Goal: Contribute content: Contribute content

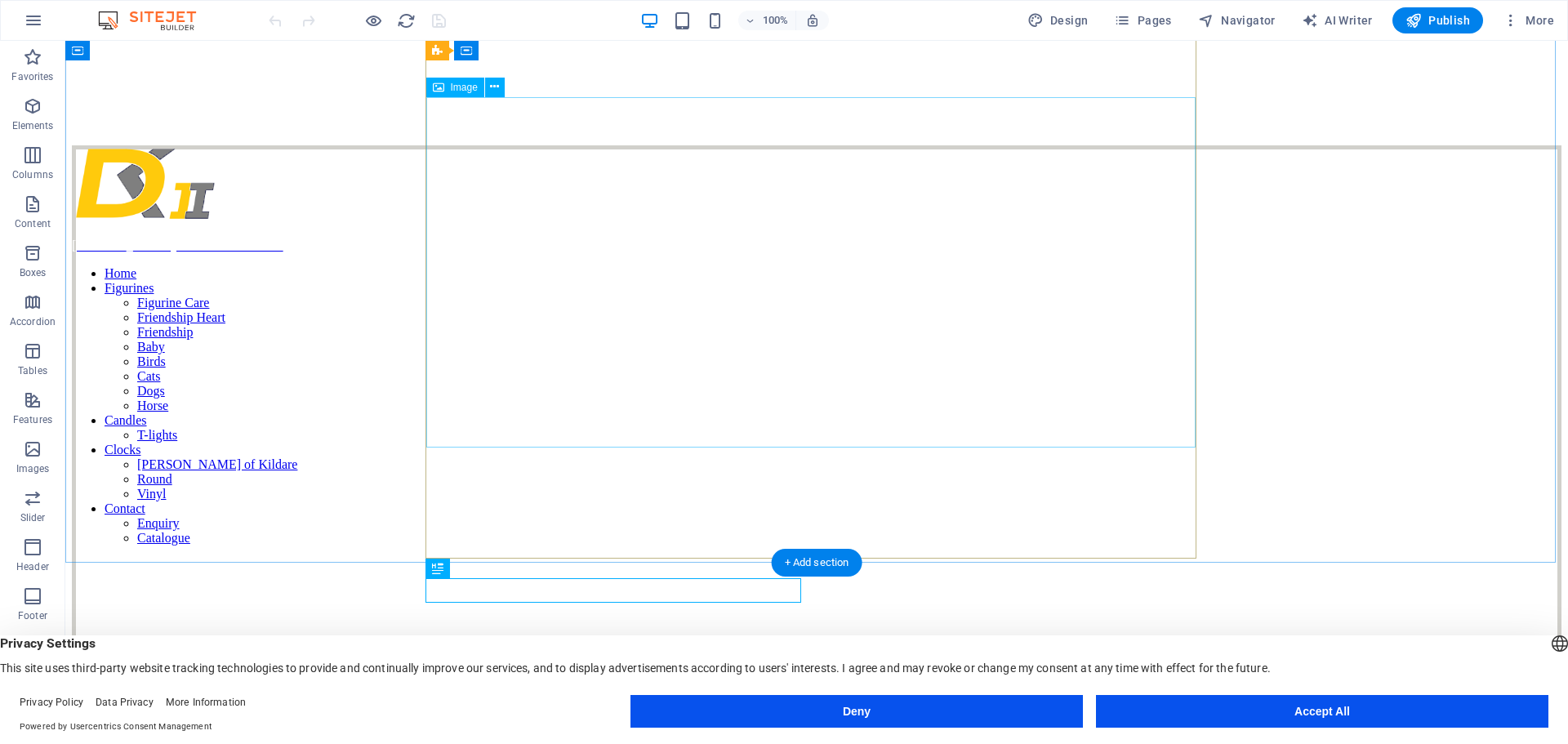
scroll to position [237, 0]
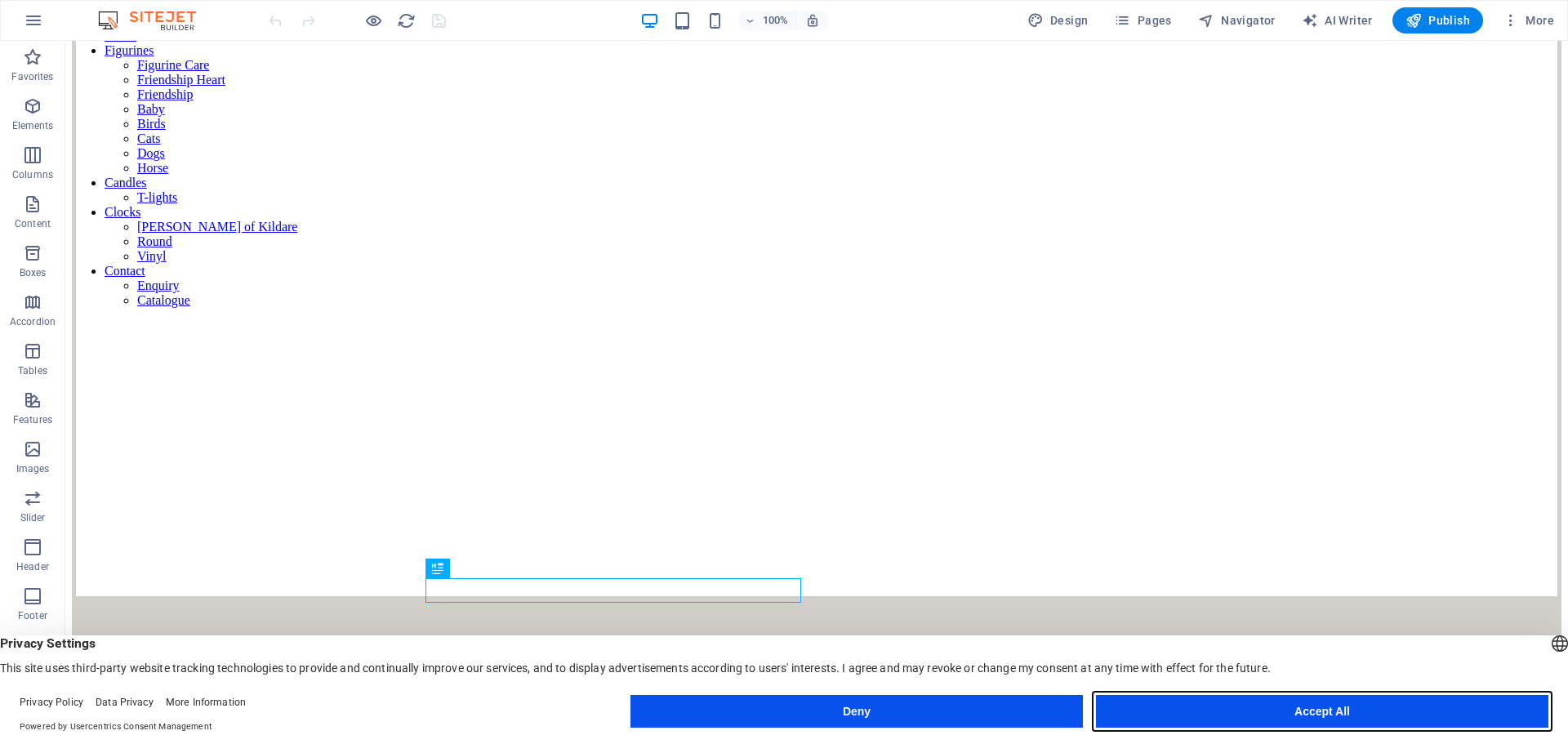
click at [1281, 711] on button "Accept All" at bounding box center [1322, 711] width 452 height 32
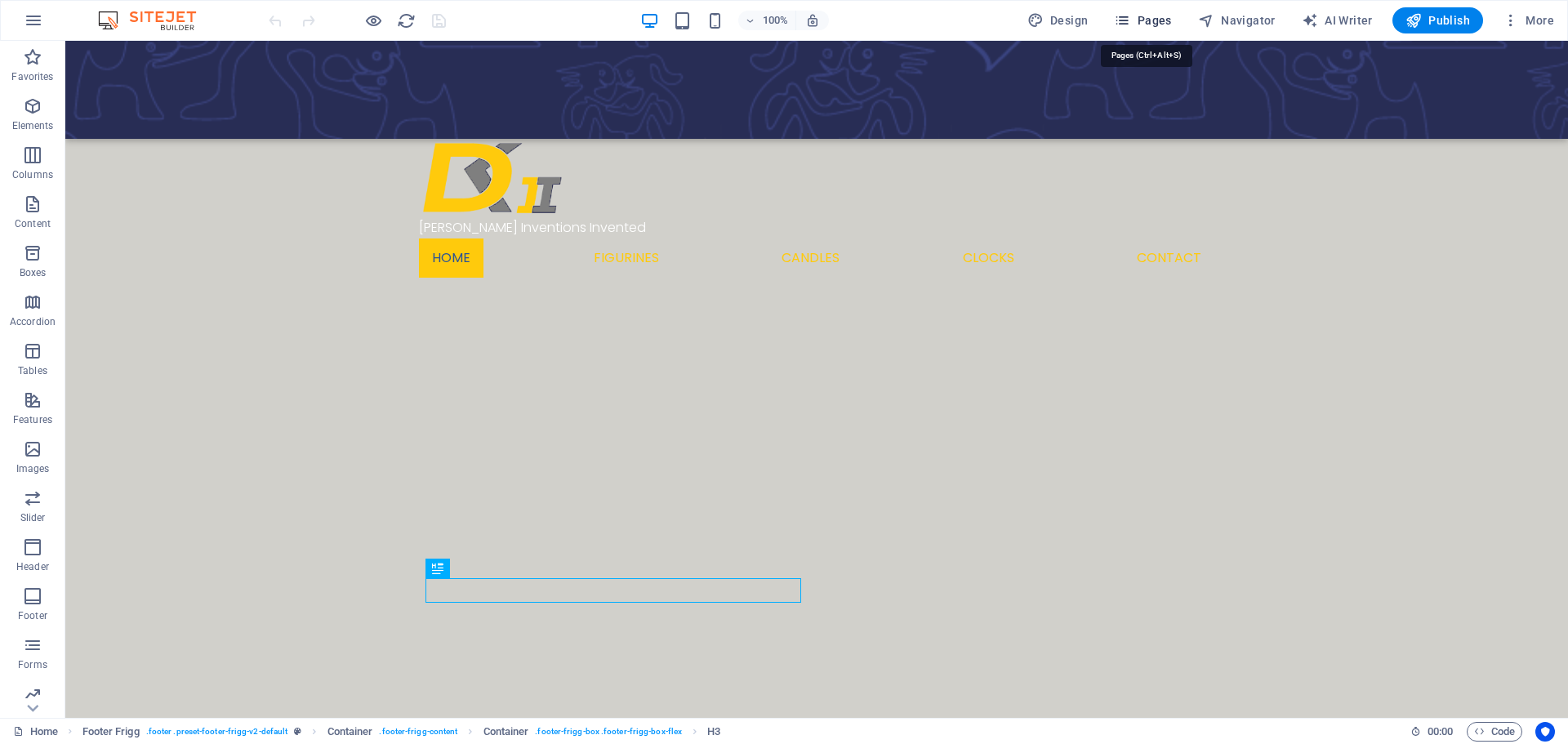
click at [1157, 18] on span "Pages" at bounding box center [1142, 21] width 57 height 17
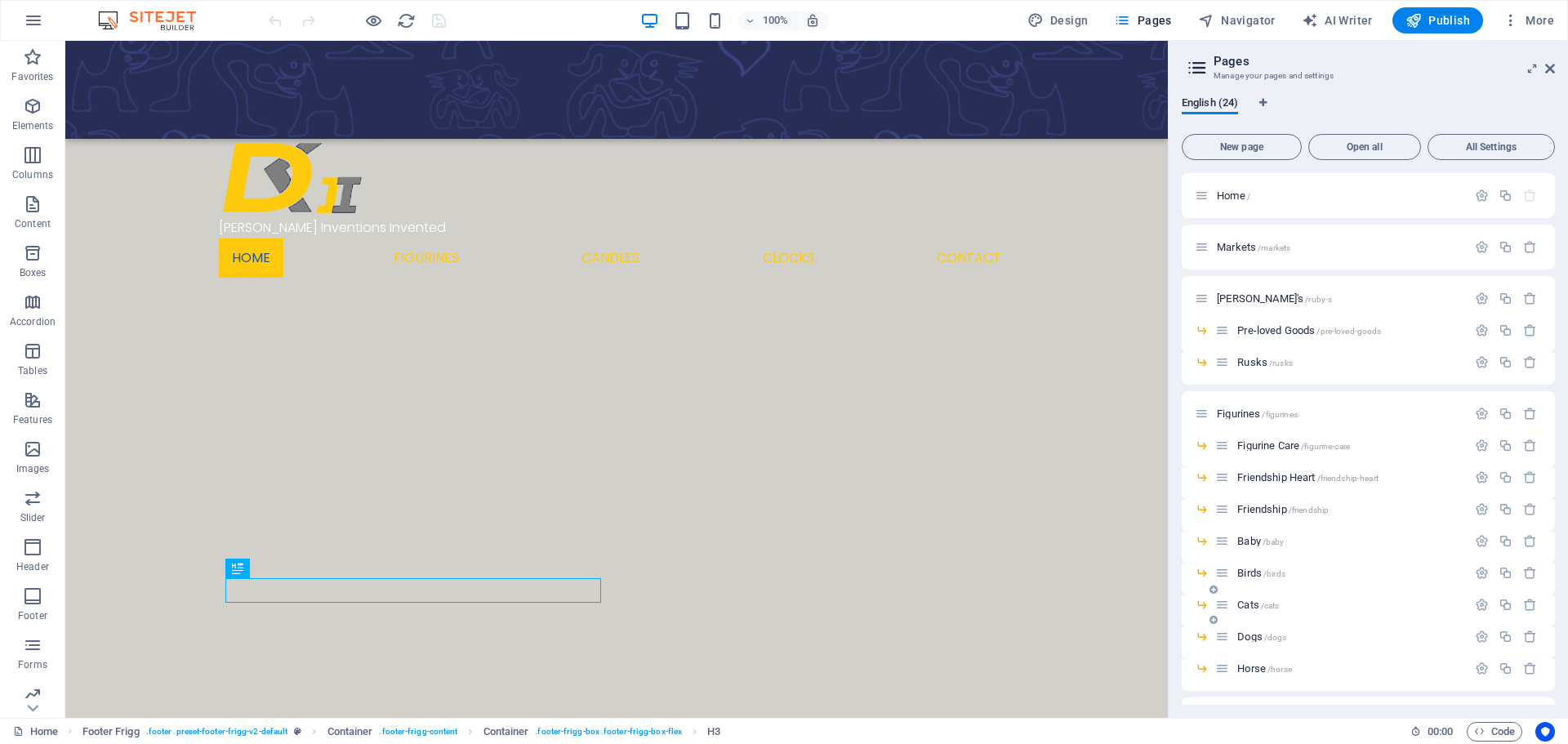
click at [1245, 608] on span "Cats /cats" at bounding box center [1258, 604] width 42 height 12
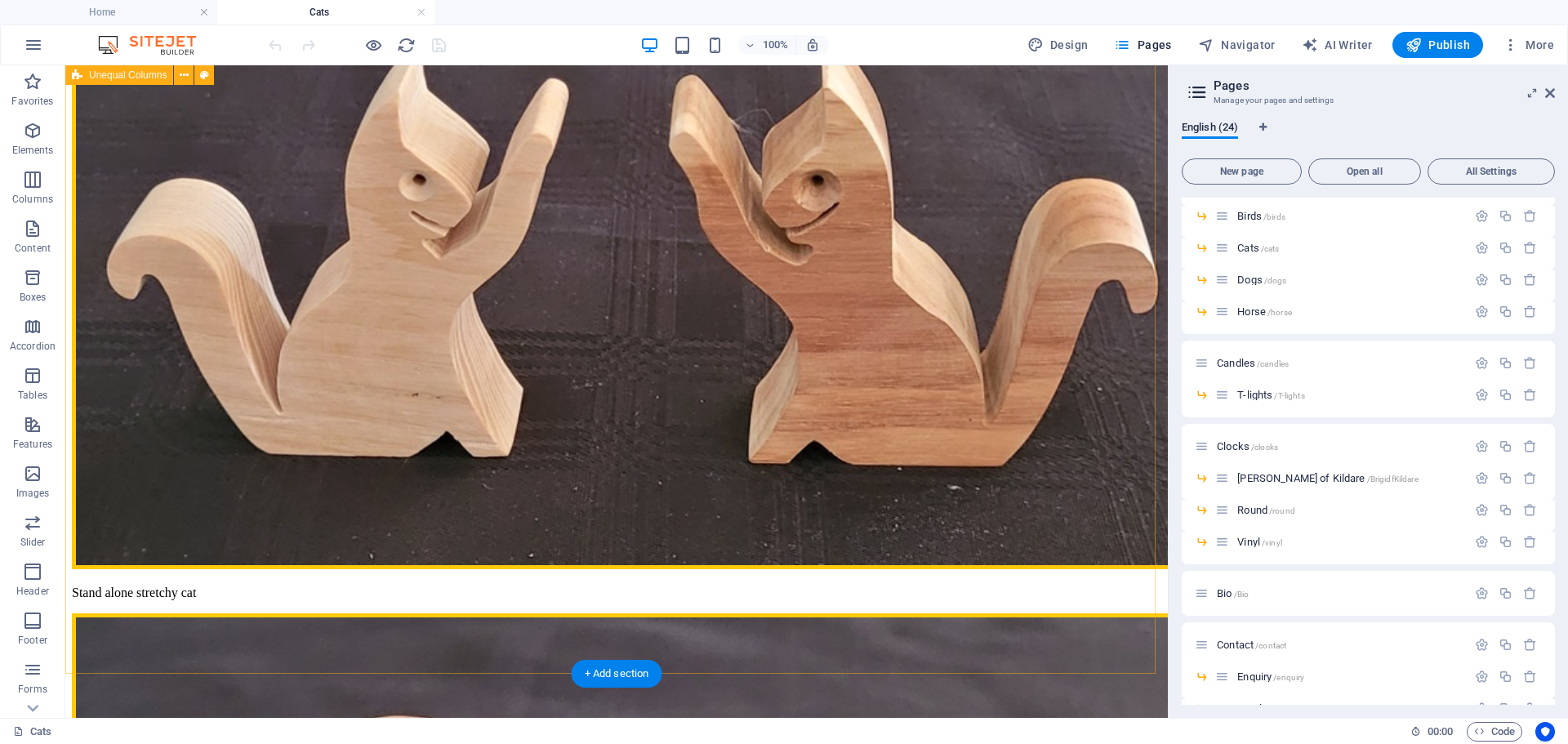
scroll to position [1039, 0]
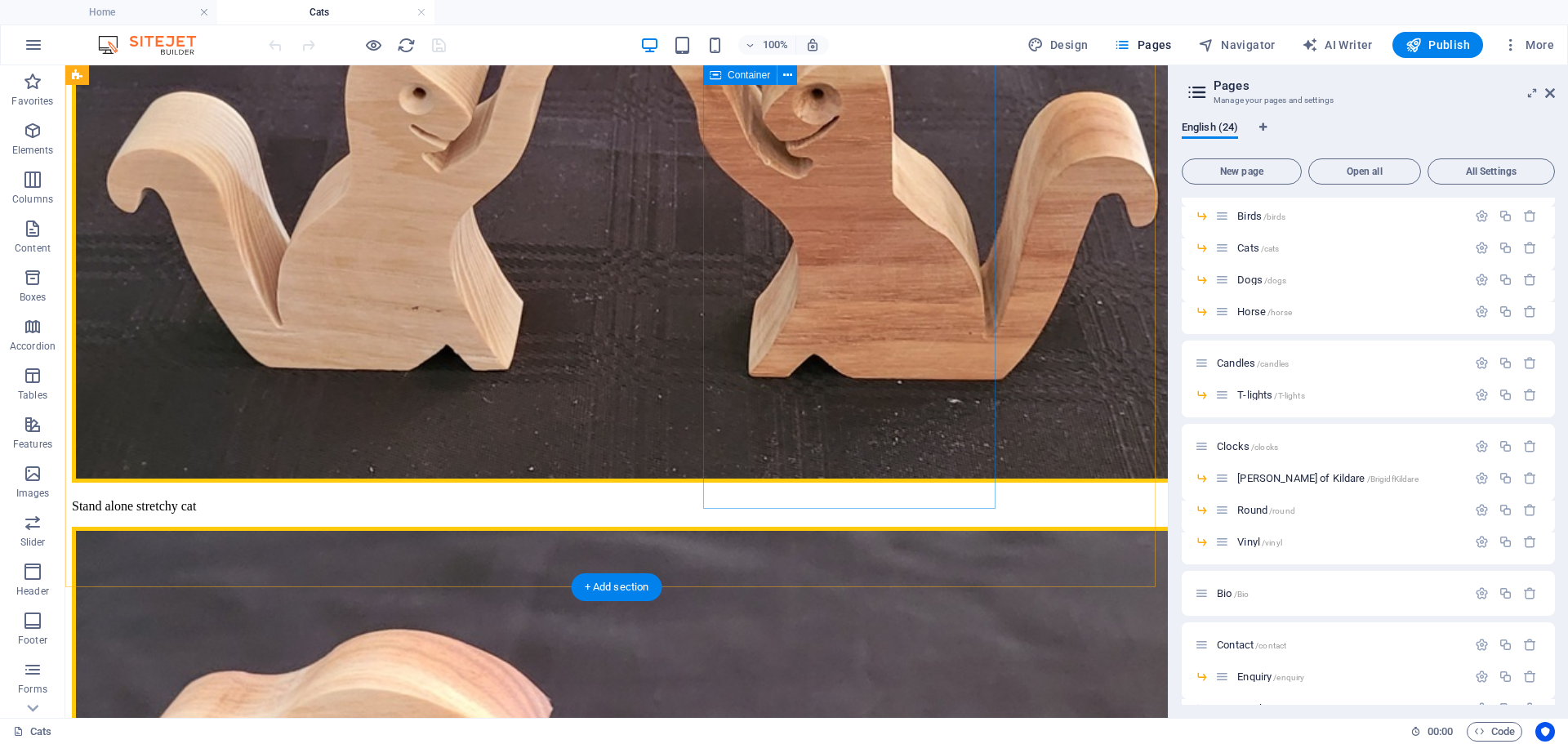
click at [787, 507] on div "Stand alone stretchy cat Woman and stretchy cat Man with his cat Pony tail woma…" at bounding box center [616, 518] width 1089 height 1307
select select "px"
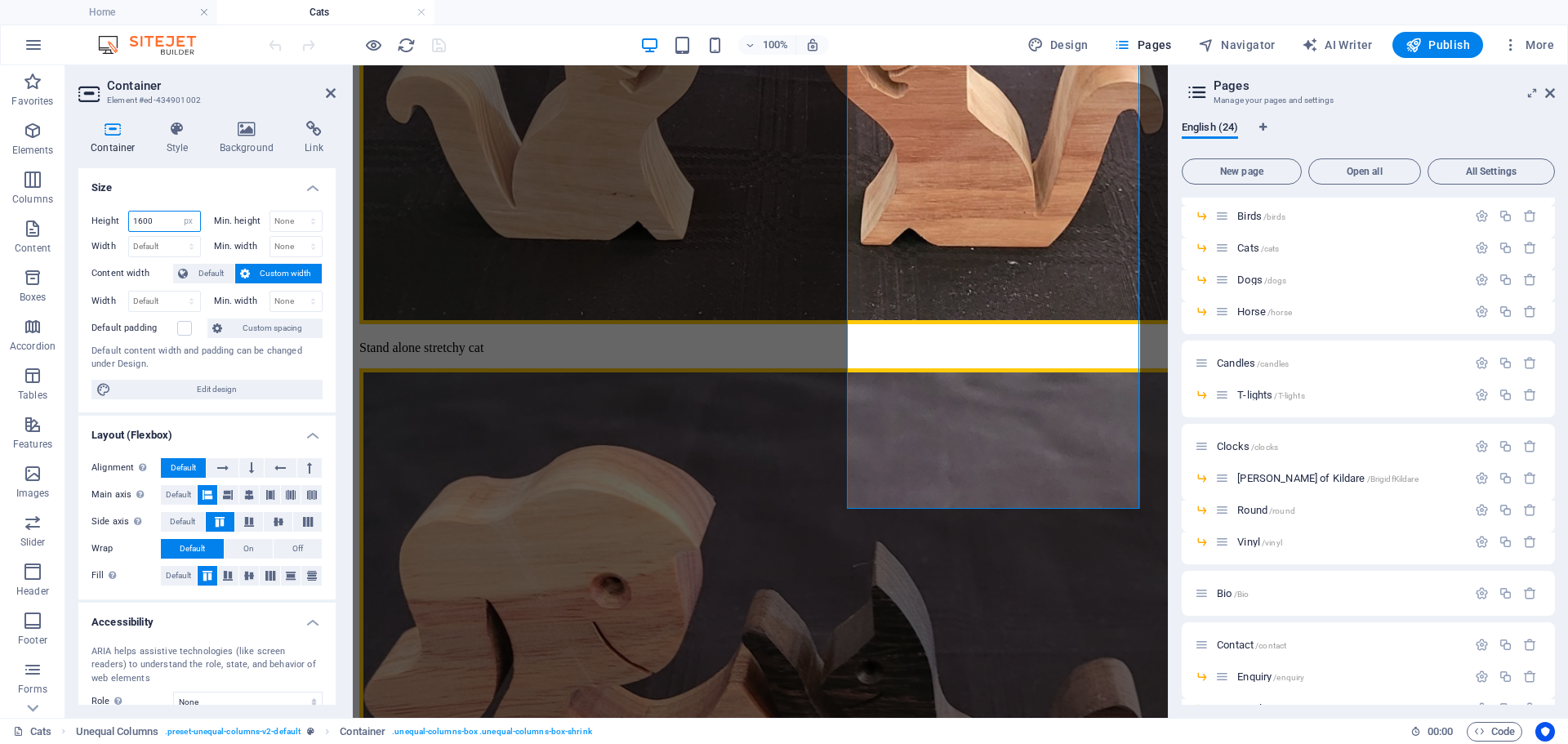
click at [161, 220] on input "1600" at bounding box center [164, 221] width 71 height 20
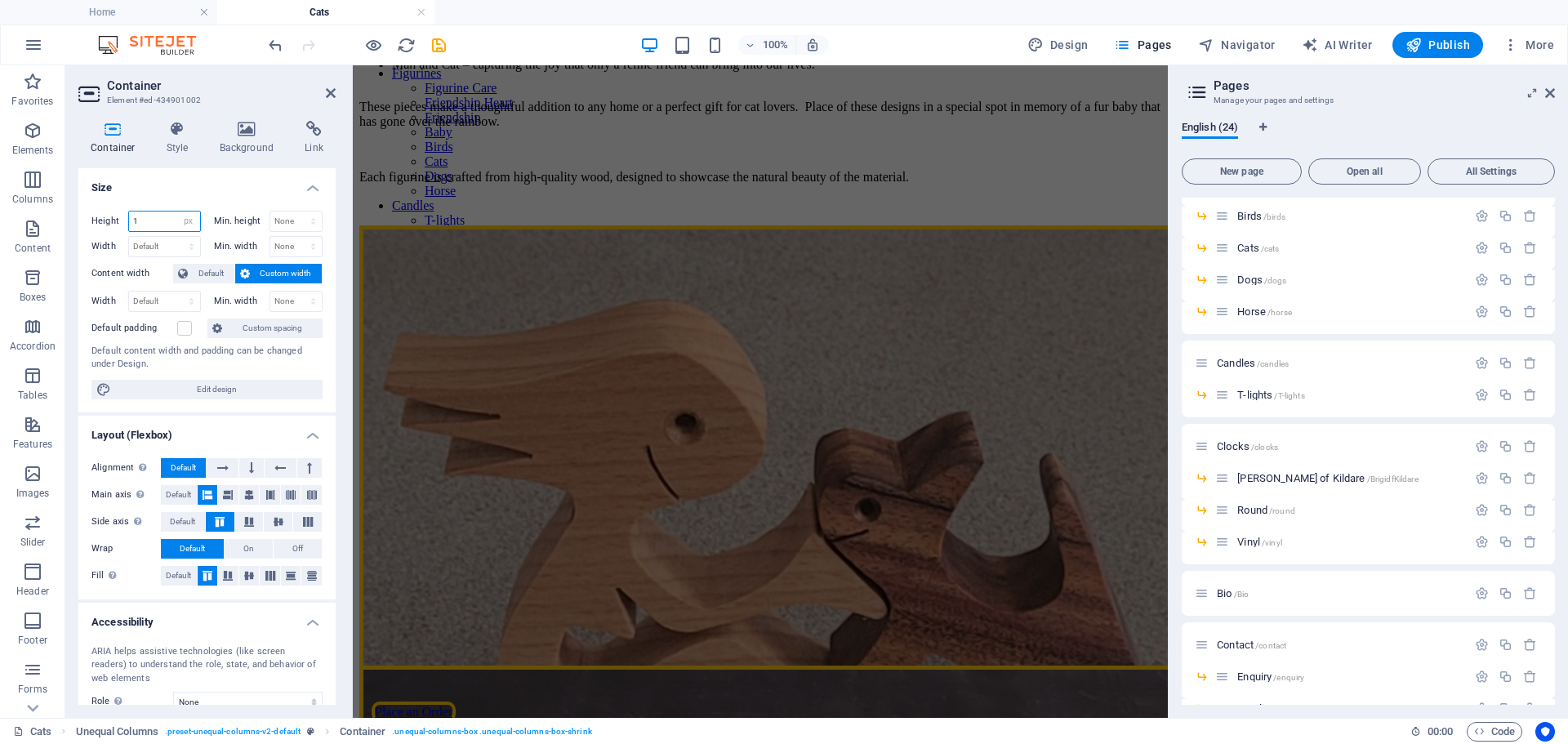
scroll to position [0, 0]
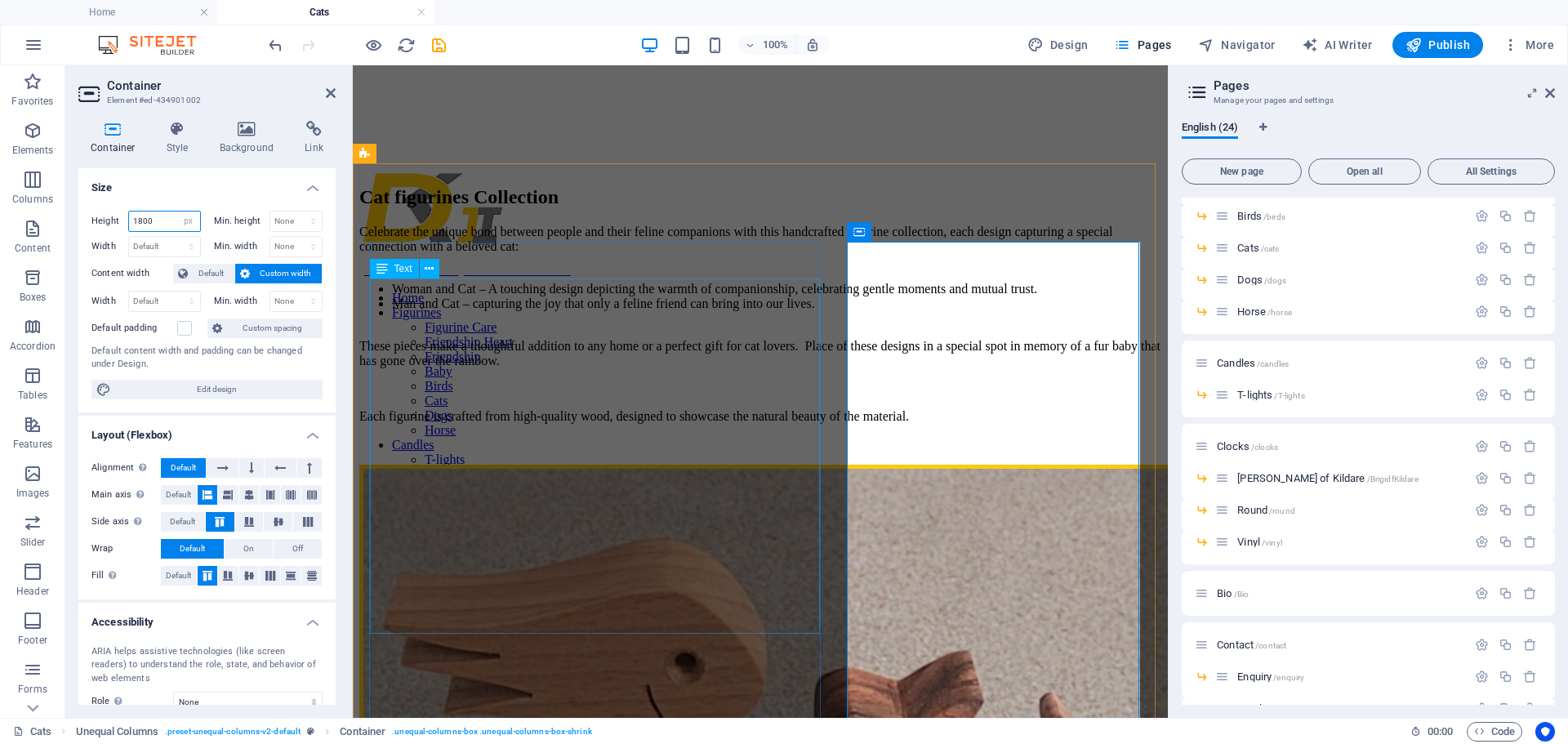
type input "1800"
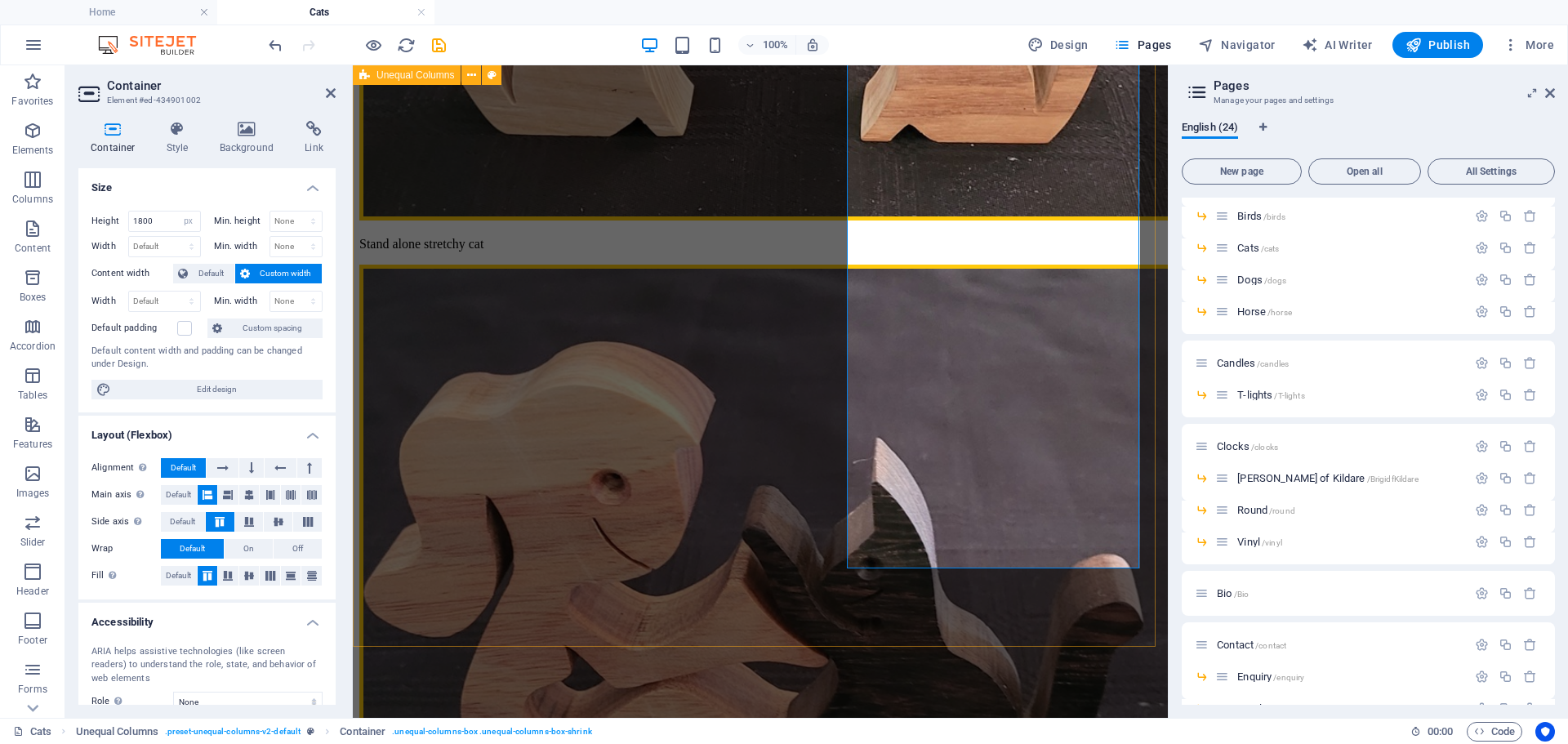
scroll to position [572, 0]
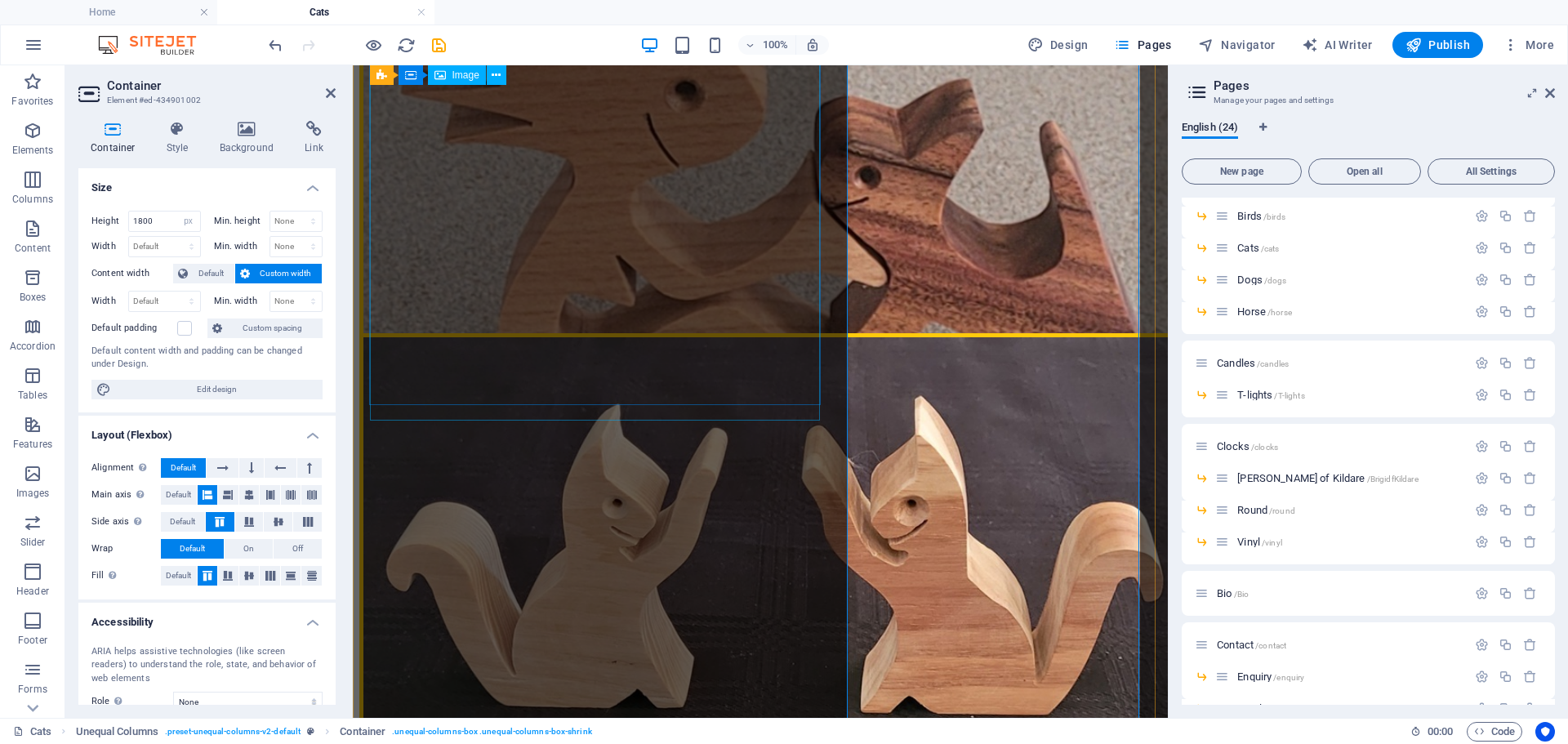
click at [602, 294] on figure "Woman and her small cat" at bounding box center [760, 215] width 801 height 644
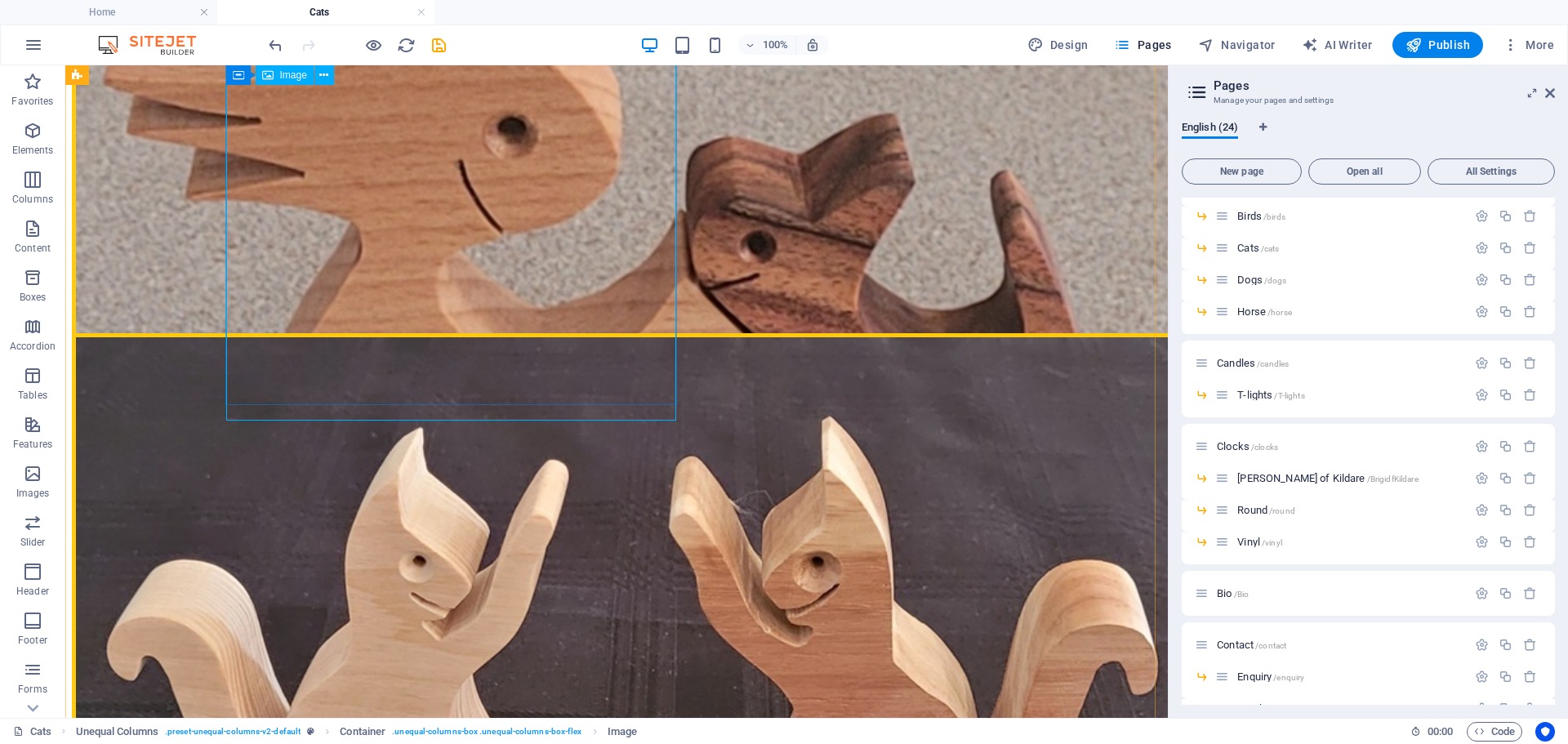
click at [453, 304] on figure "Woman and her small cat" at bounding box center [616, 292] width 1089 height 857
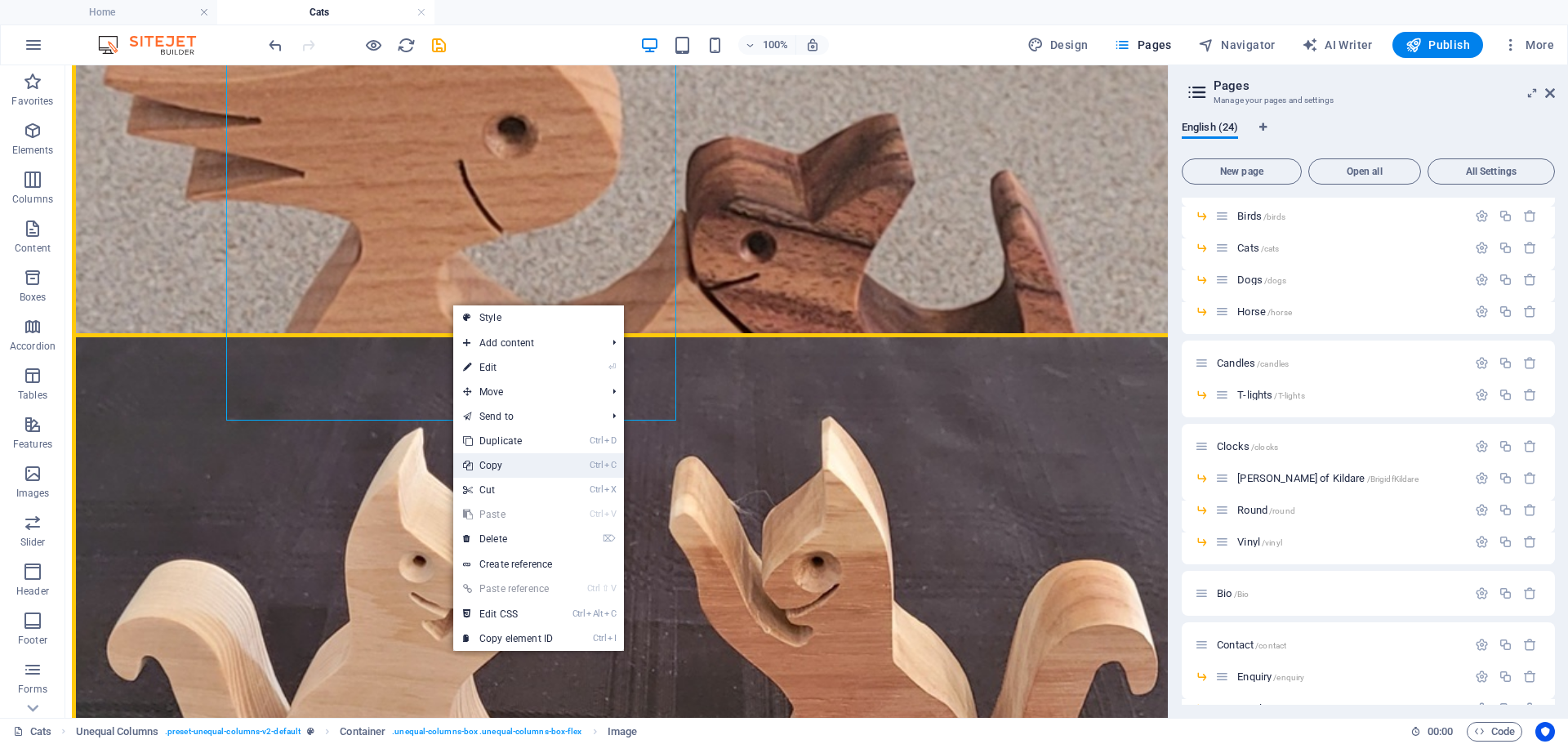
click at [507, 465] on link "Ctrl C Copy" at bounding box center [507, 464] width 109 height 24
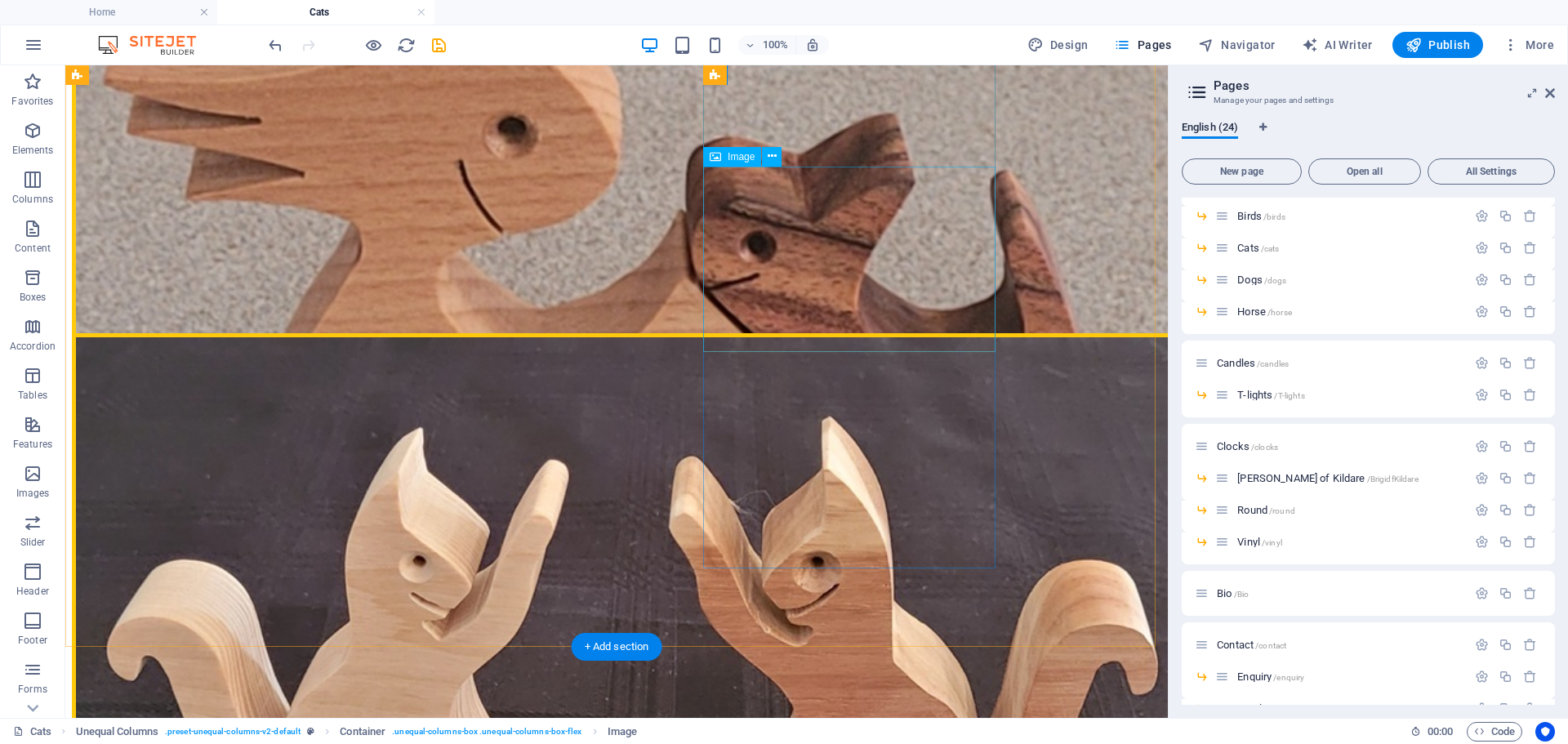
scroll to position [1143, 0]
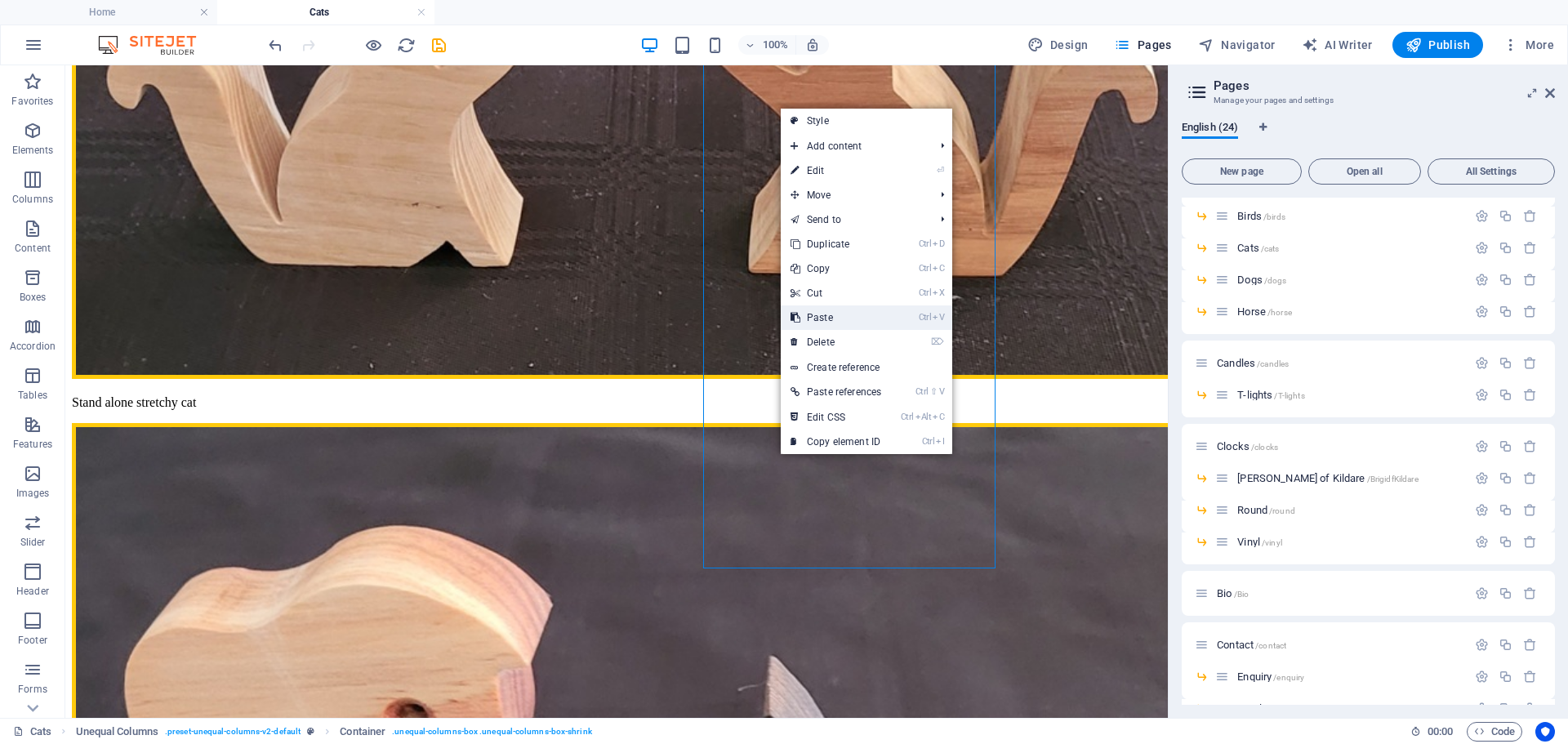
click at [822, 320] on link "Ctrl V Paste" at bounding box center [836, 317] width 110 height 24
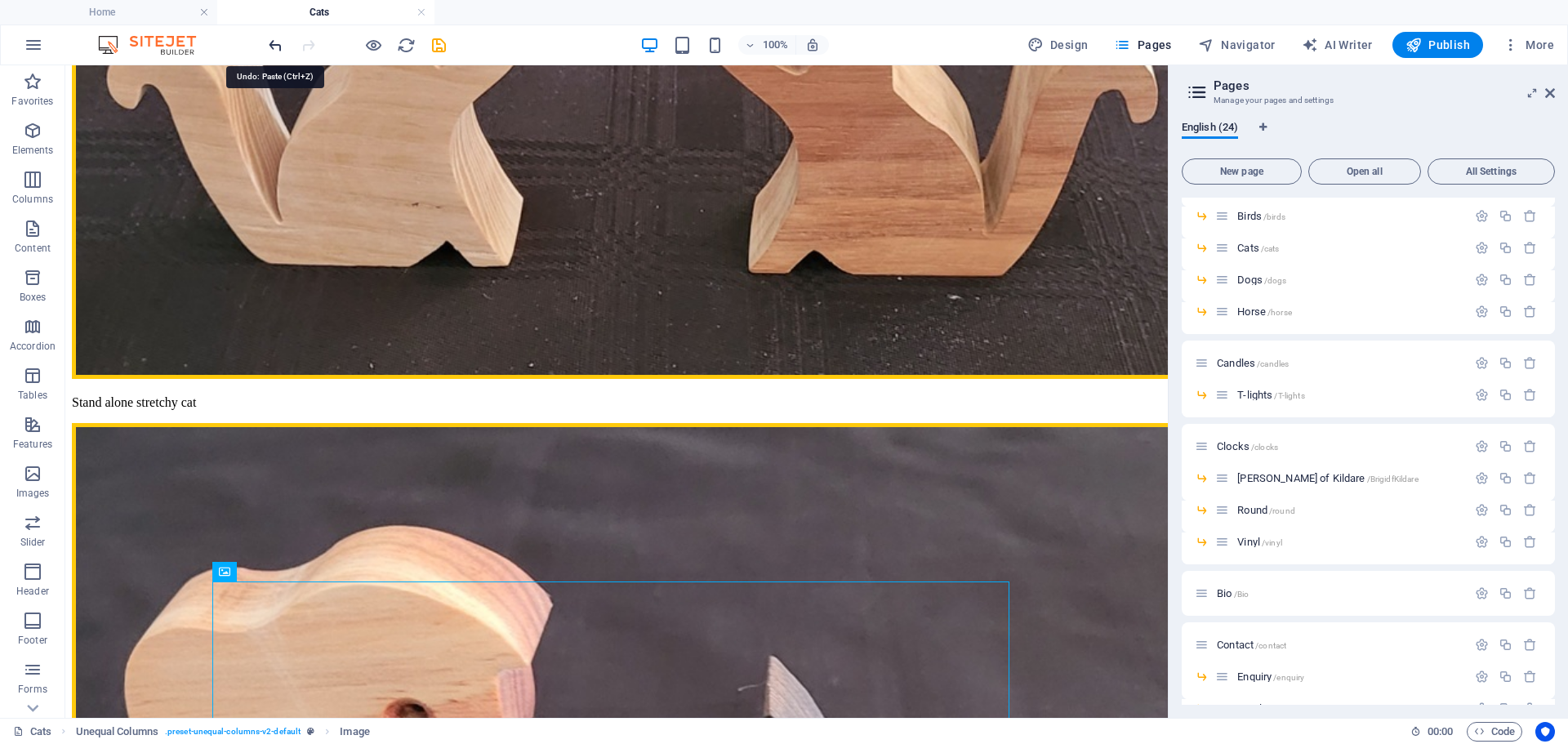
click at [274, 49] on icon "undo" at bounding box center [275, 45] width 19 height 19
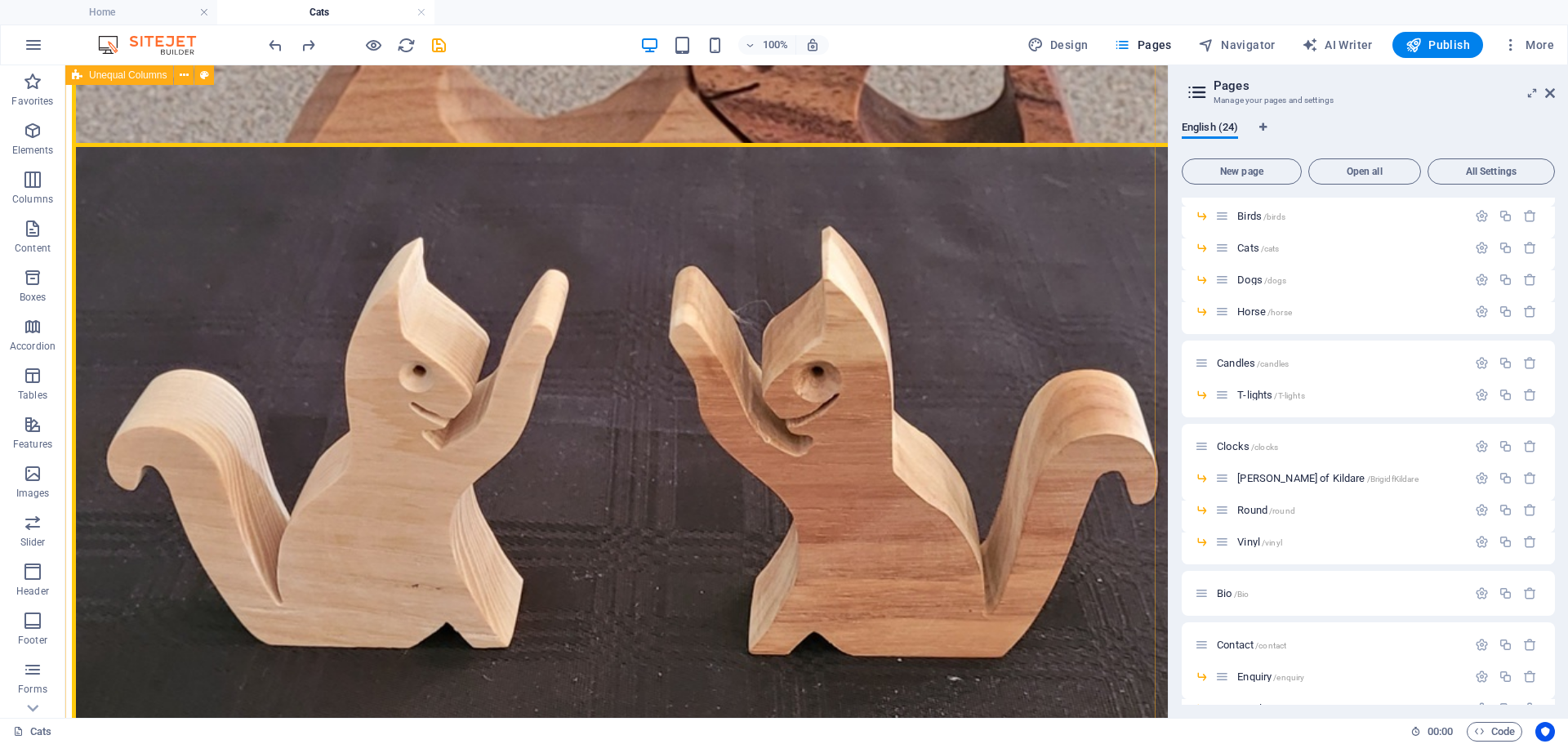
scroll to position [953, 0]
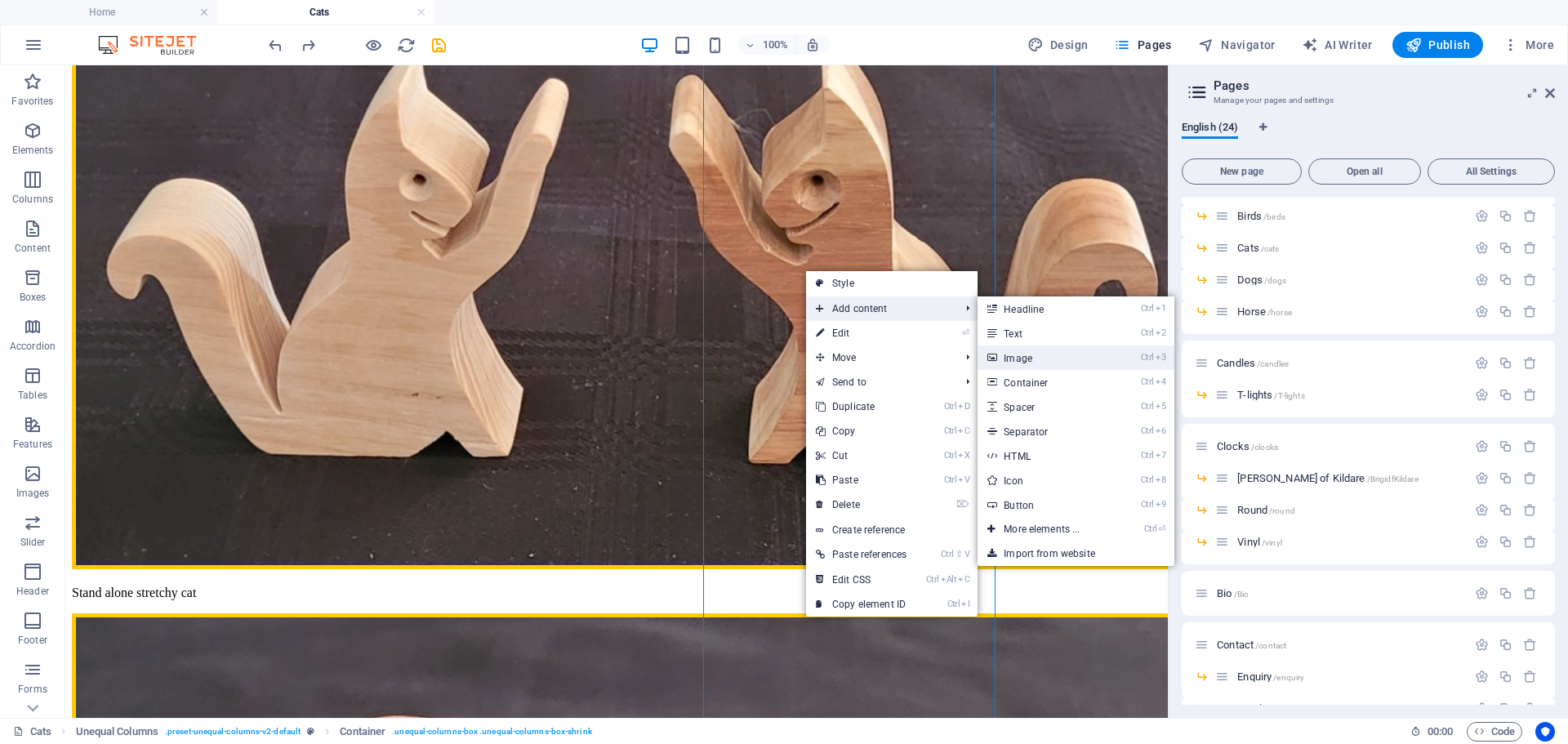
click at [1046, 360] on link "Ctrl 3 Image" at bounding box center [1045, 357] width 135 height 24
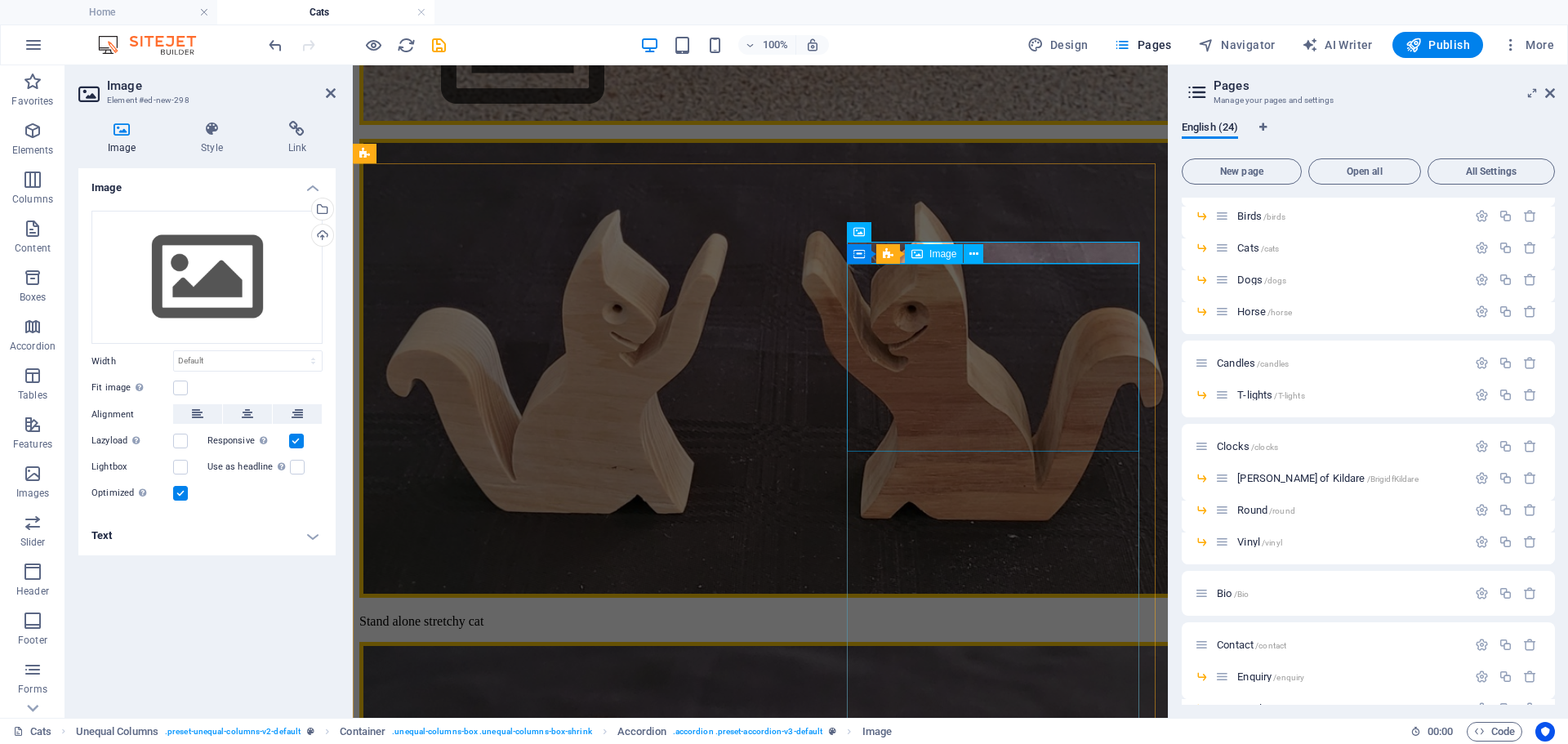
scroll to position [0, 0]
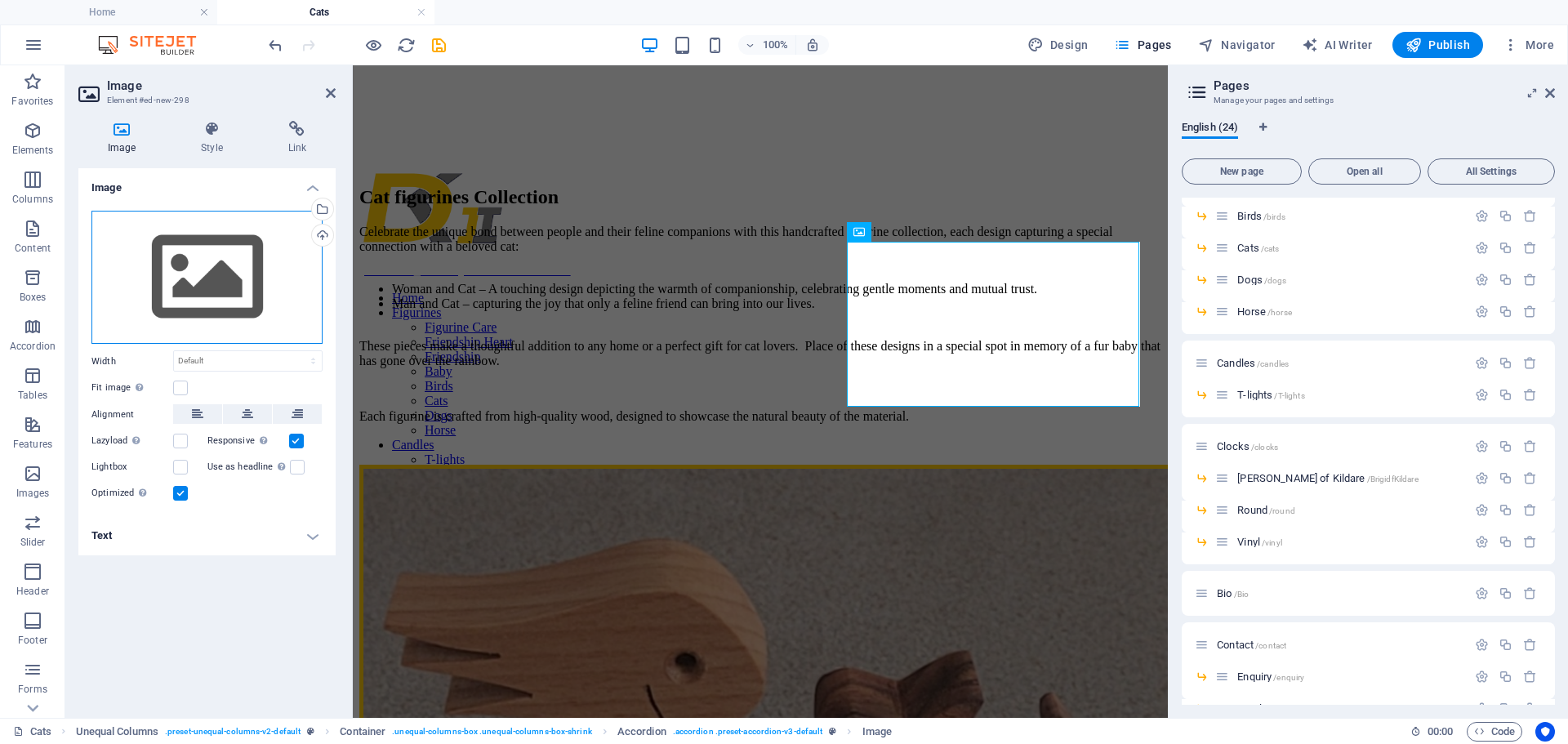
click at [236, 274] on div "Drag files here, click to choose files or select files from Files or our free s…" at bounding box center [207, 277] width 231 height 134
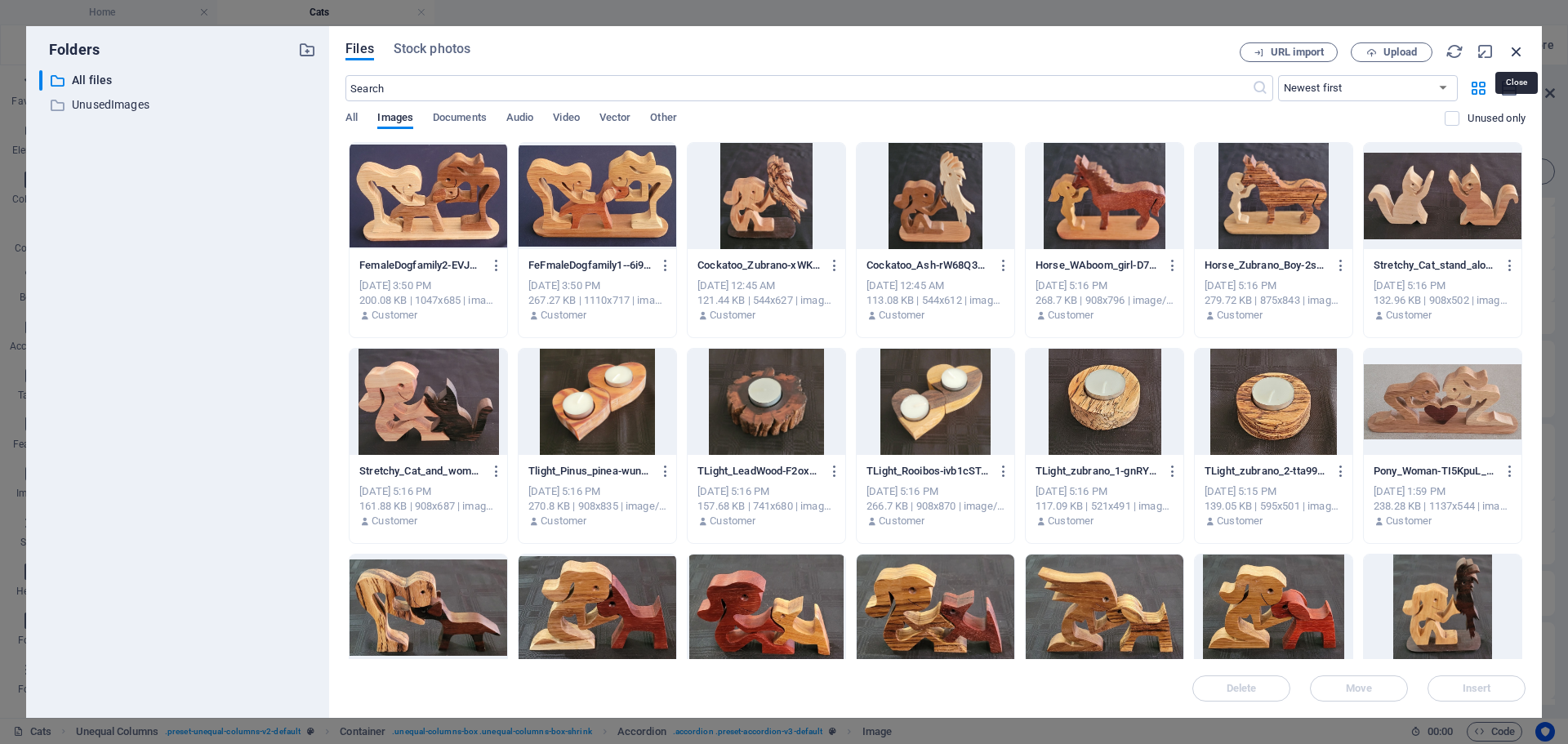
click at [1518, 53] on icon "button" at bounding box center [1516, 52] width 18 height 18
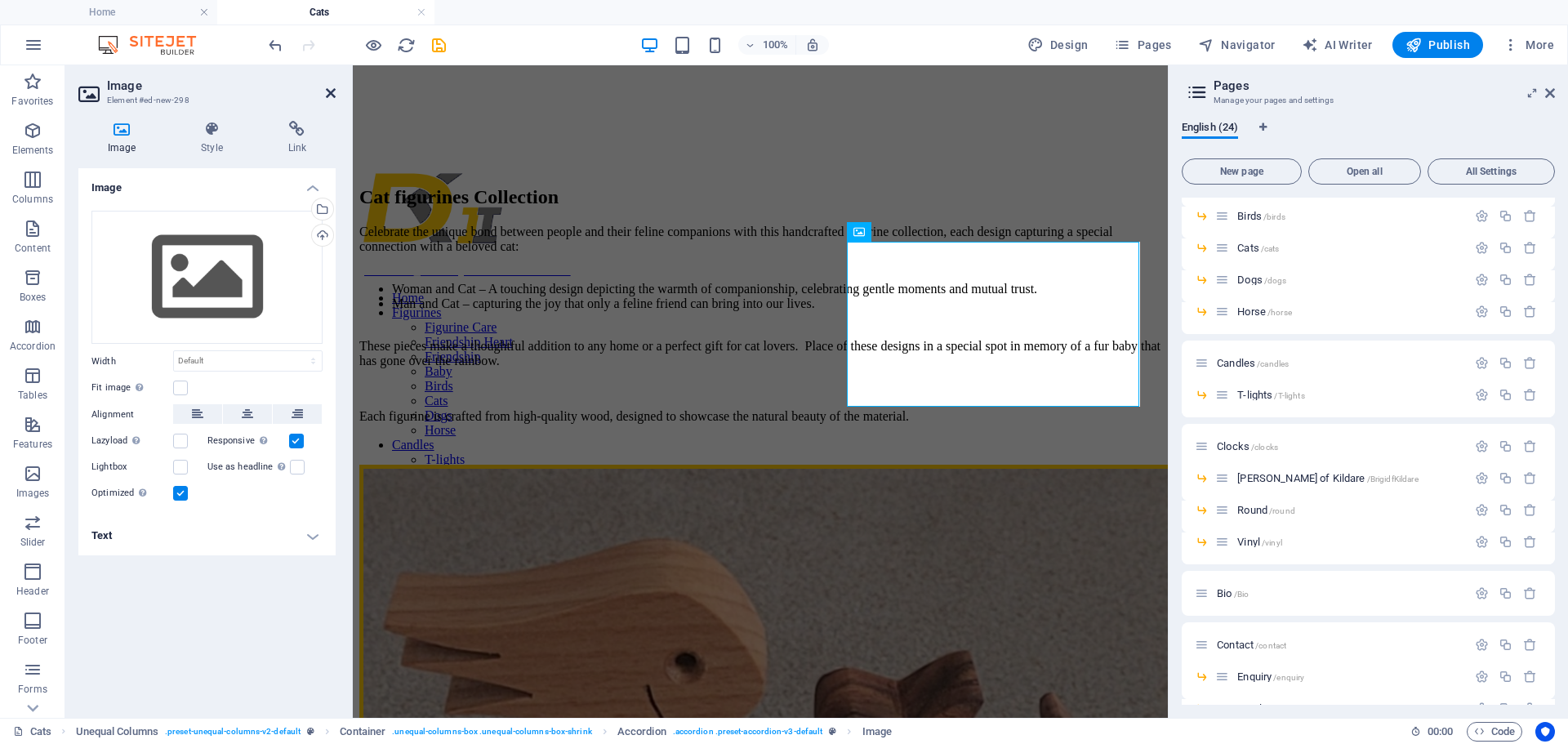
click at [325, 89] on icon at bounding box center [330, 93] width 10 height 13
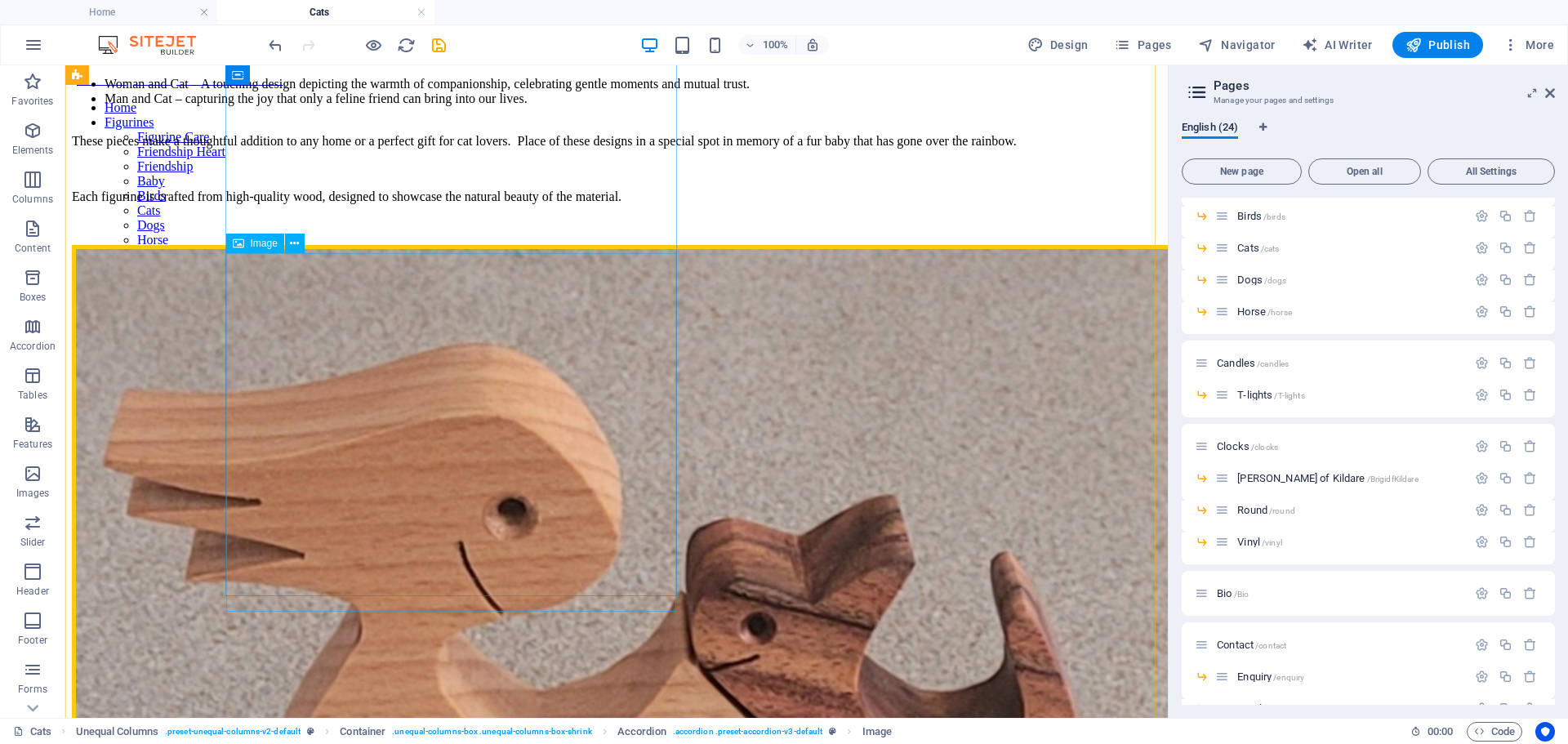
scroll to position [380, 0]
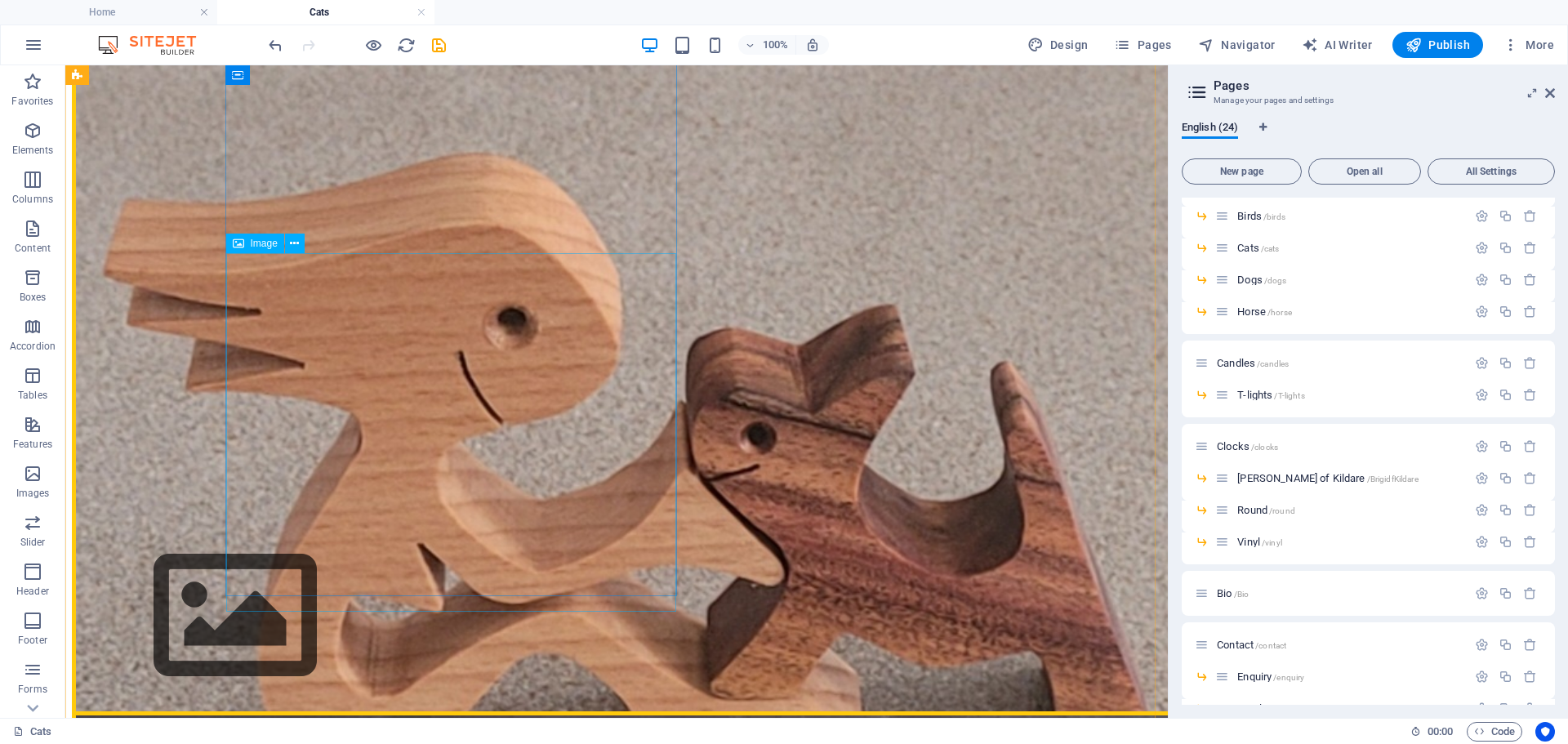
click at [353, 362] on figure "Woman and her small cat" at bounding box center [616, 484] width 1089 height 857
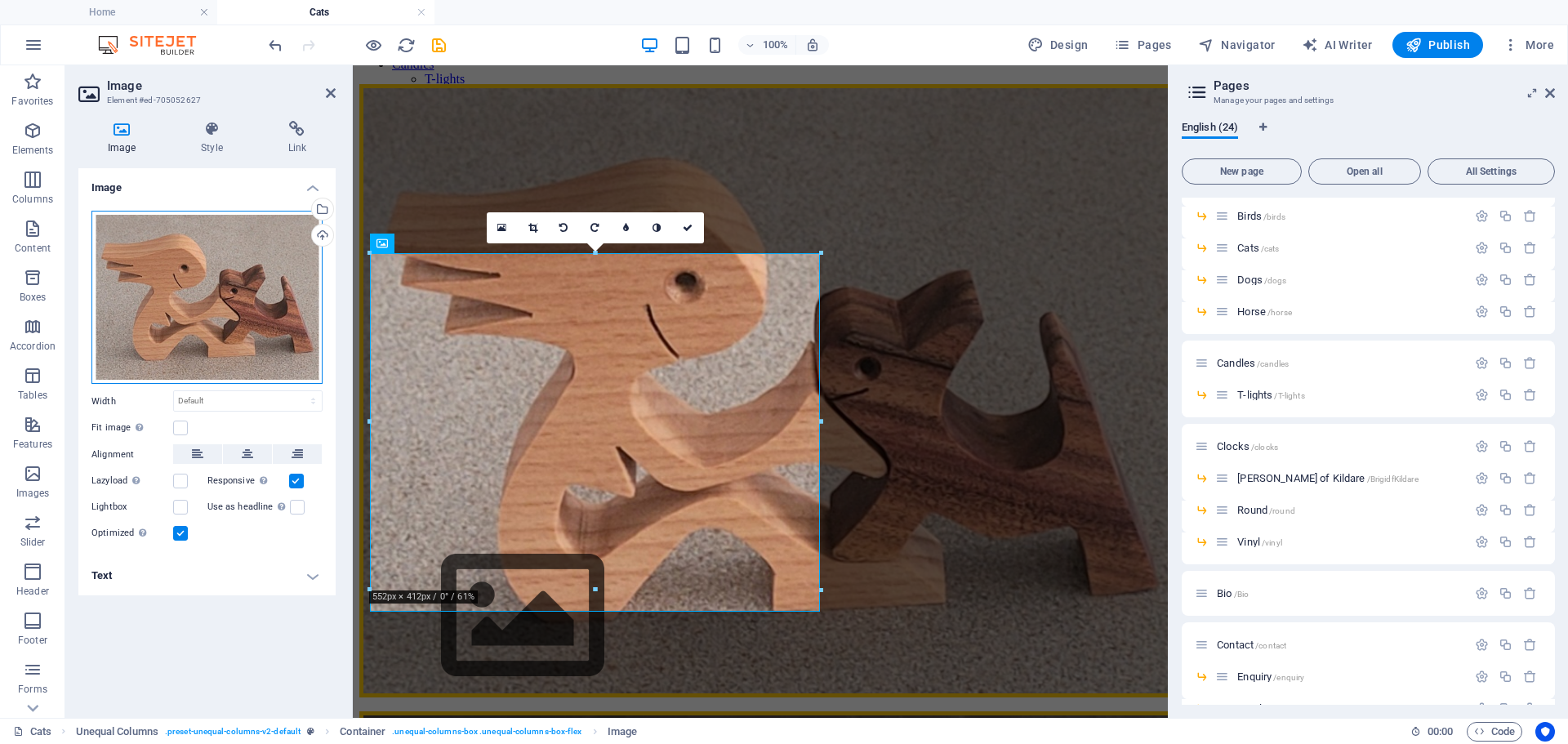
click at [180, 325] on div "Drag files here, click to choose files or select files from Files or our free s…" at bounding box center [207, 297] width 231 height 174
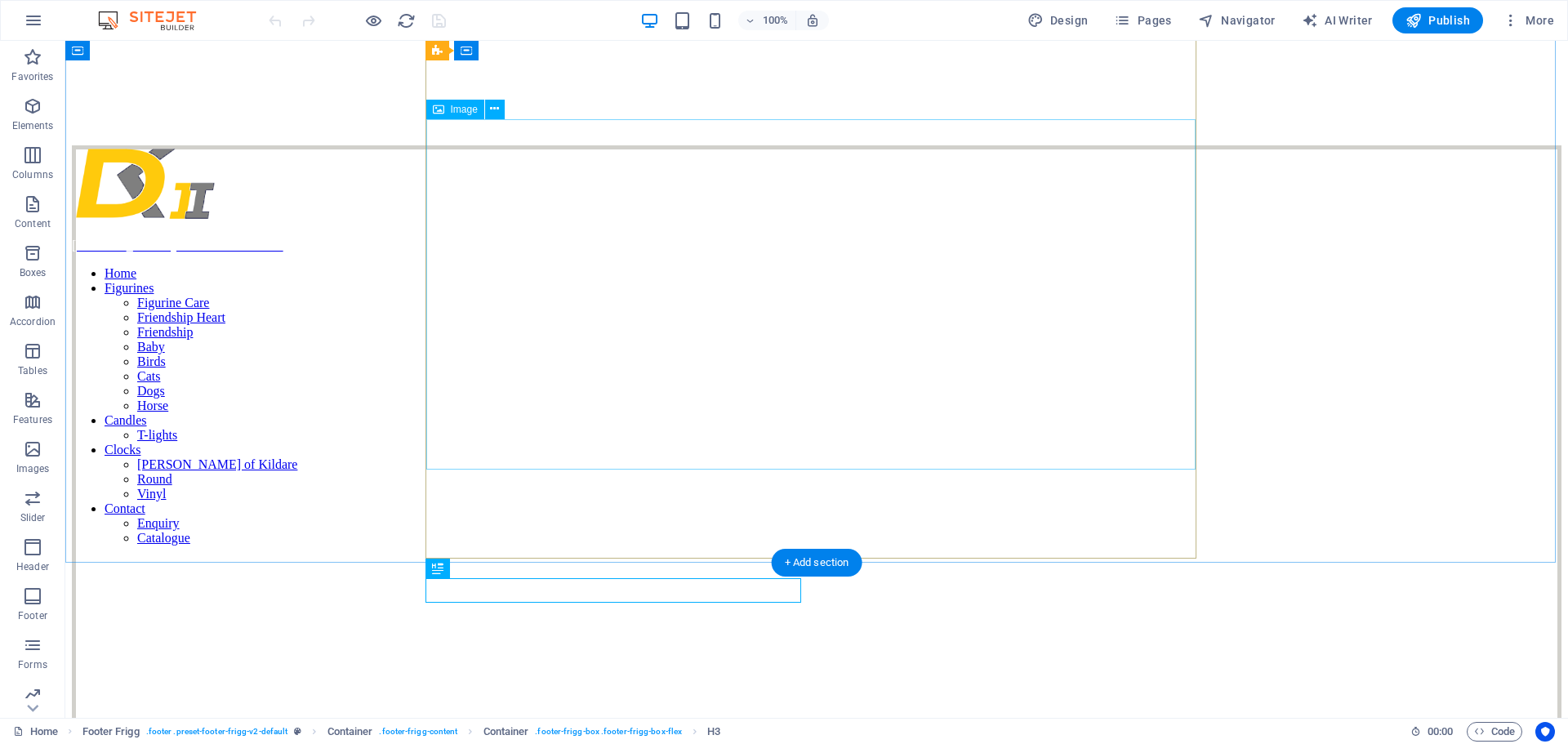
scroll to position [237, 0]
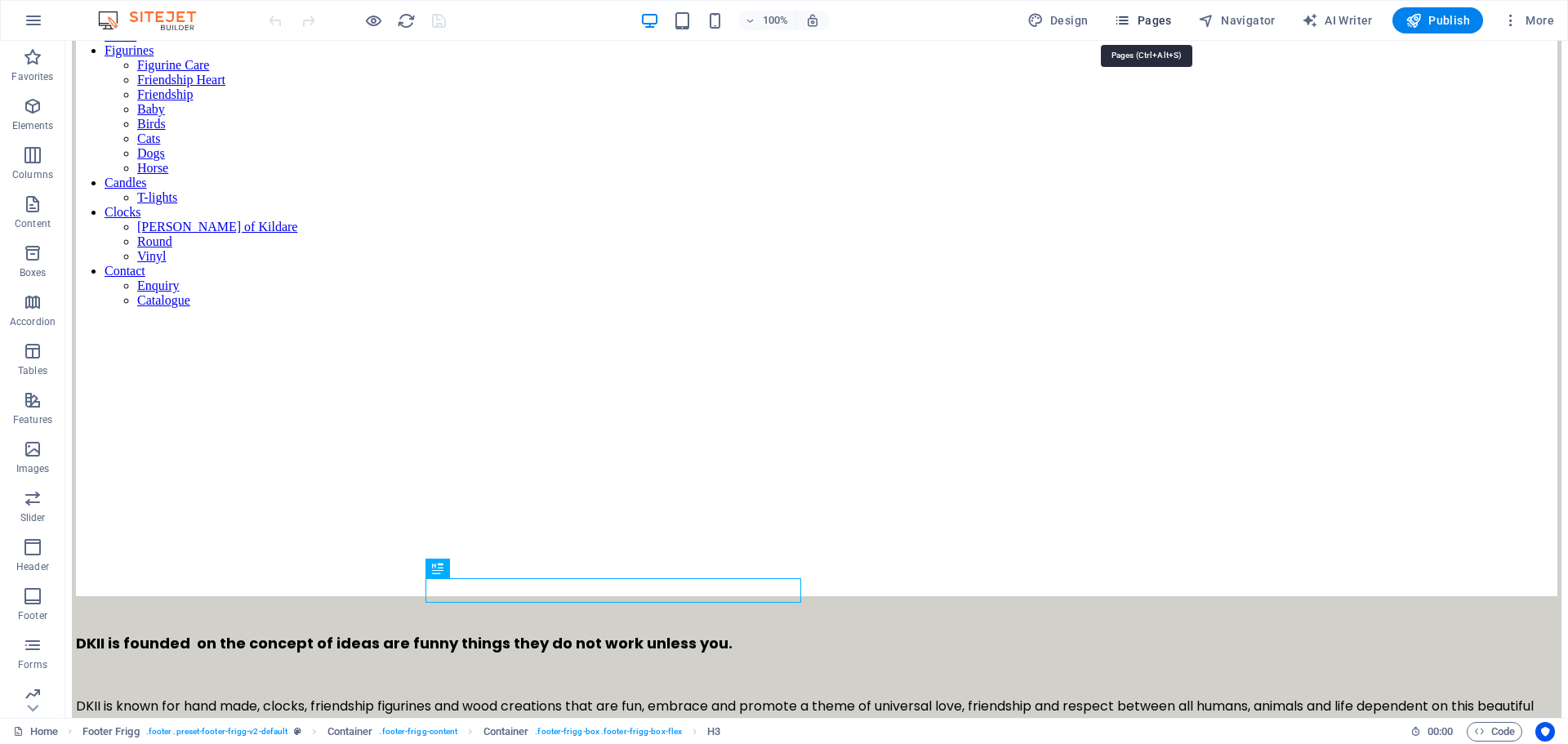
click at [1137, 19] on span "Pages" at bounding box center [1142, 21] width 57 height 17
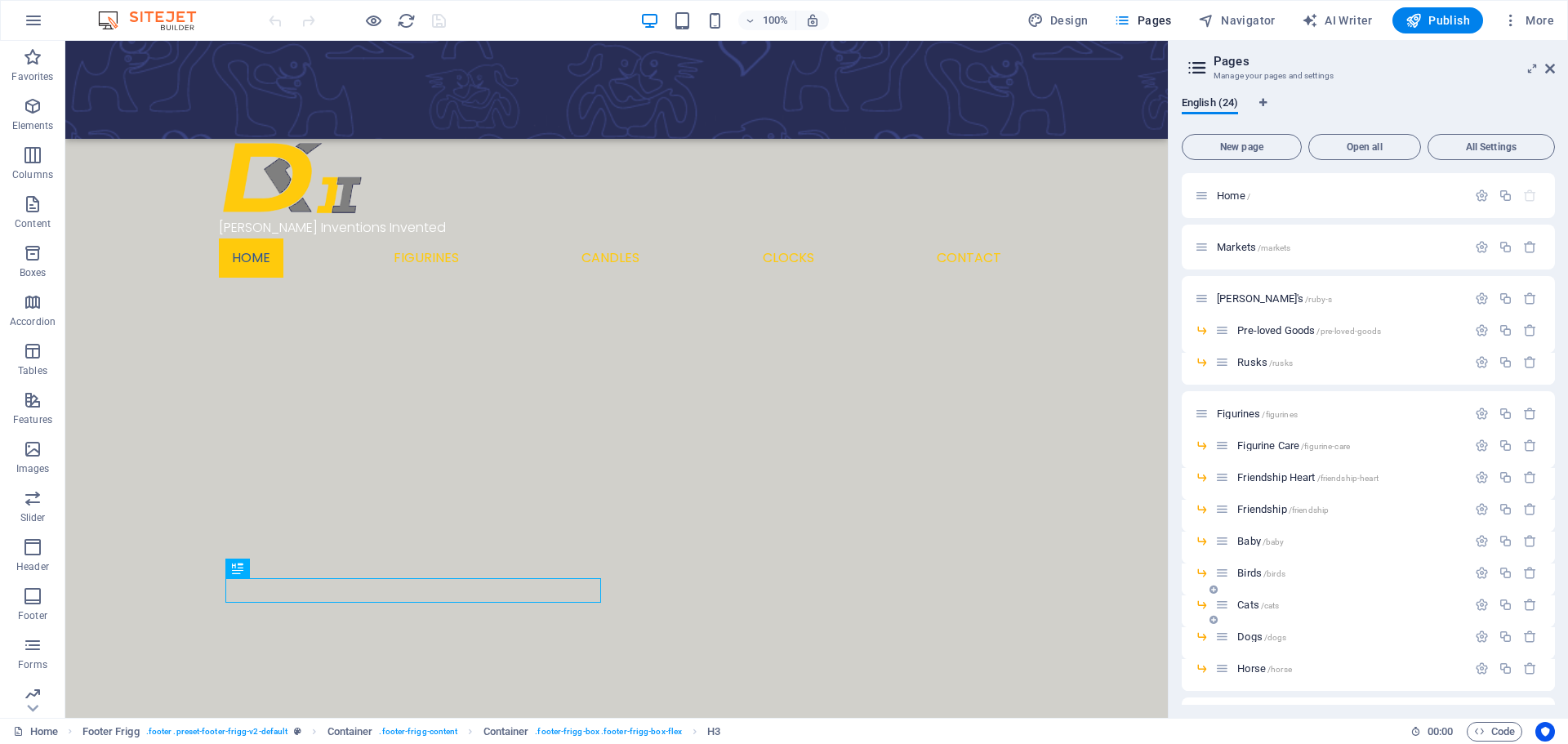
click at [1247, 604] on span "Cats /cats" at bounding box center [1258, 604] width 42 height 12
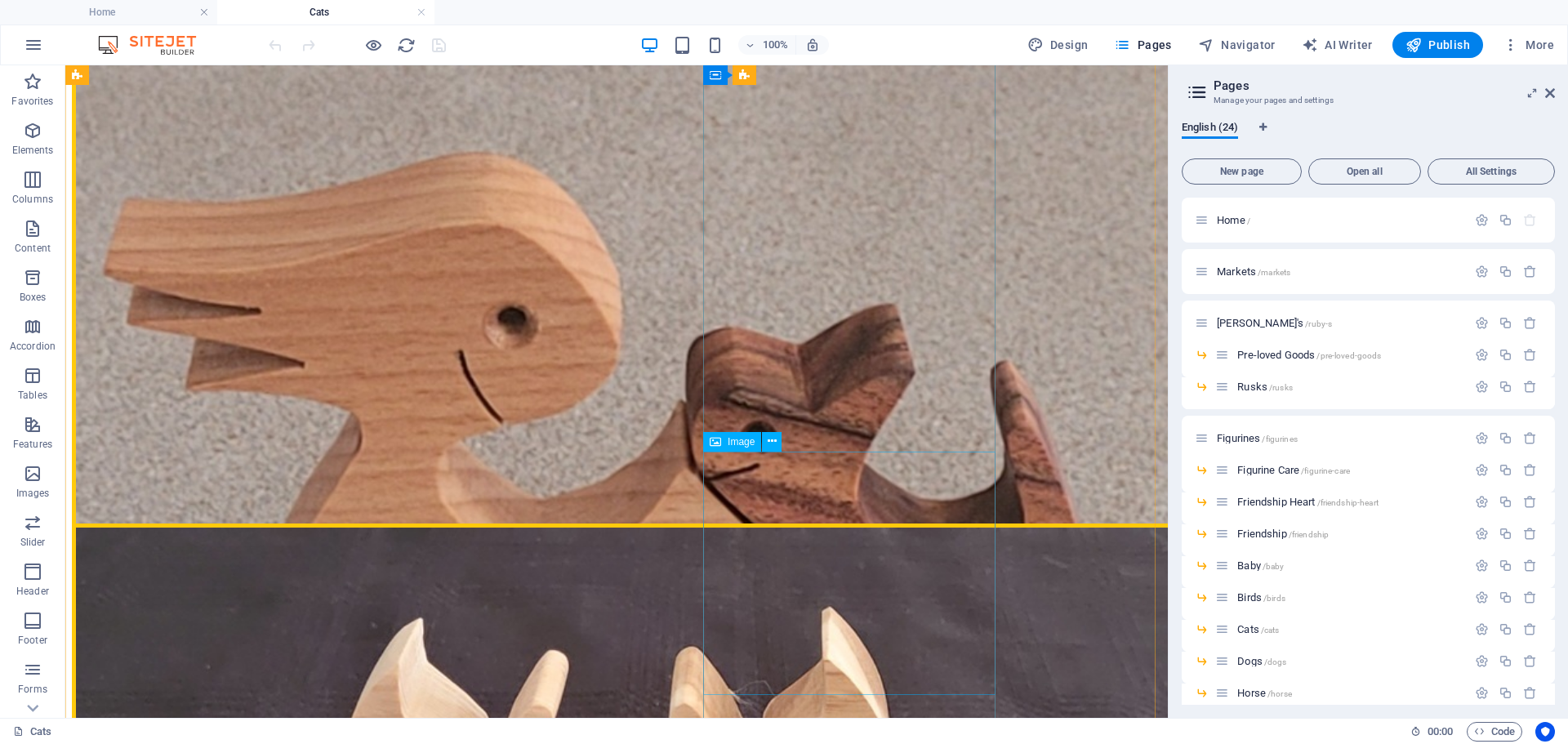
scroll to position [953, 0]
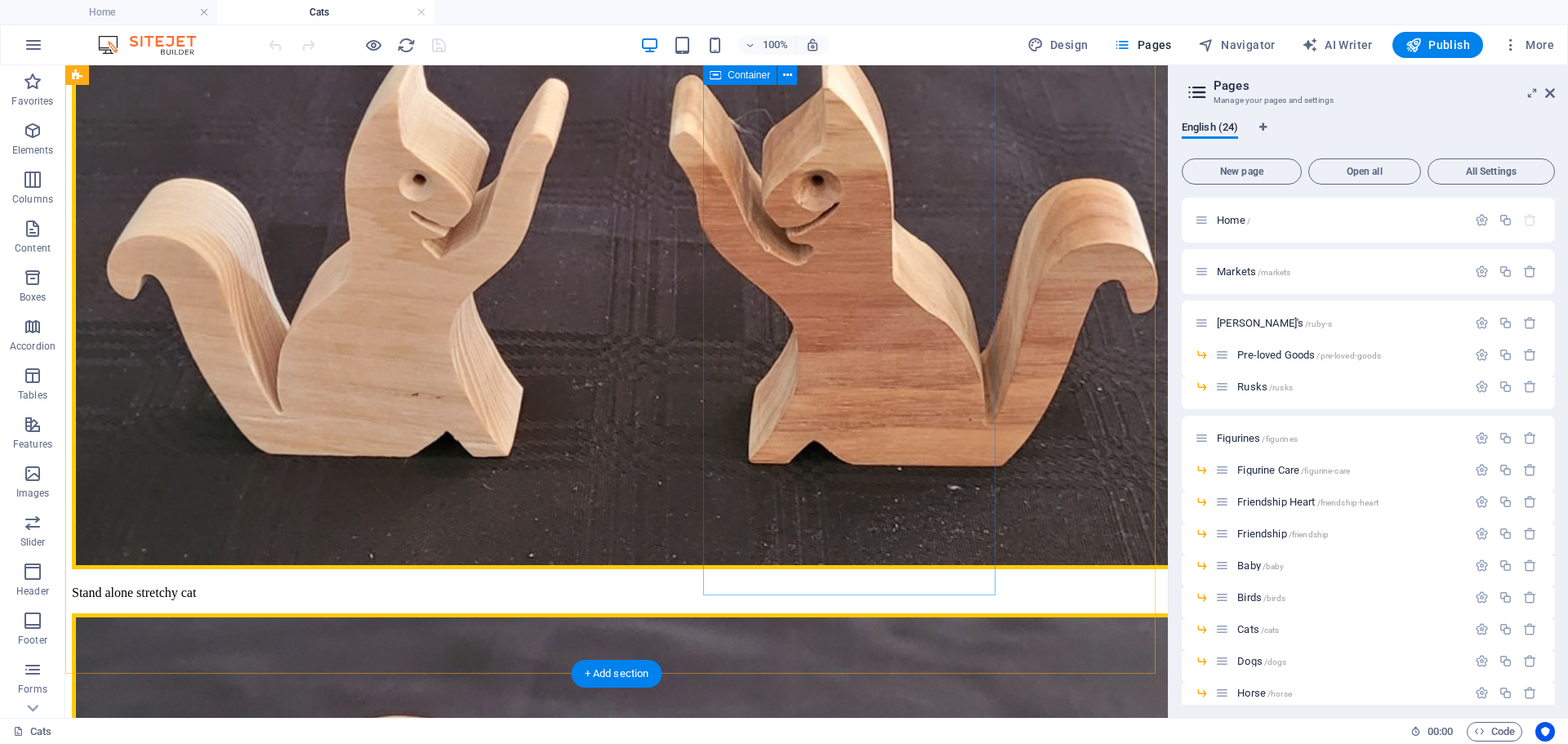
click at [885, 593] on div "Stand alone stretchy cat Woman and stretchy cat Man with his cat Pony tail woma…" at bounding box center [616, 605] width 1089 height 1307
select select "px"
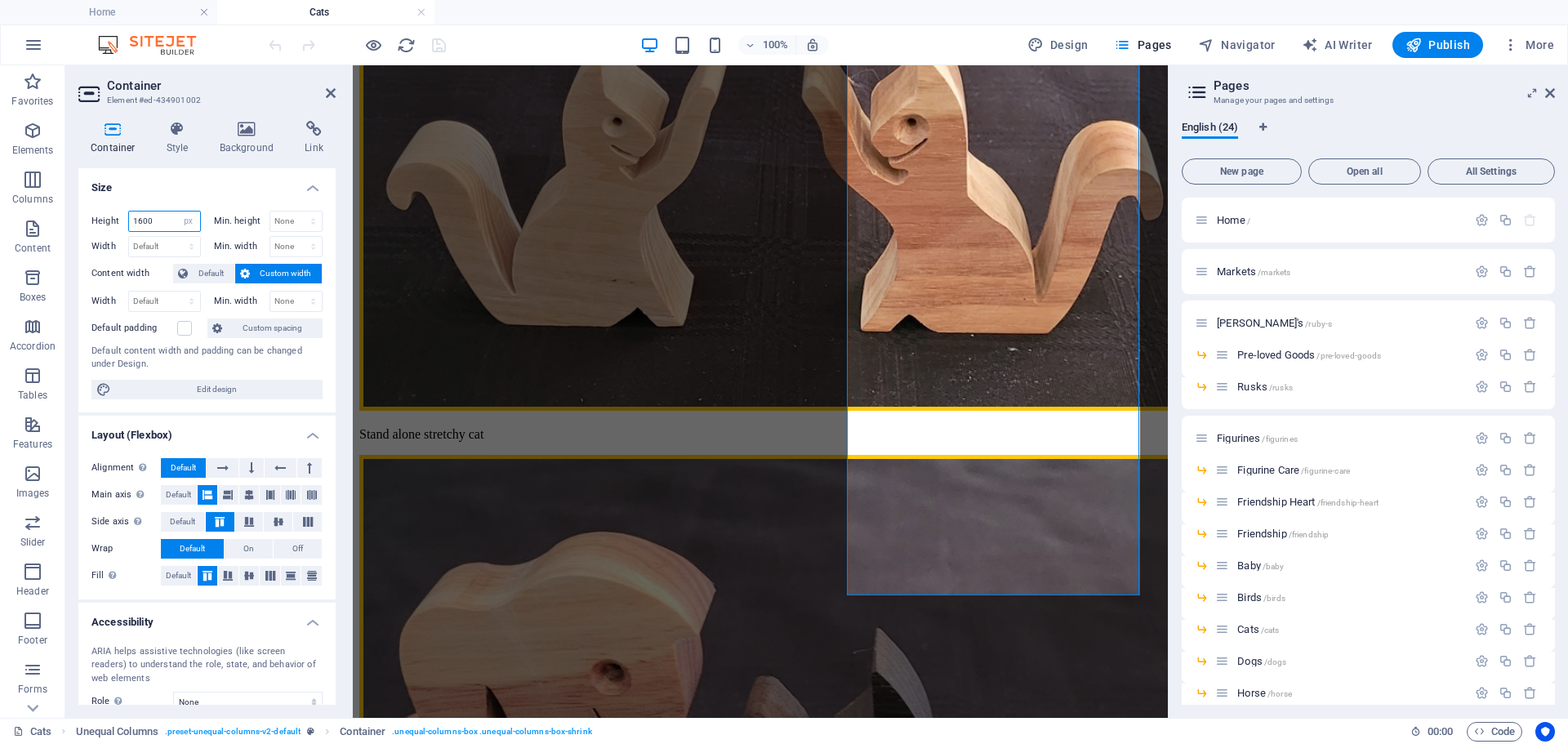
click at [166, 217] on input "1600" at bounding box center [164, 221] width 71 height 20
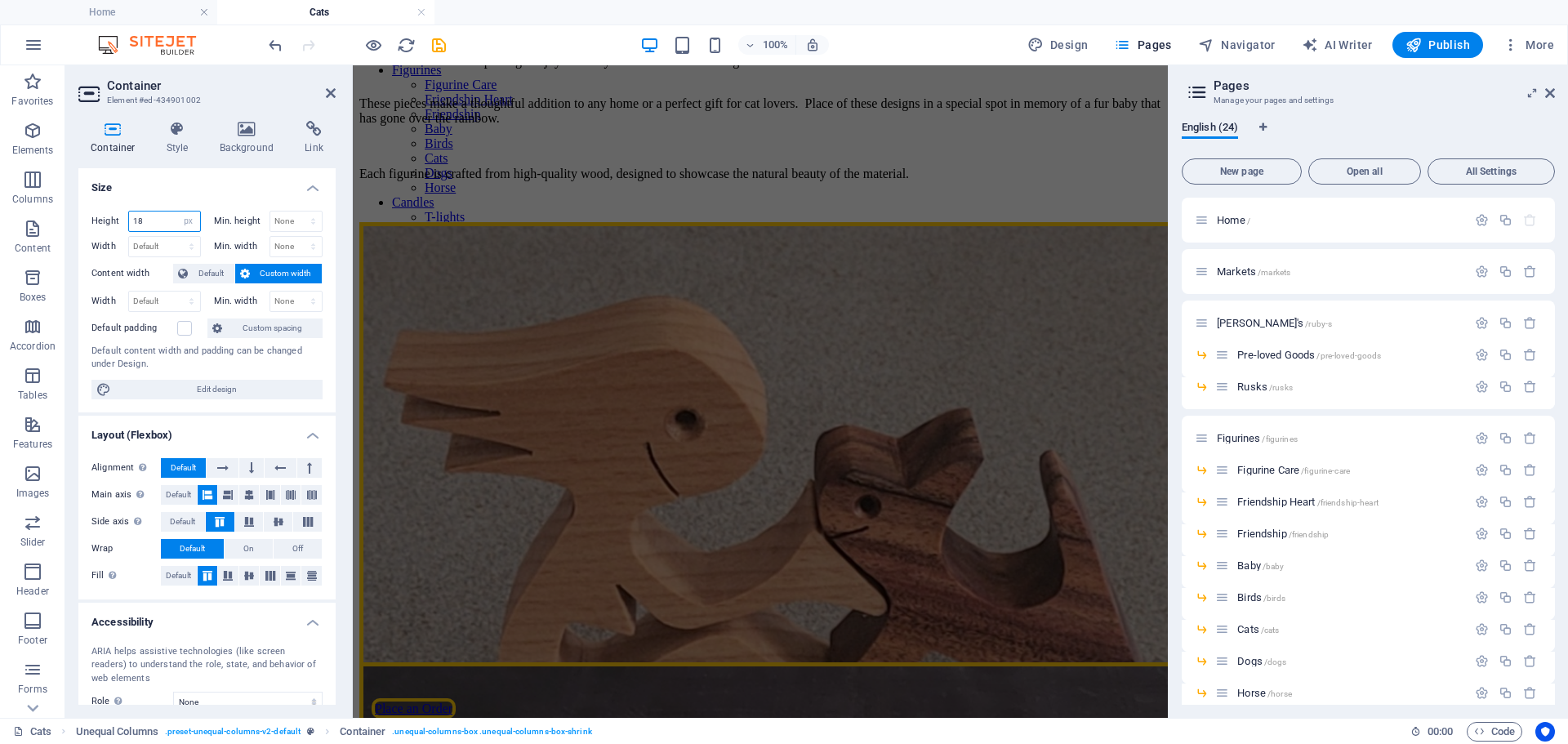
scroll to position [0, 0]
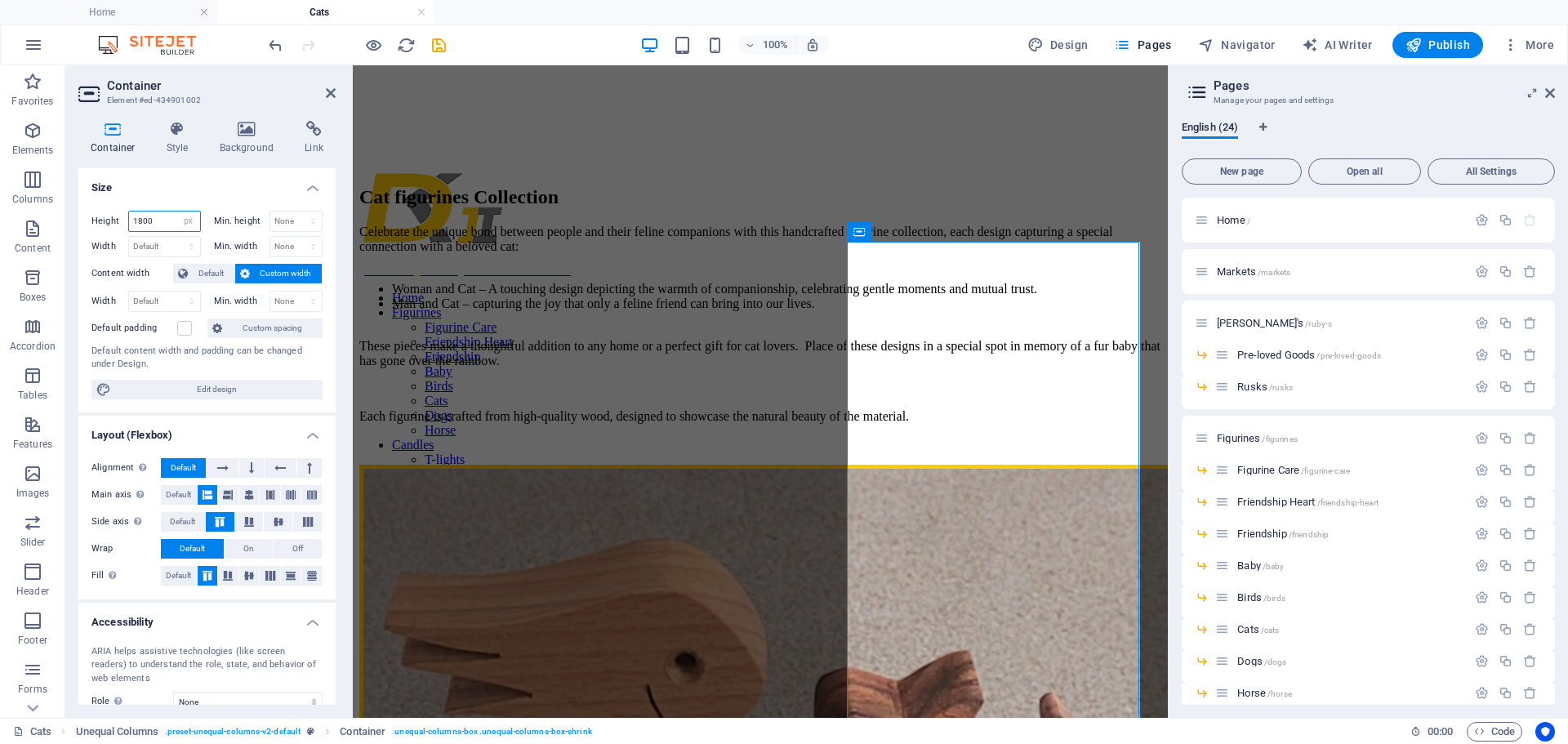
type input "1800"
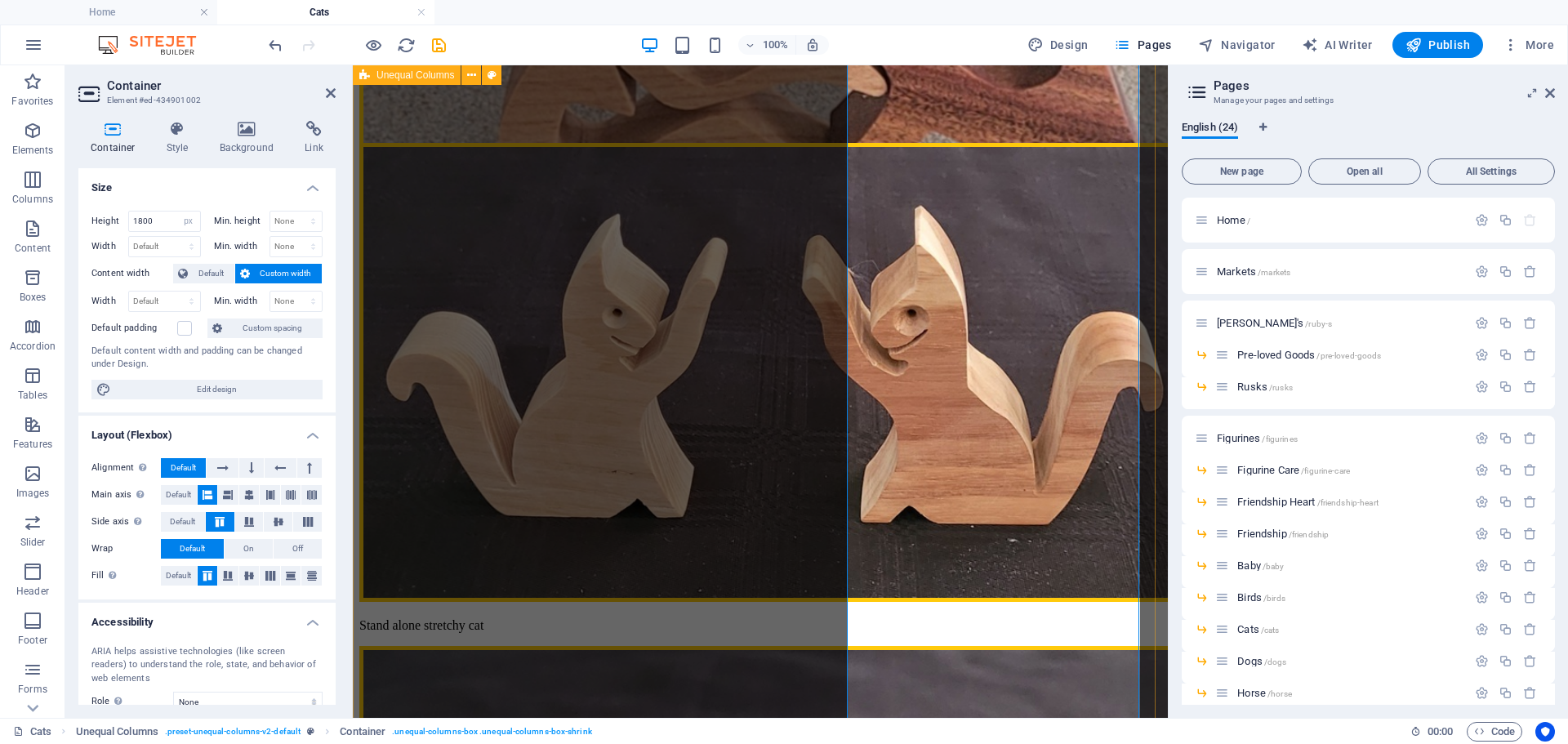
scroll to position [1143, 0]
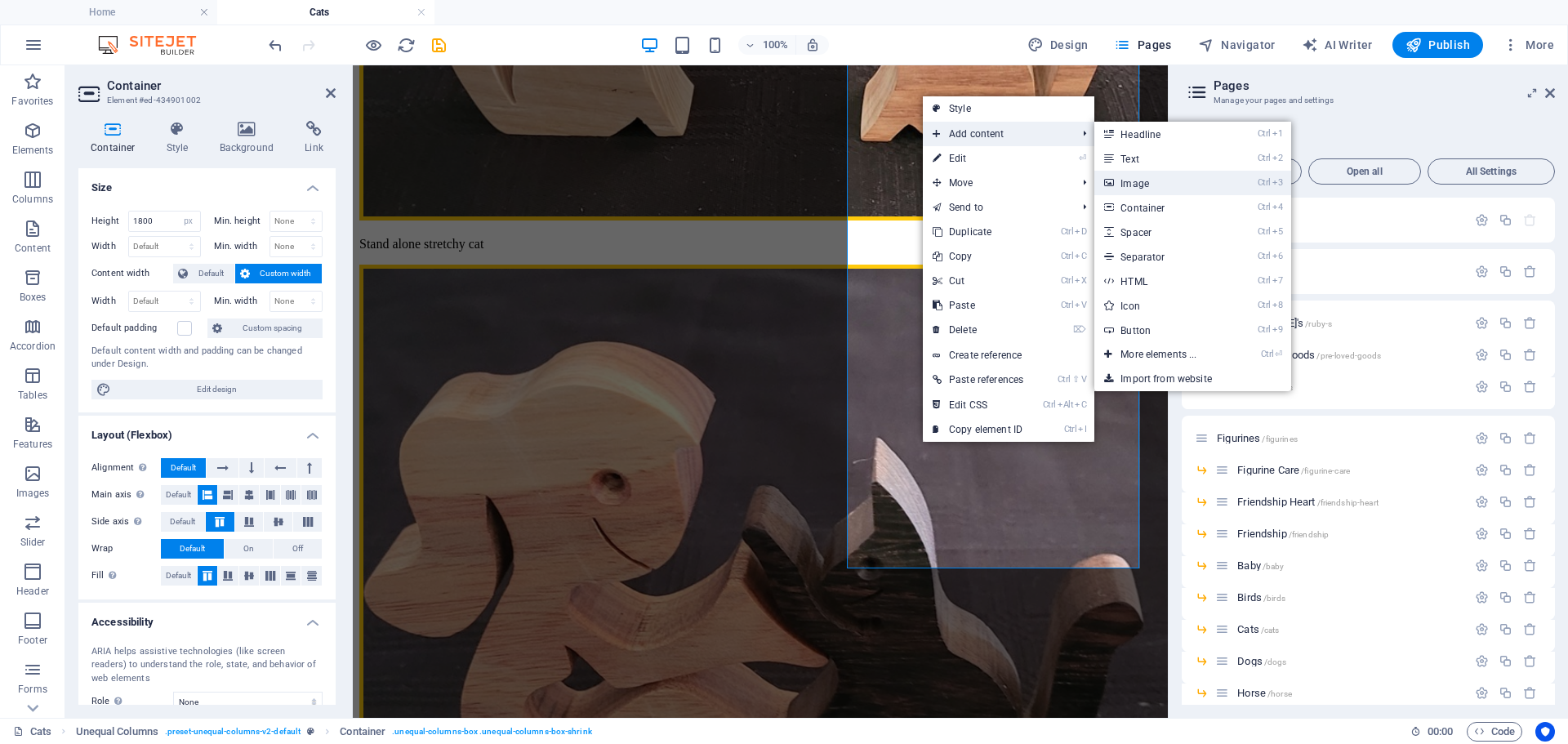
click at [1148, 186] on link "Ctrl 3 Image" at bounding box center [1162, 182] width 135 height 24
click at [1148, 186] on div "Cat figurines Collection Celebrate the unique bond between people and their fel…" at bounding box center [760, 129] width 801 height 2205
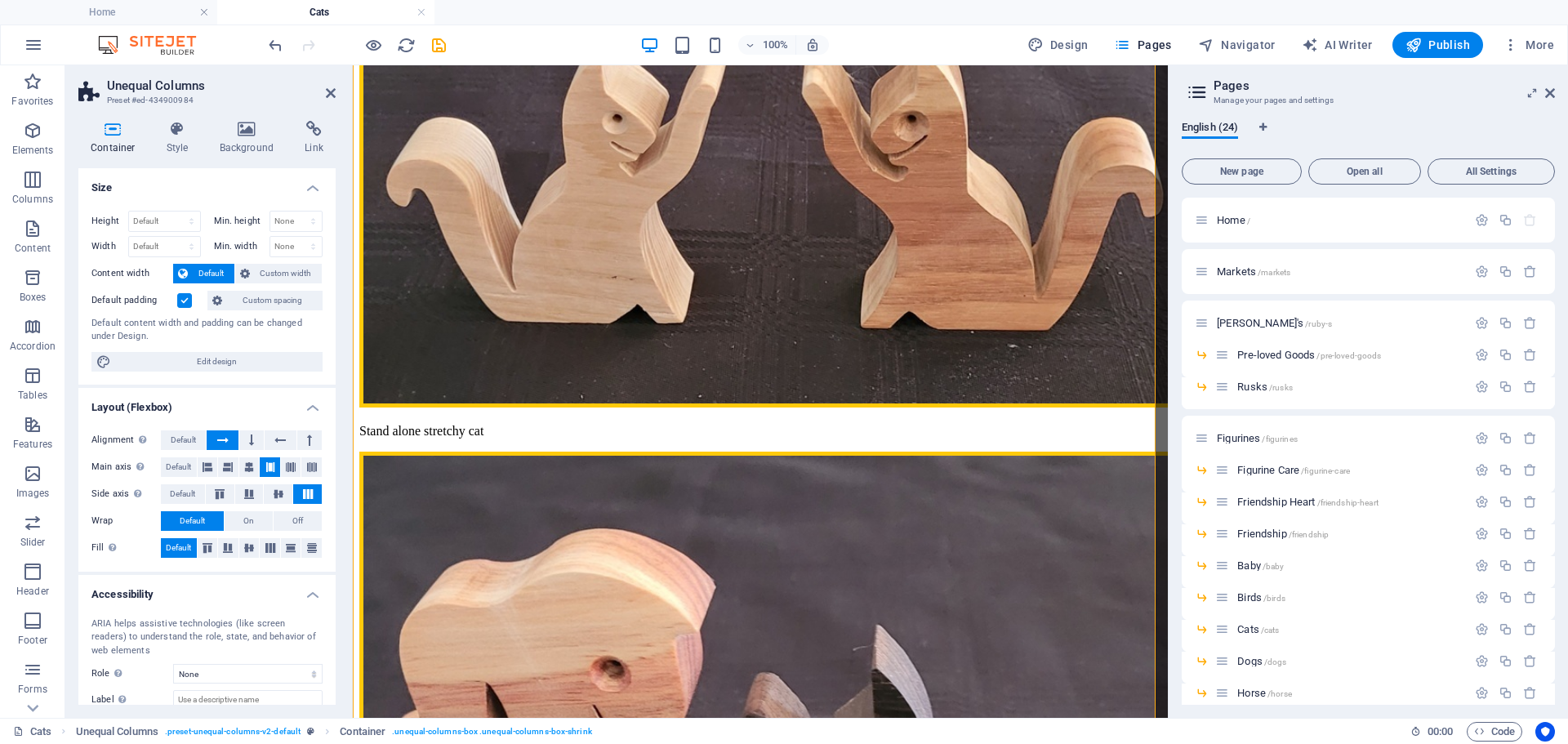
scroll to position [0, 0]
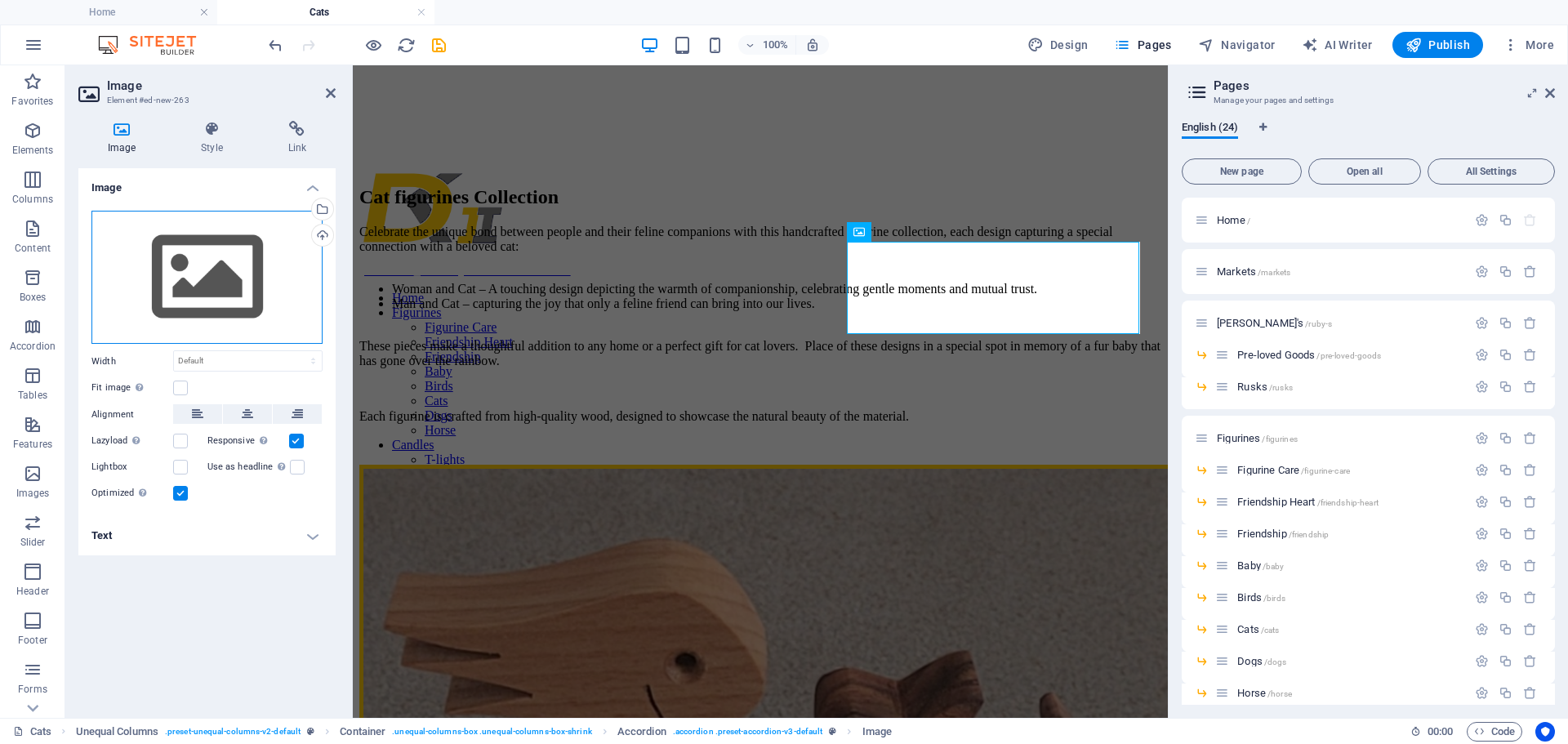
click at [192, 272] on div "Drag files here, click to choose files or select files from Files or our free s…" at bounding box center [207, 277] width 231 height 134
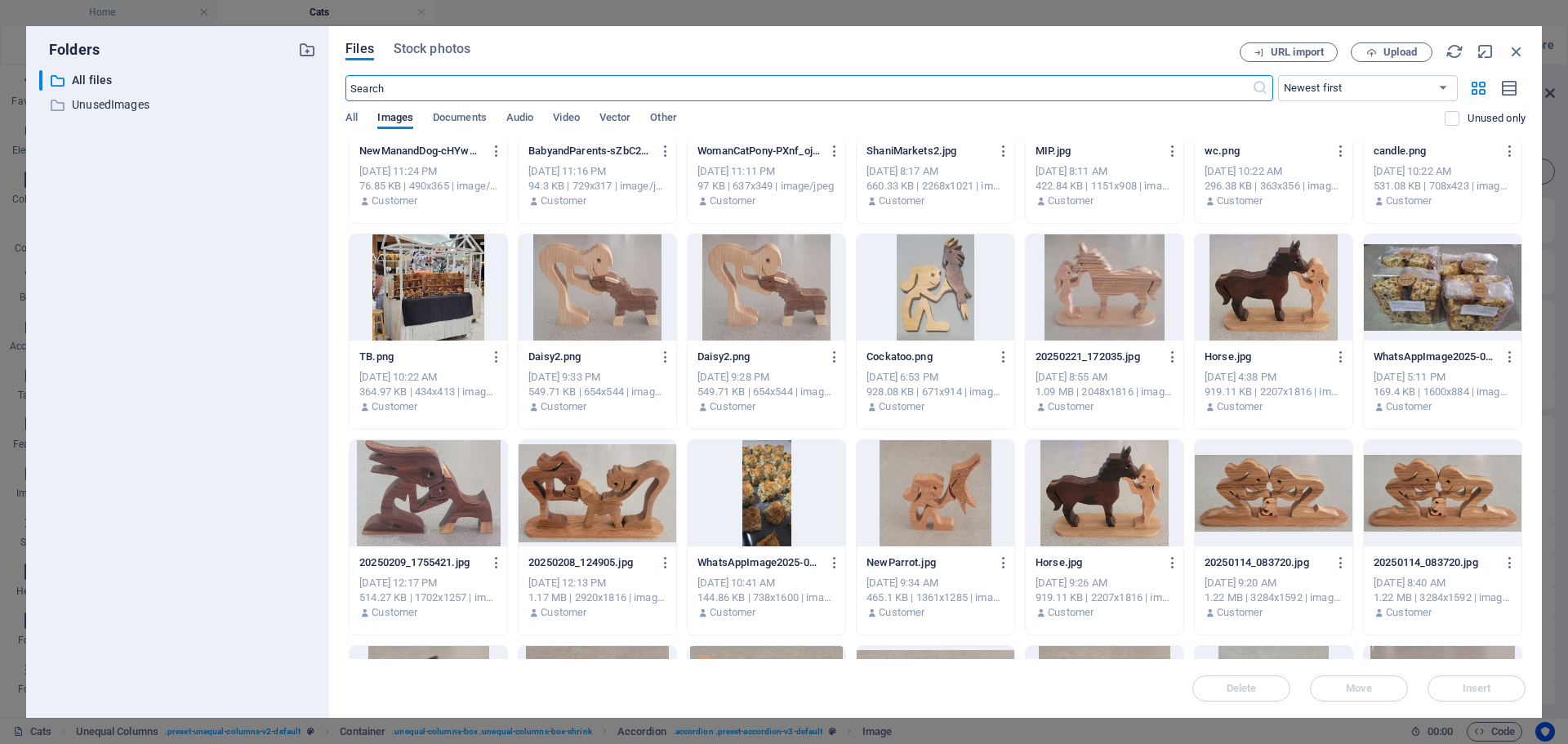
scroll to position [1333, 0]
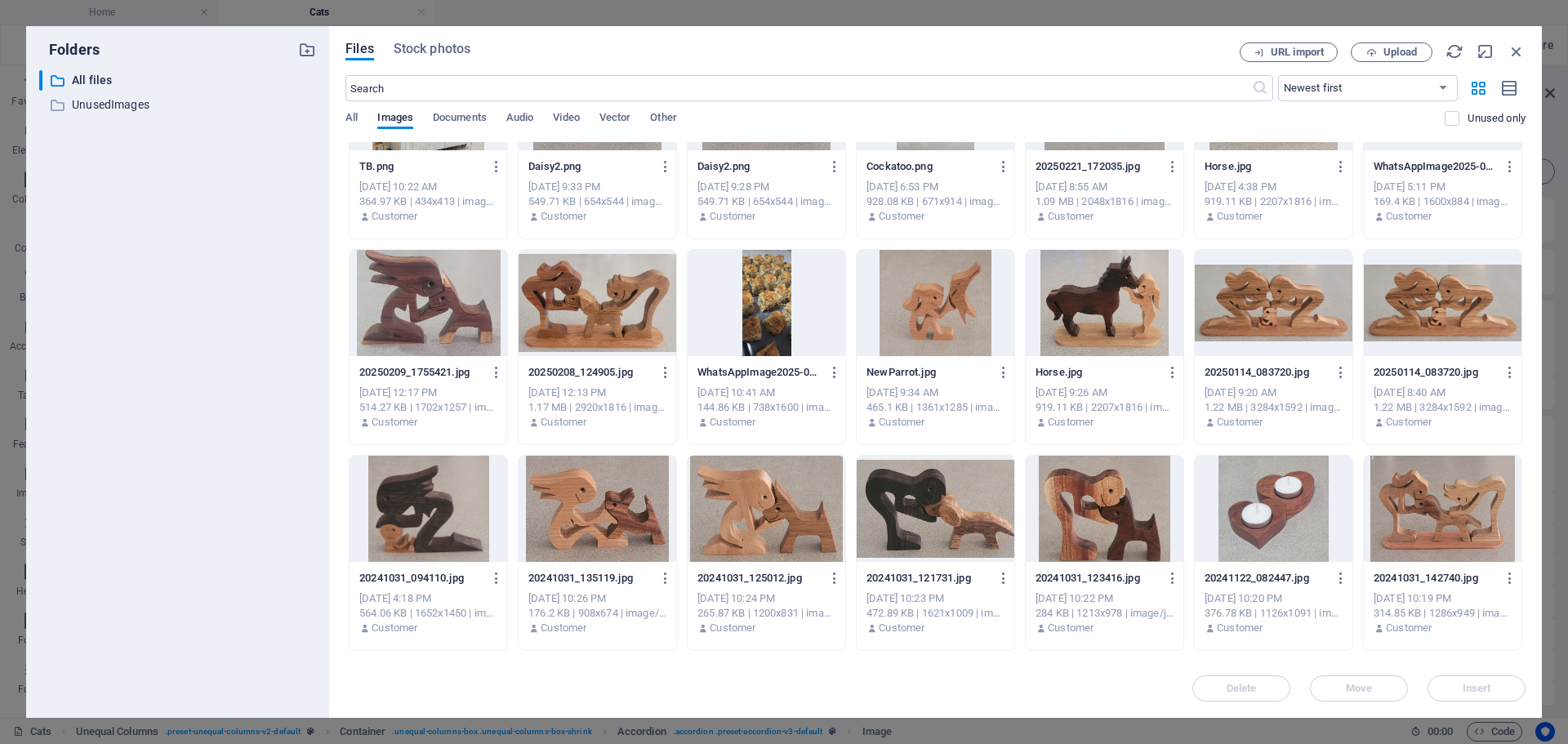
click at [577, 497] on div at bounding box center [597, 508] width 157 height 107
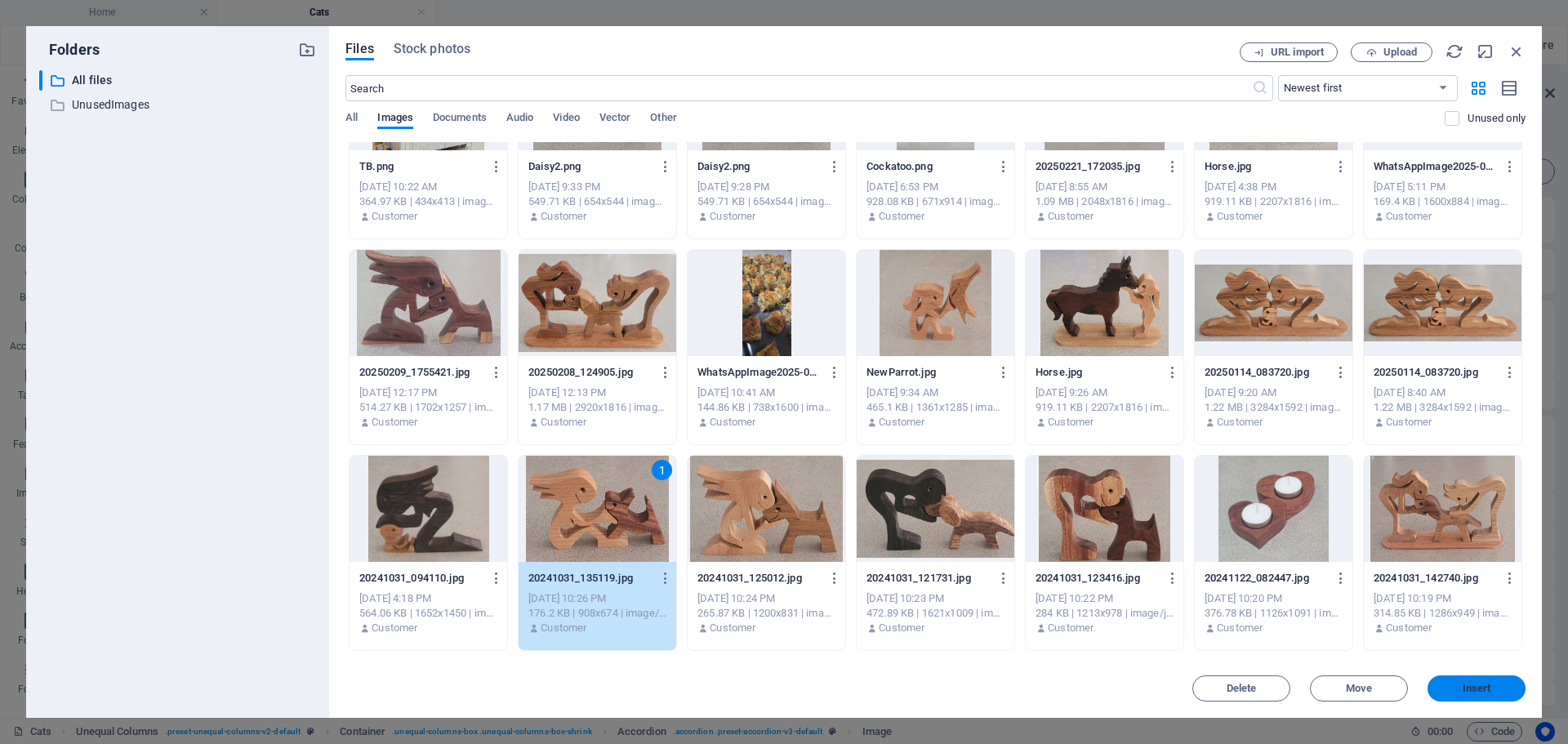
click at [1462, 695] on button "Insert" at bounding box center [1476, 687] width 98 height 26
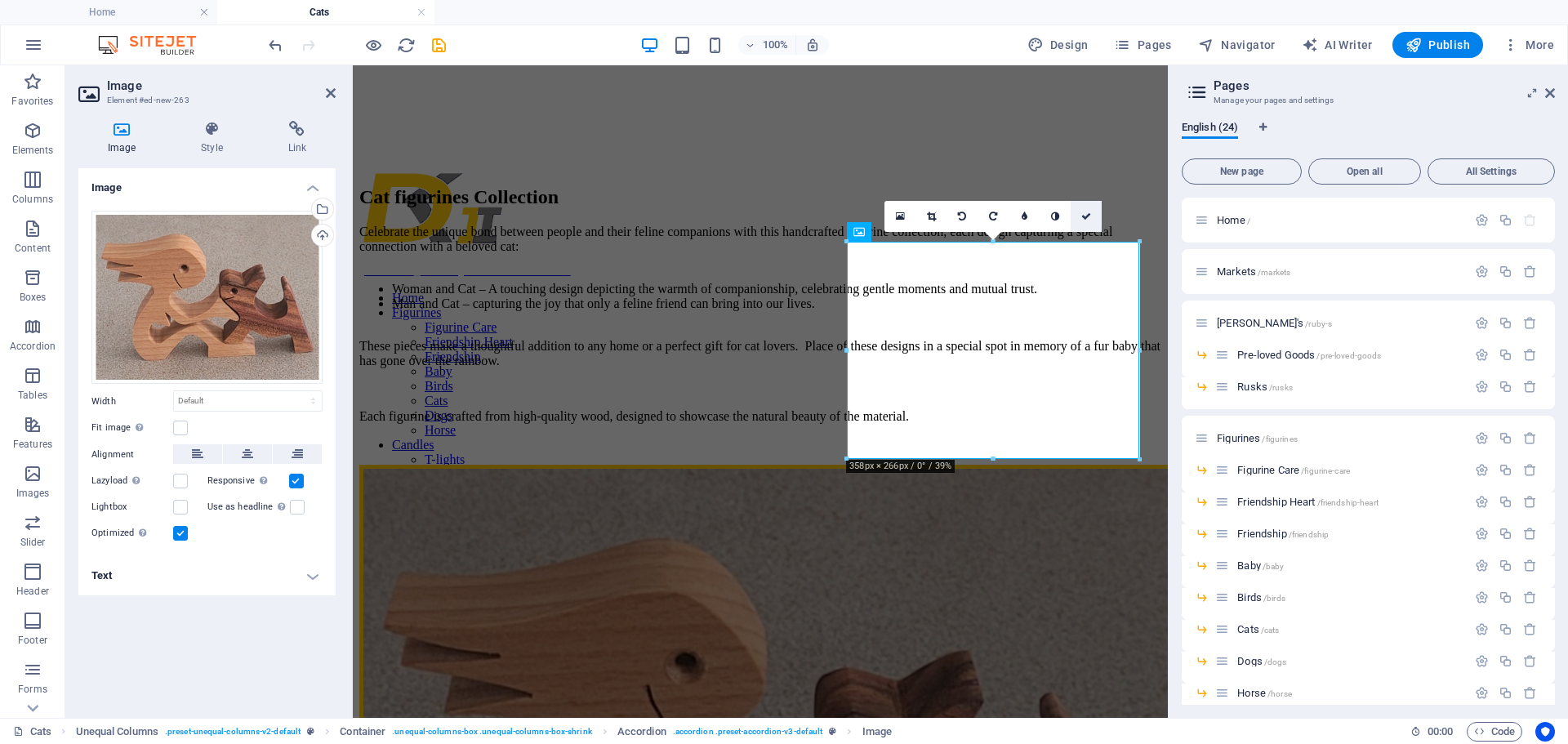
drag, startPoint x: 1084, startPoint y: 217, endPoint x: 1015, endPoint y: 157, distance: 91.4
click at [1084, 217] on icon at bounding box center [1086, 216] width 10 height 10
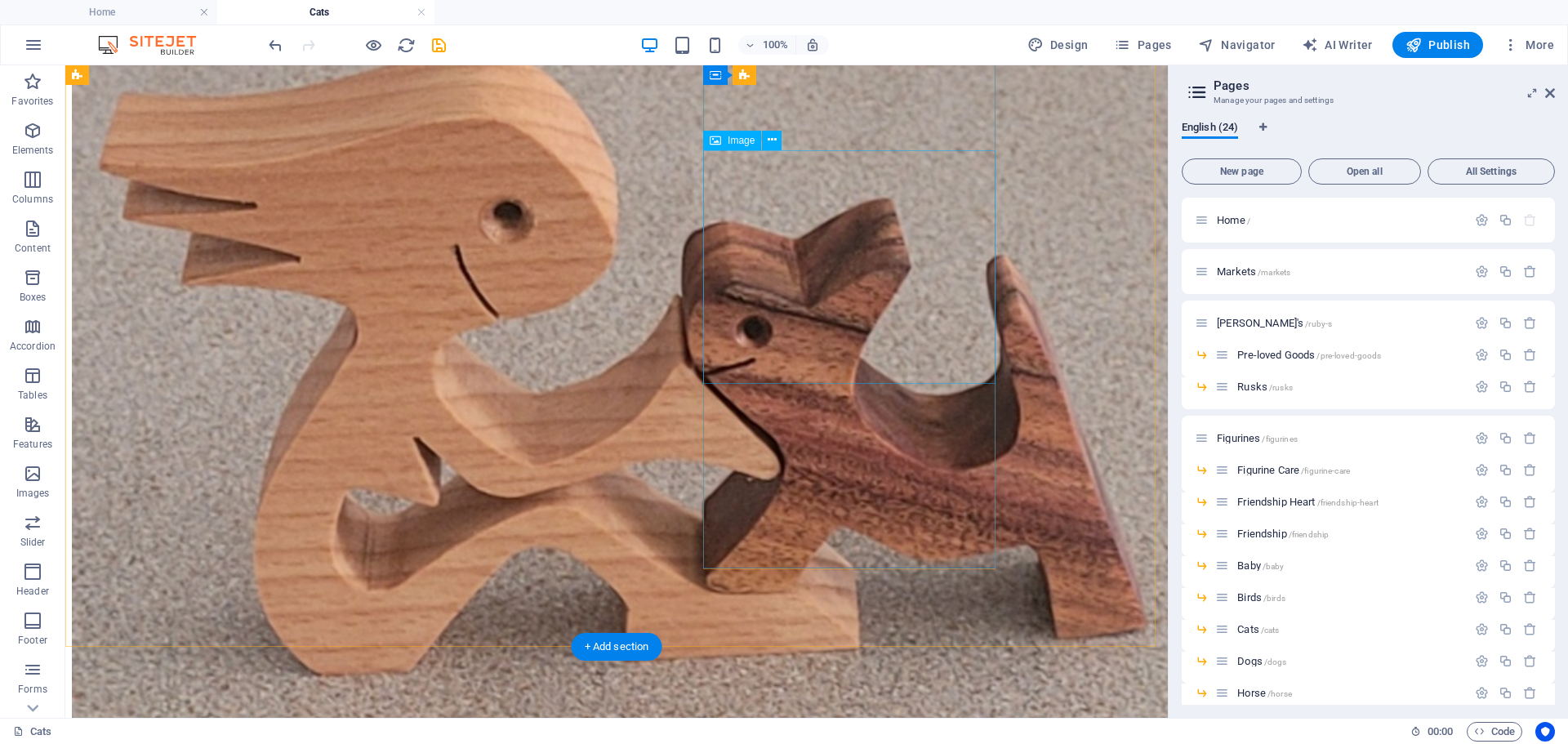
scroll to position [1143, 0]
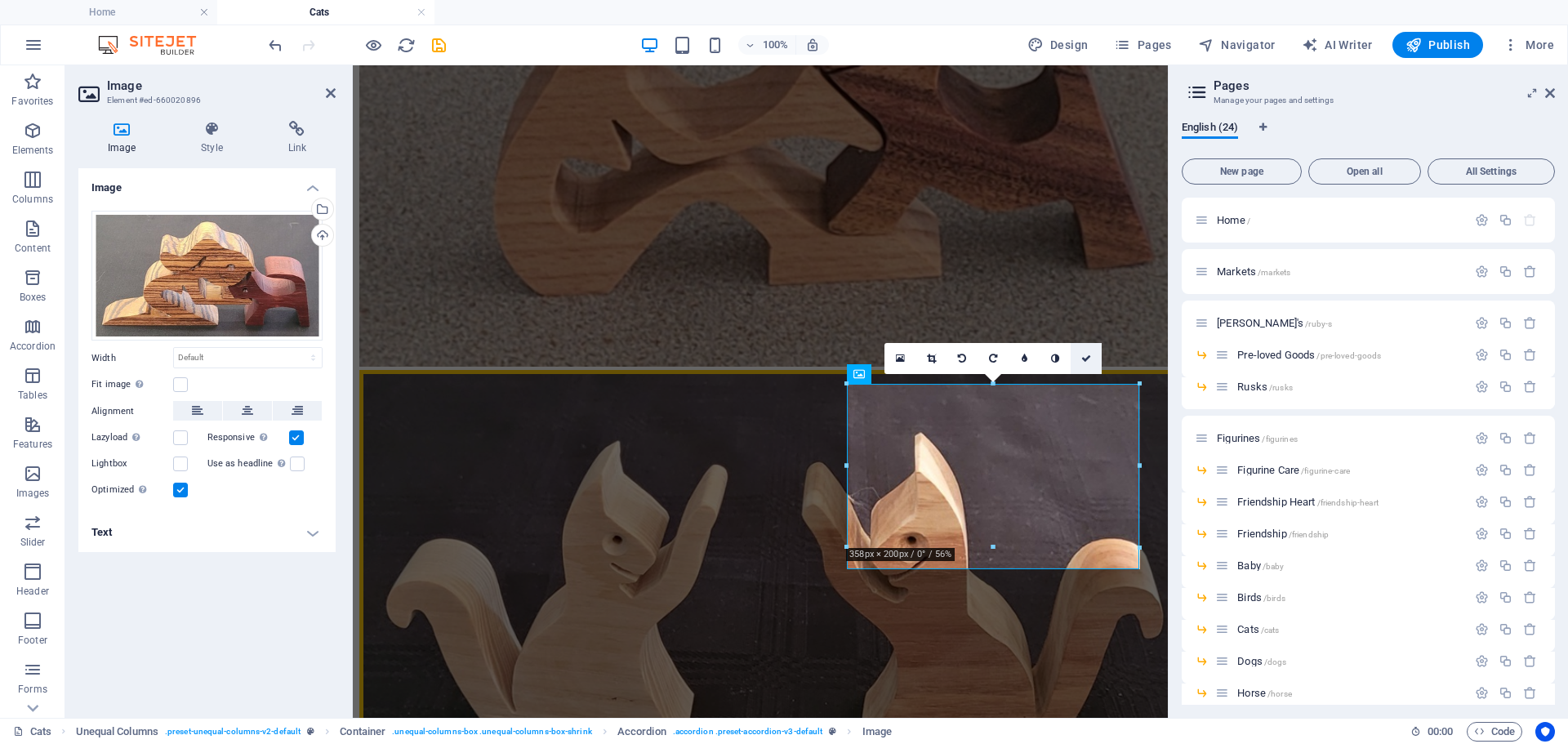
click at [1087, 361] on icon at bounding box center [1086, 359] width 10 height 10
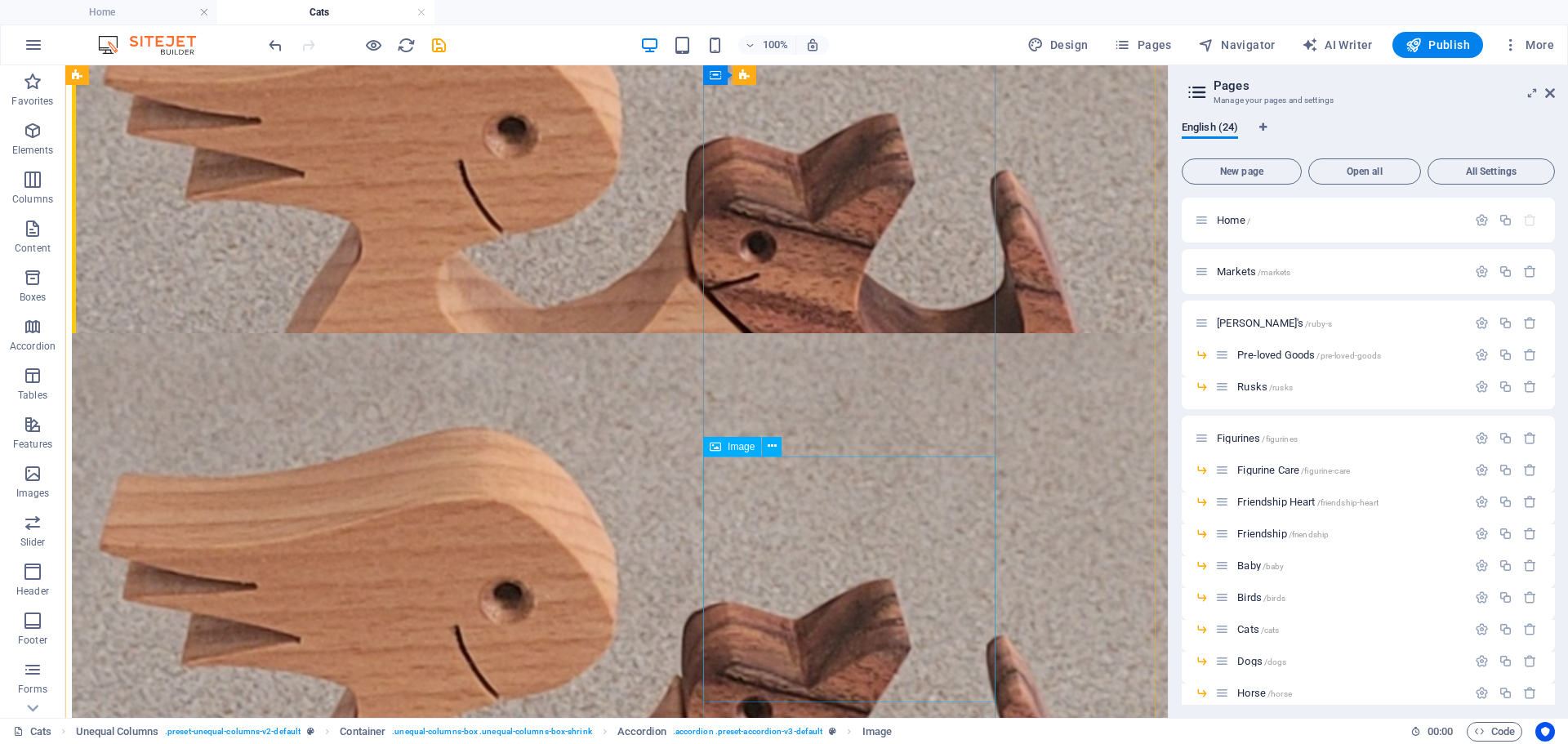
scroll to position [0, 0]
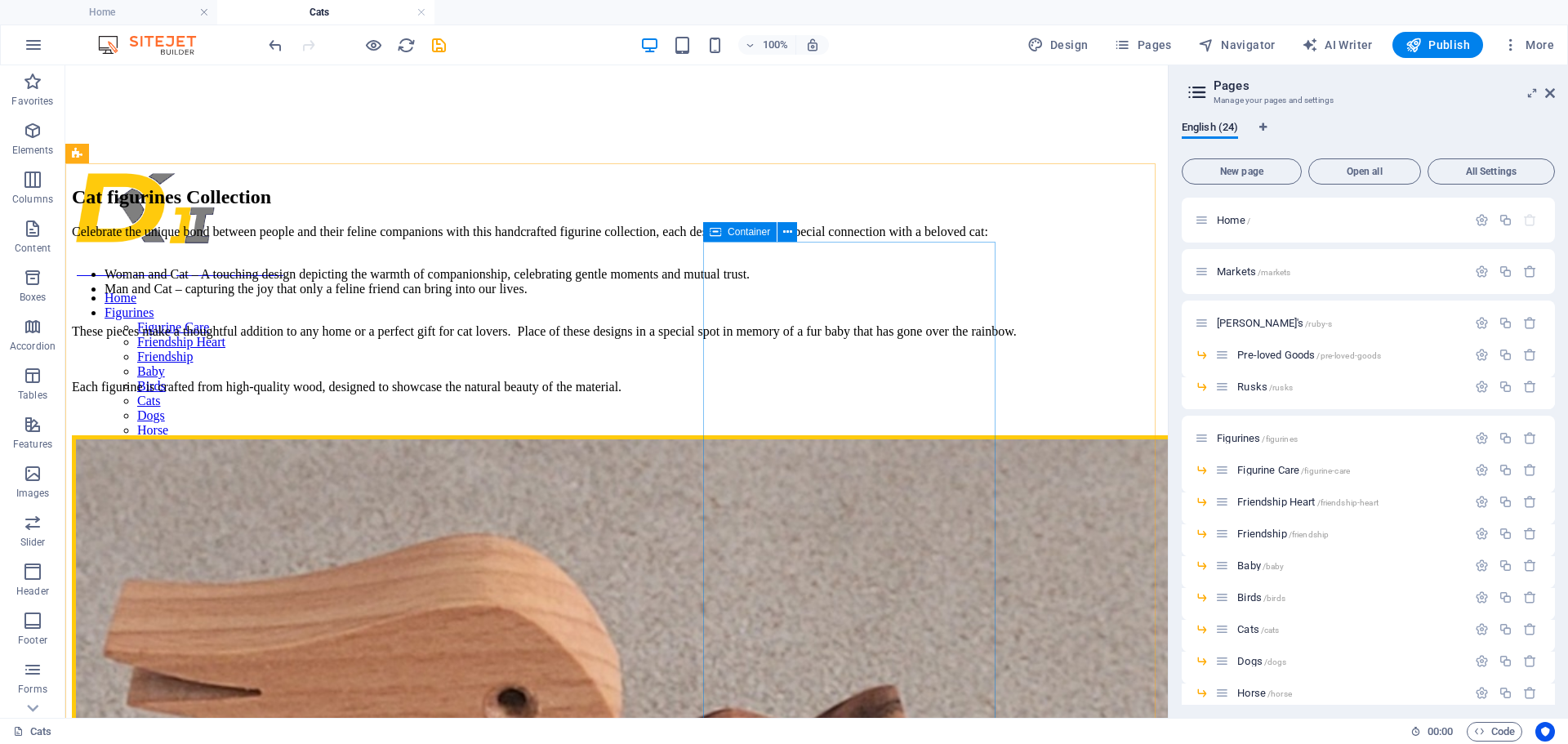
click at [717, 229] on icon at bounding box center [715, 232] width 12 height 20
select select "px"
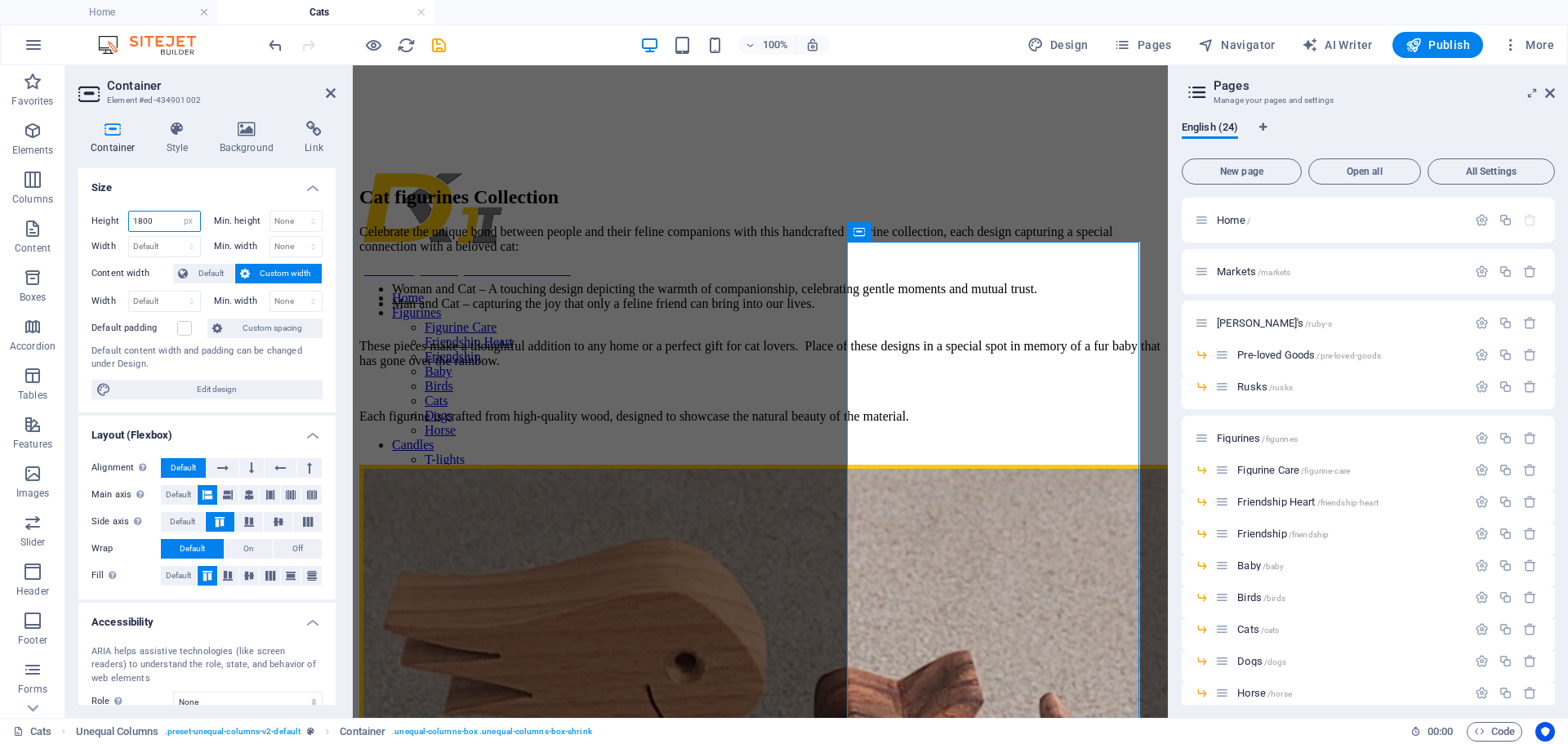
click at [161, 221] on input "1800" at bounding box center [164, 221] width 71 height 20
type input "1850"
click at [330, 95] on icon at bounding box center [330, 93] width 10 height 13
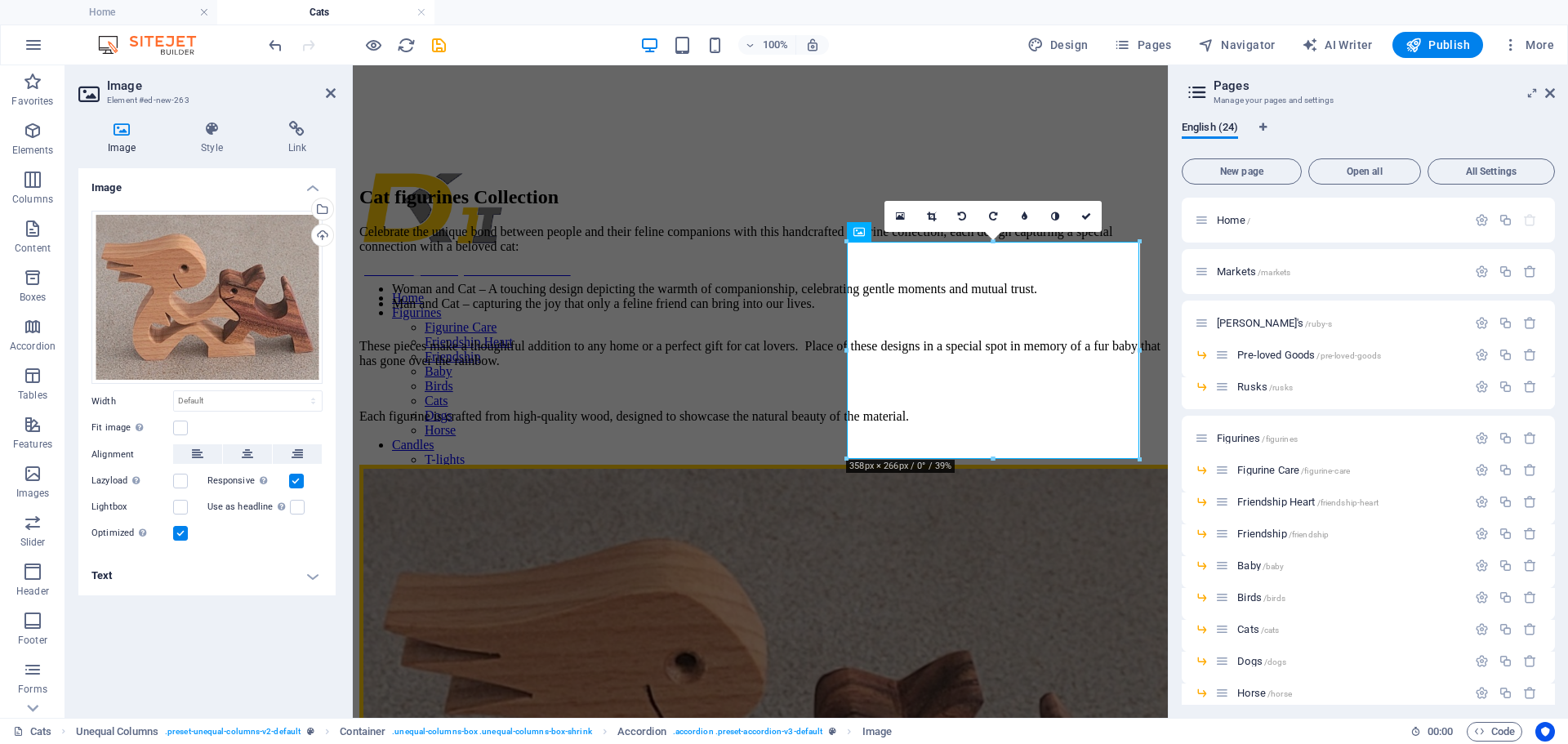
click at [316, 577] on h4 "Text" at bounding box center [206, 575] width 257 height 39
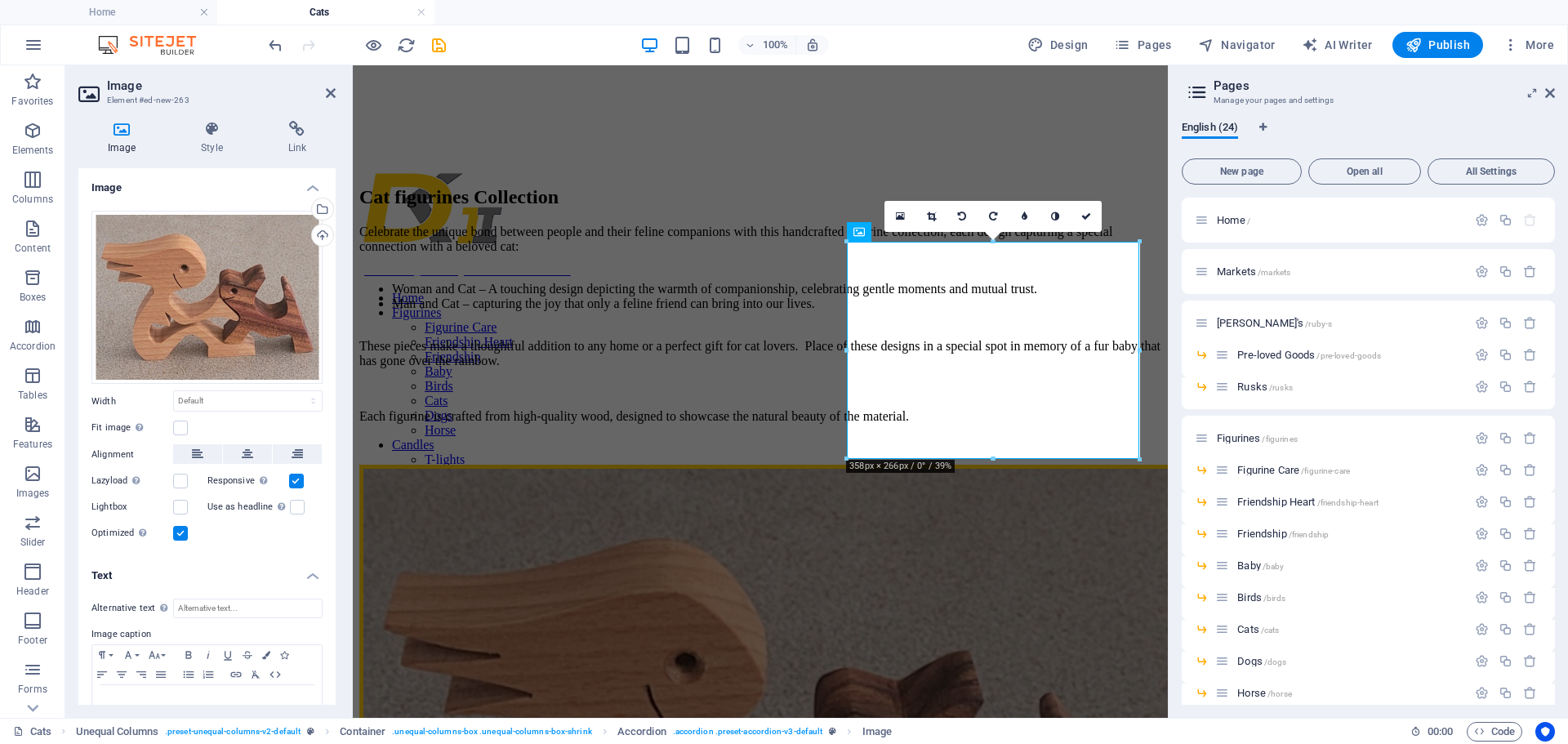
scroll to position [42, 0]
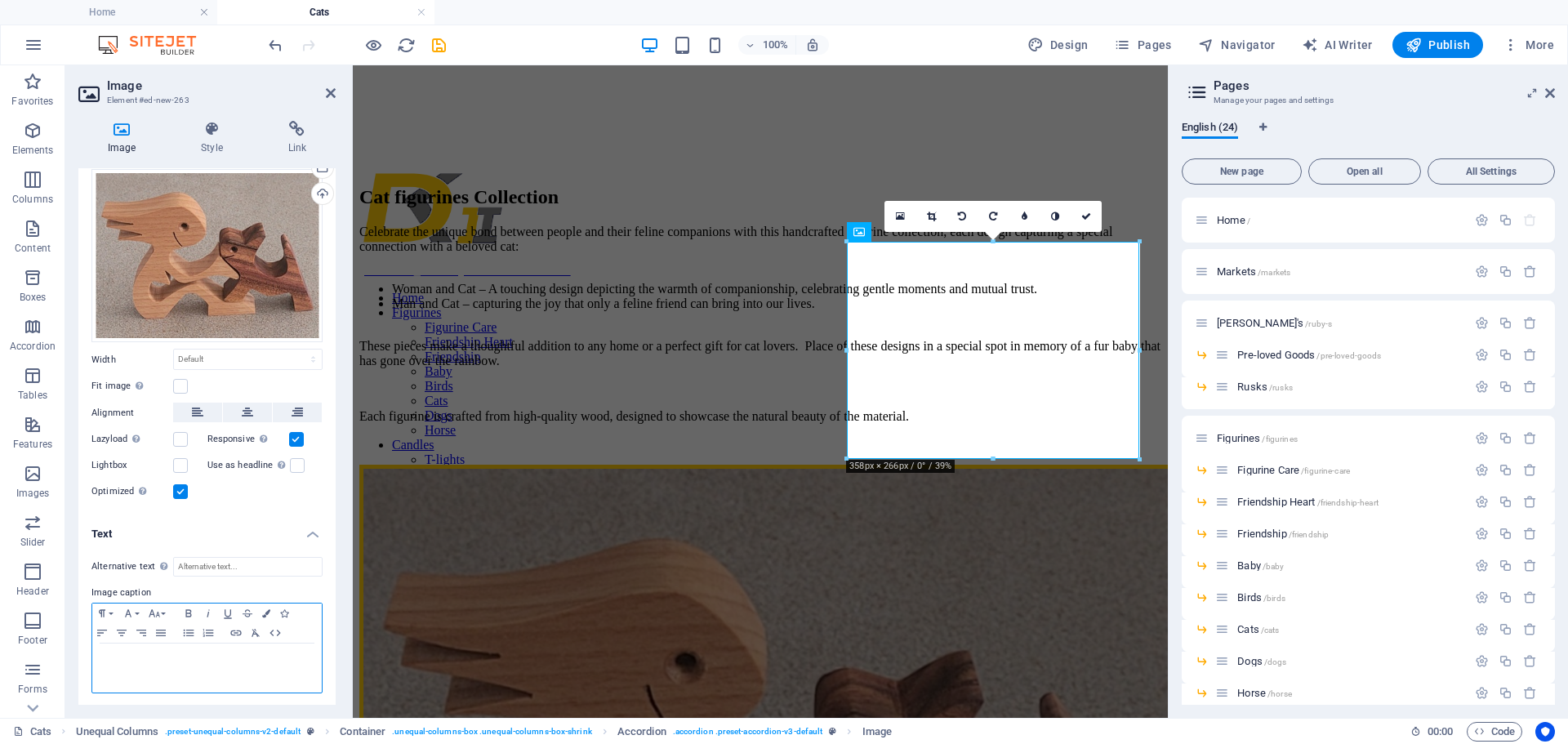
click at [114, 663] on p at bounding box center [207, 659] width 213 height 15
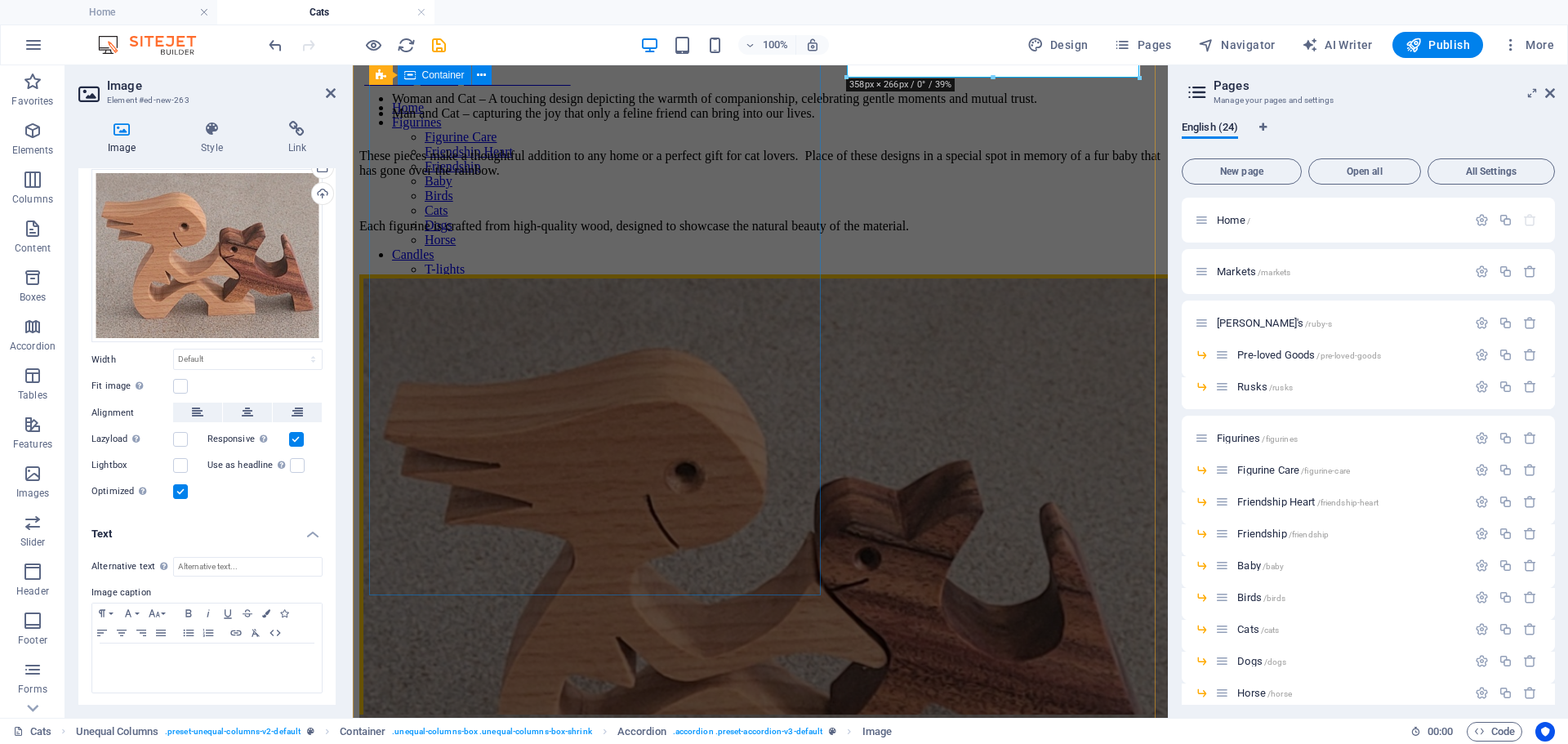
scroll to position [381, 0]
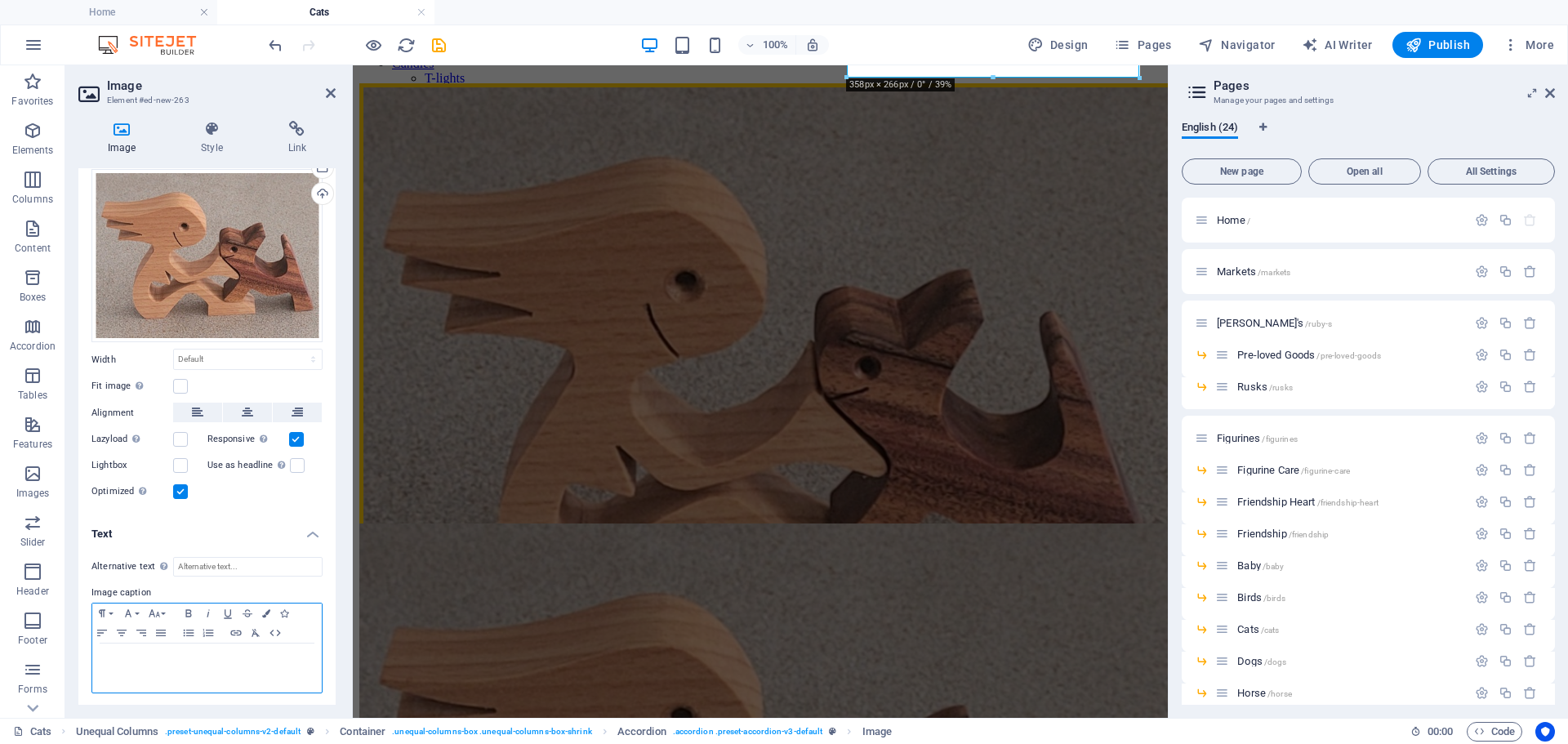
click at [113, 661] on p at bounding box center [207, 659] width 213 height 15
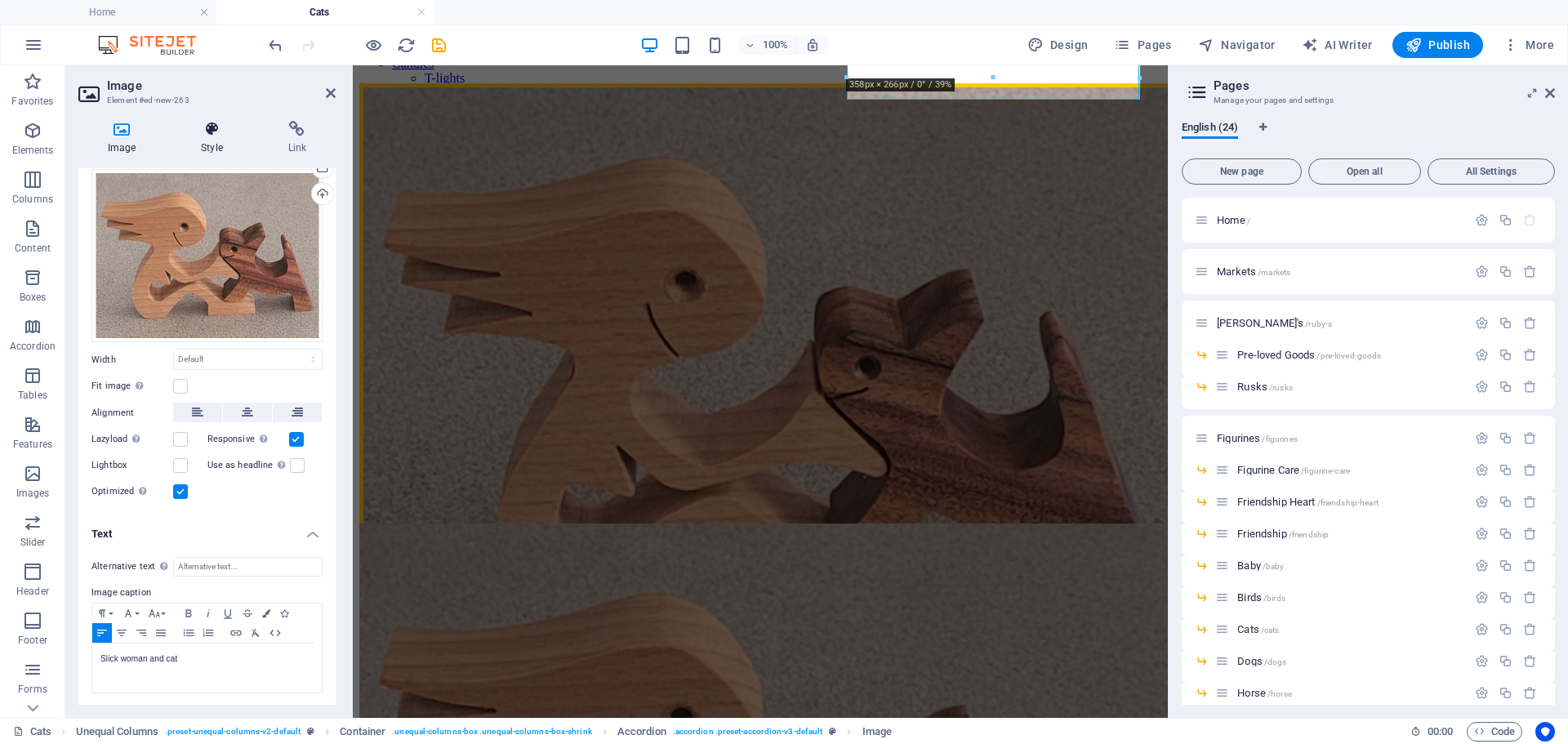
click at [211, 150] on h4 "Style" at bounding box center [215, 137] width 87 height 34
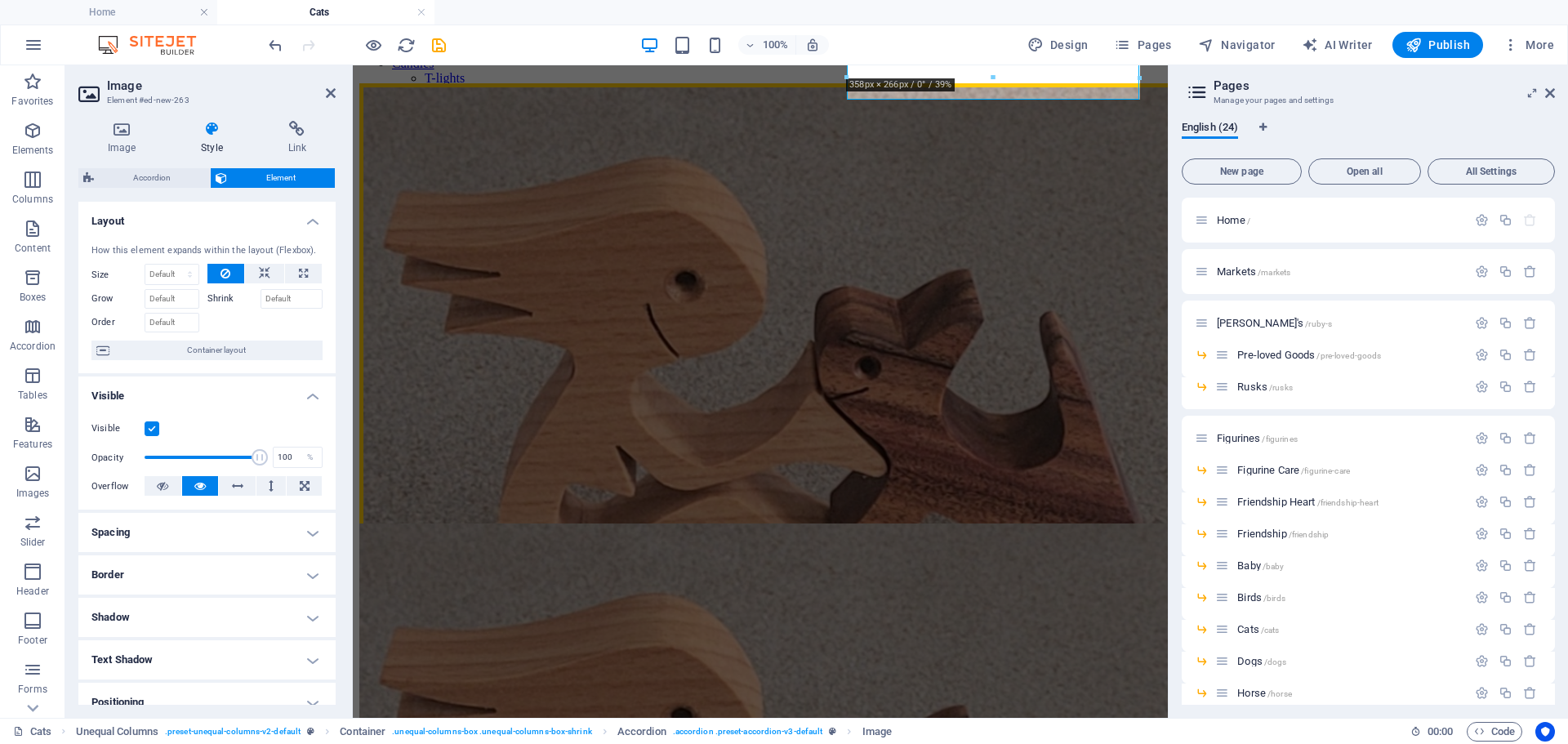
click at [302, 578] on h4 "Border" at bounding box center [206, 574] width 257 height 39
click at [210, 608] on span at bounding box center [214, 608] width 12 height 12
drag, startPoint x: 178, startPoint y: 636, endPoint x: 145, endPoint y: 636, distance: 33.0
click at [145, 636] on div "- Width 1 auto px rem % vh vw Custom Custom" at bounding box center [207, 637] width 231 height 22
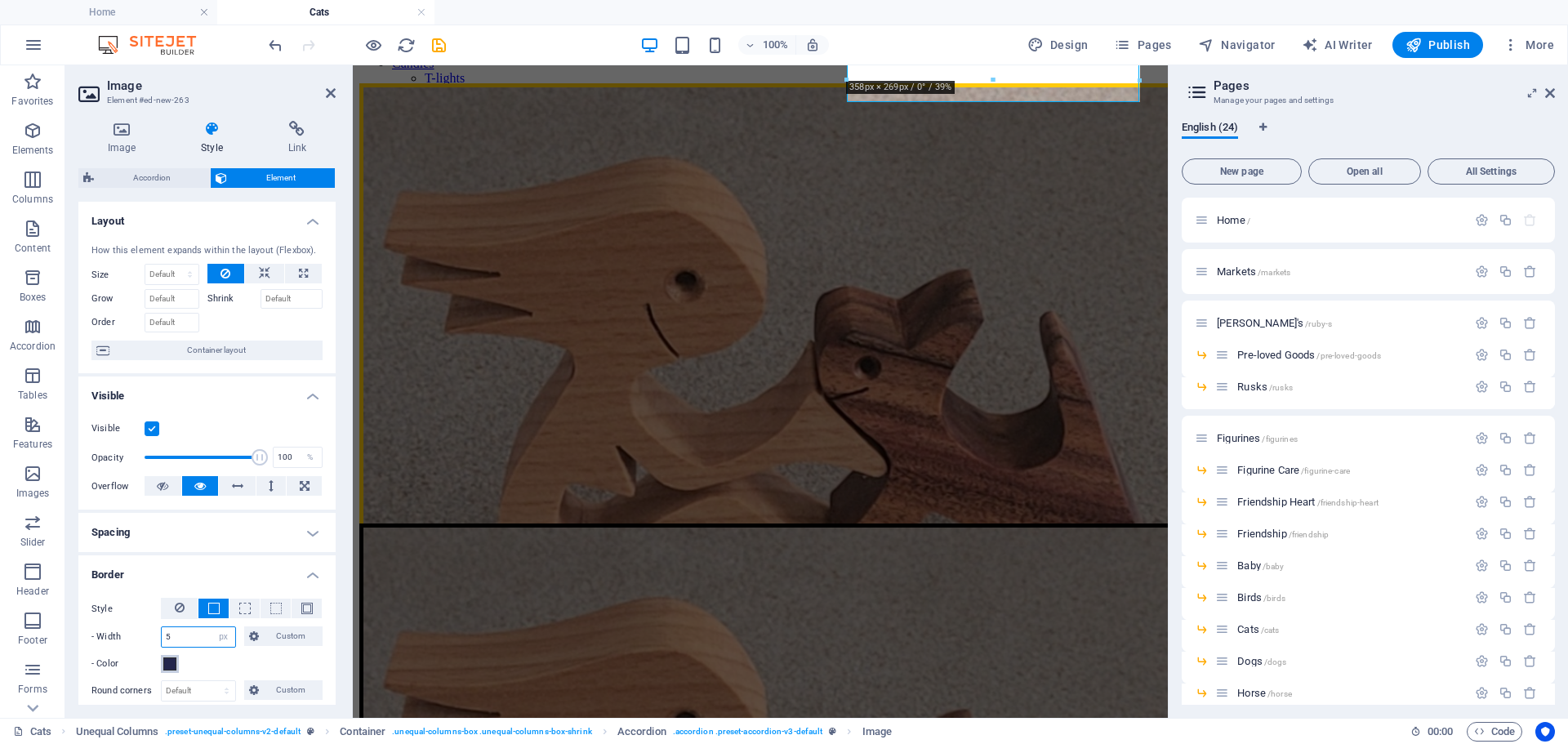
type input "5"
click at [163, 666] on span at bounding box center [170, 664] width 13 height 13
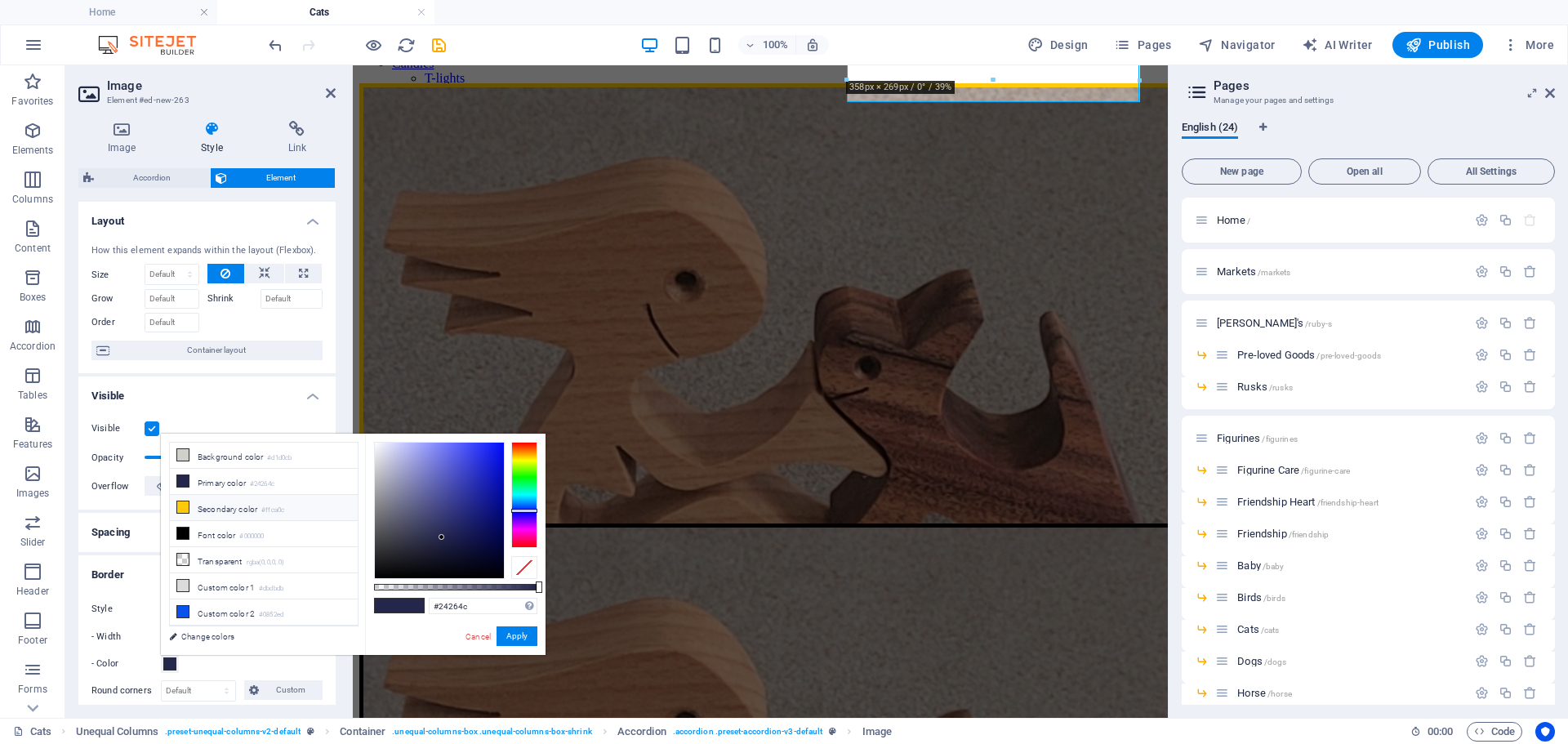
click at [243, 509] on li "Secondary color #ffca0c" at bounding box center [264, 507] width 188 height 26
type input "#ffca0c"
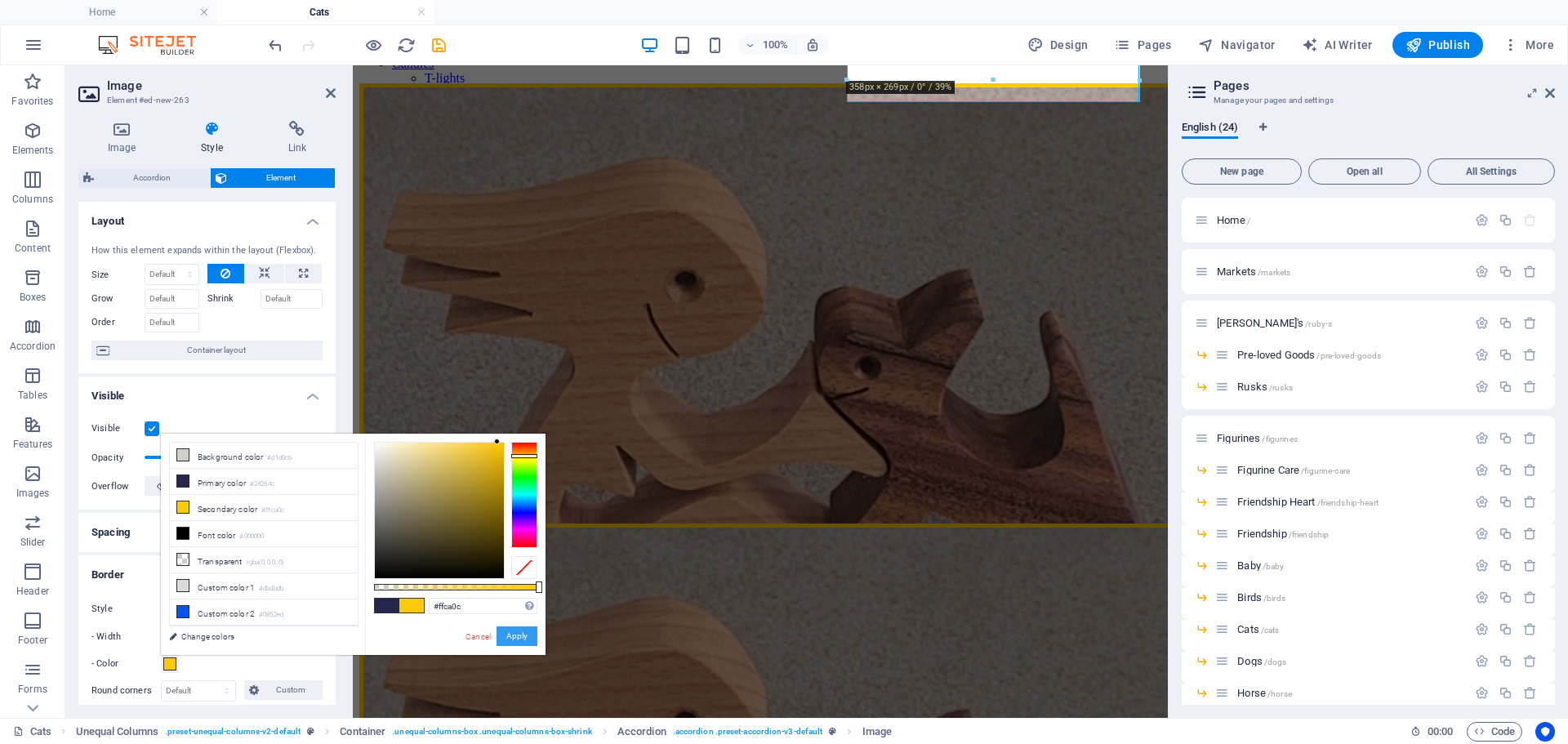
click at [514, 636] on button "Apply" at bounding box center [516, 636] width 41 height 20
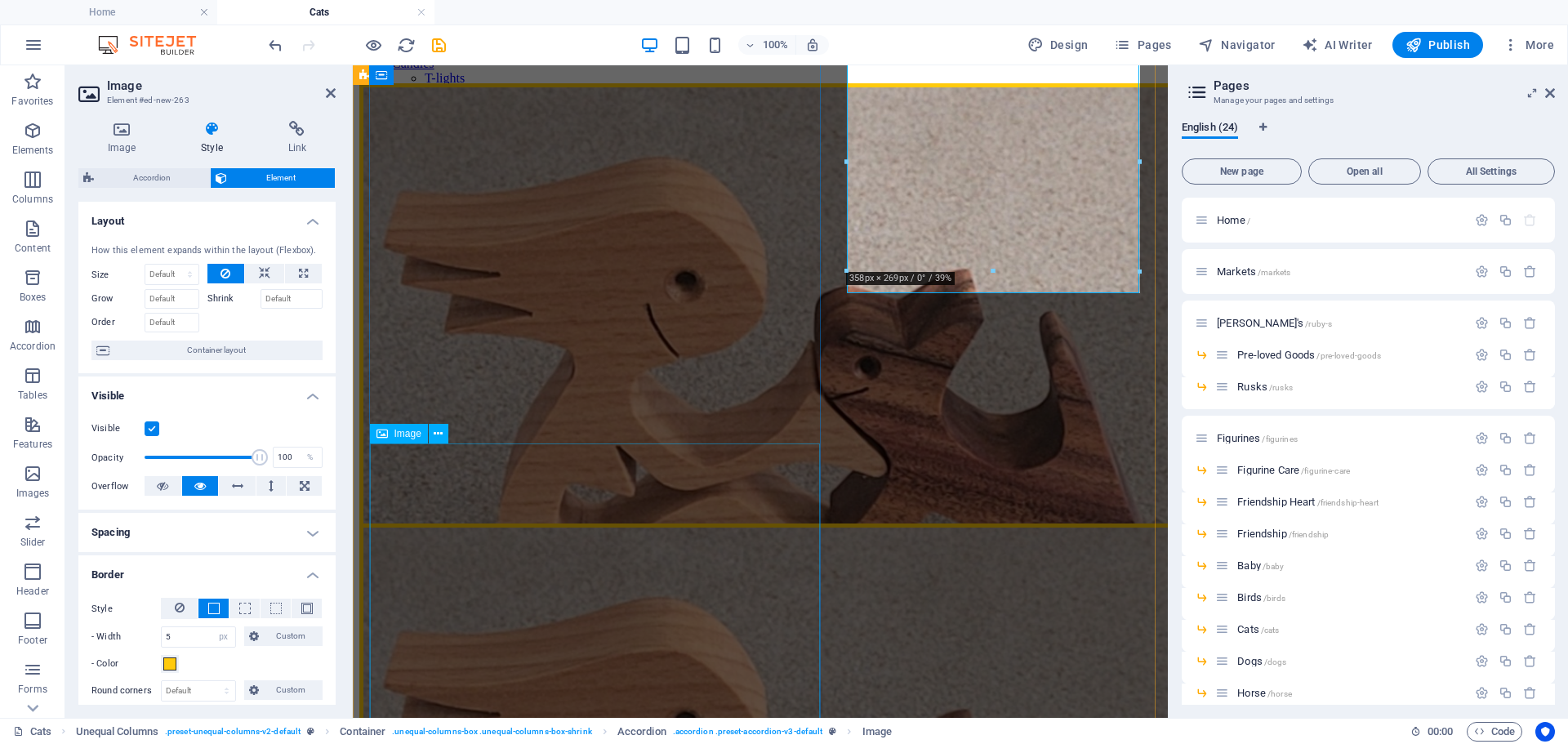
scroll to position [0, 0]
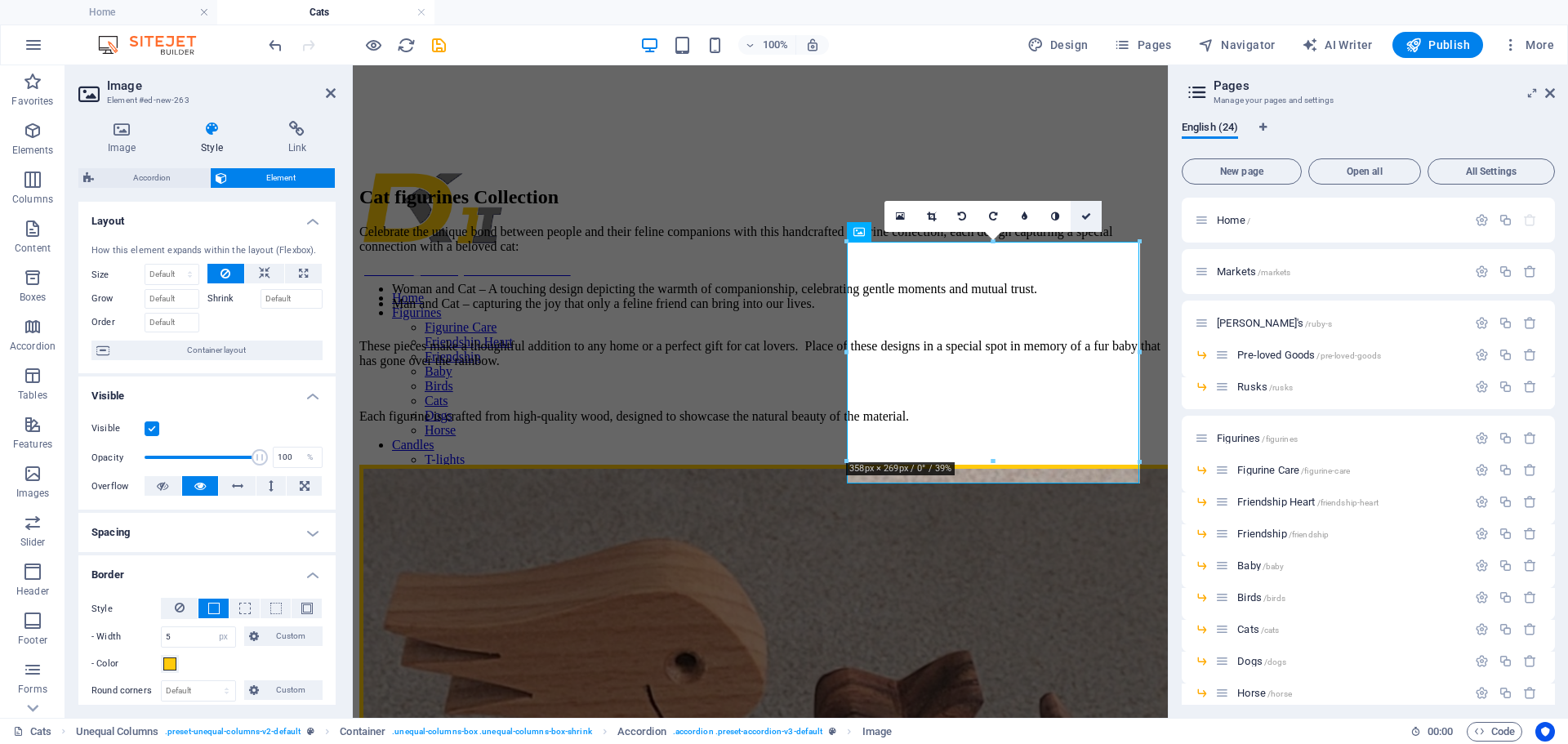
click at [1085, 217] on icon at bounding box center [1086, 216] width 10 height 10
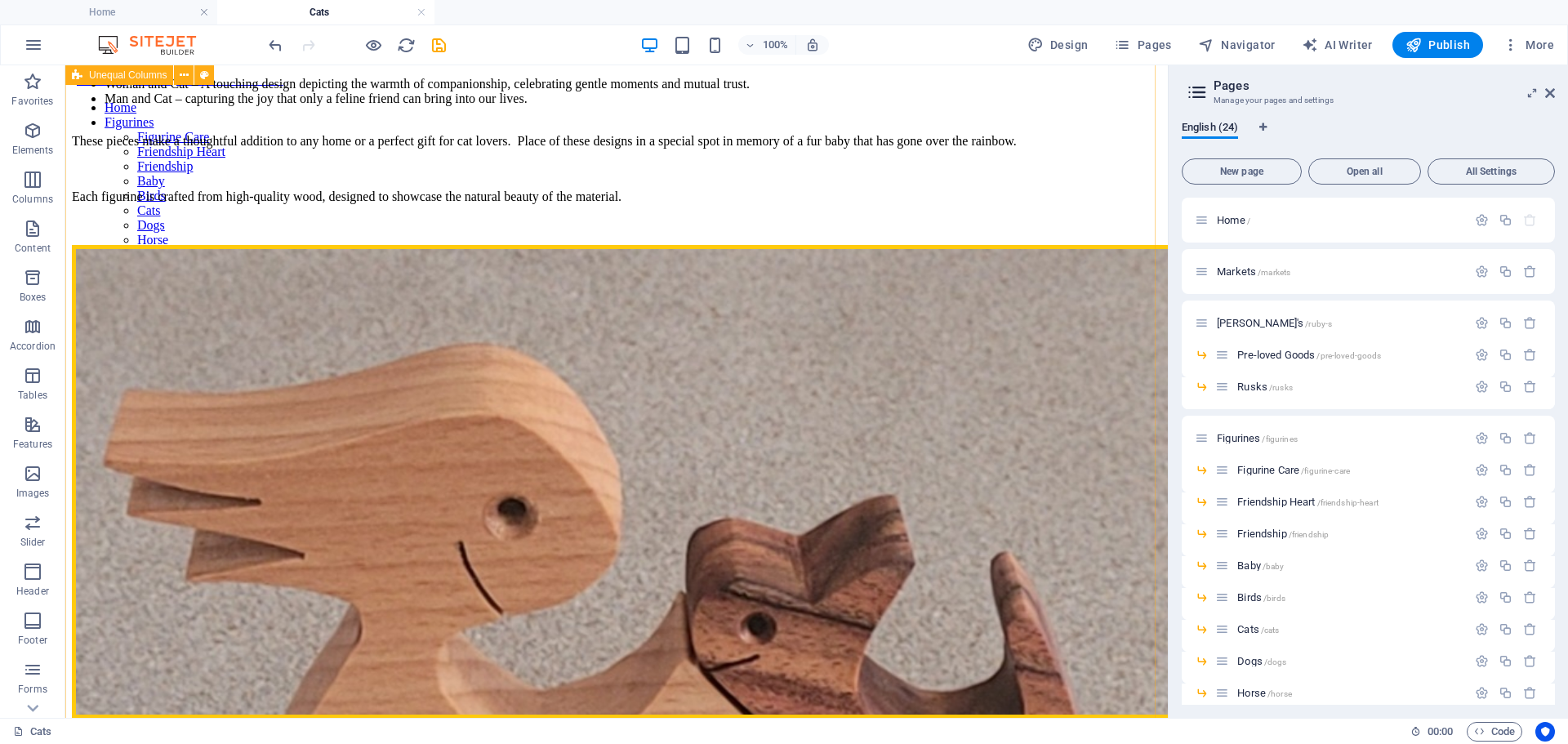
scroll to position [381, 0]
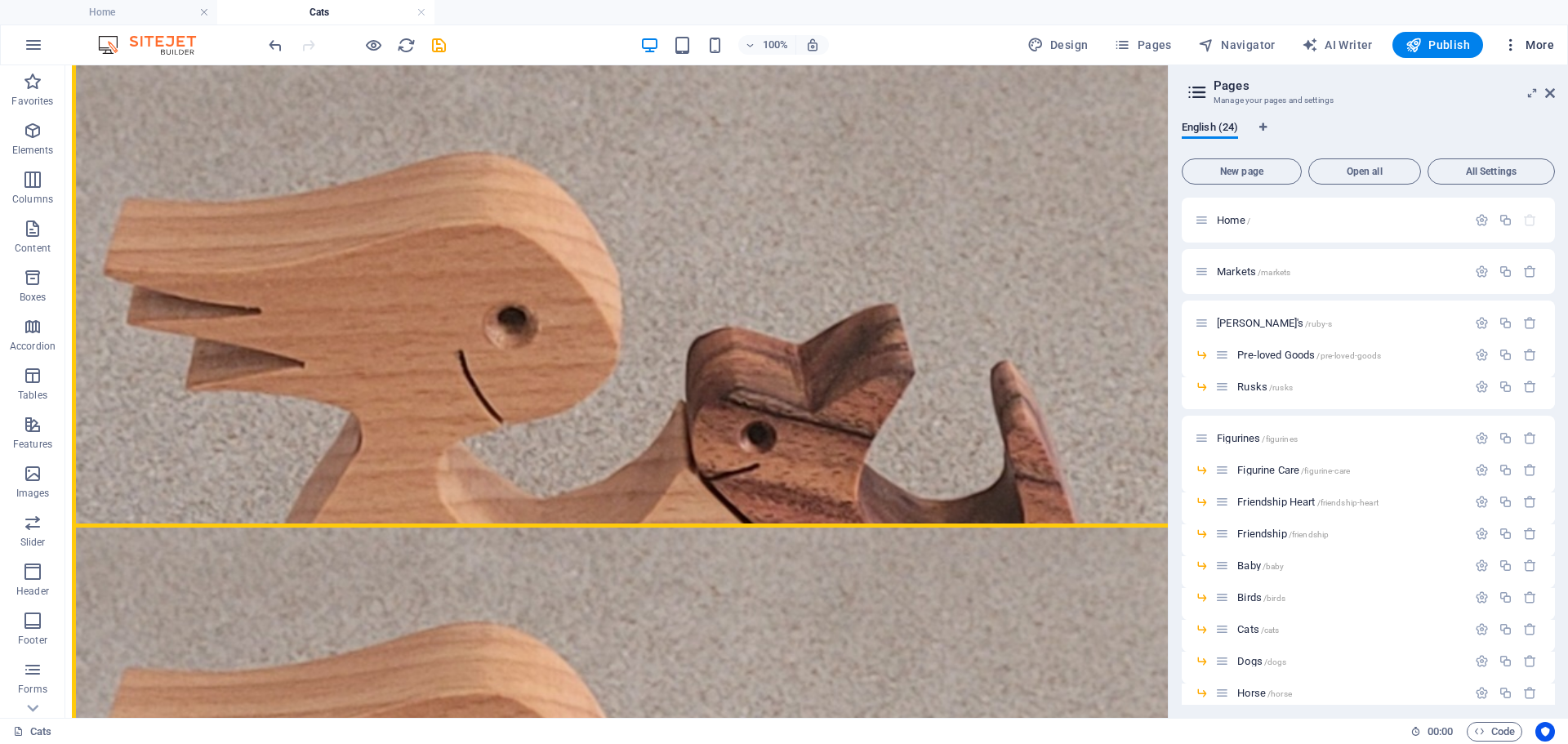
click at [1511, 47] on icon "button" at bounding box center [1511, 45] width 17 height 17
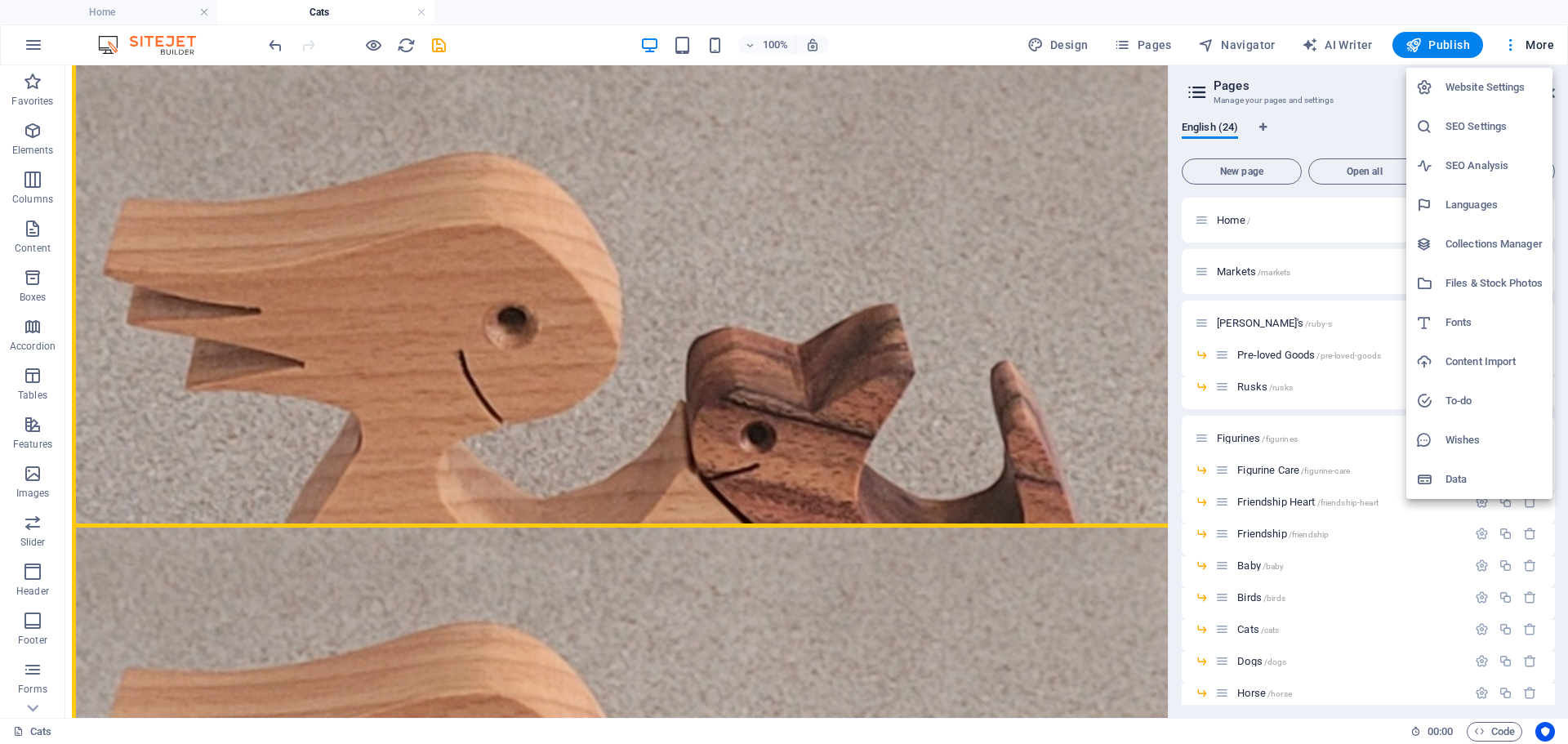
click at [1492, 279] on h6 "Files & Stock Photos" at bounding box center [1493, 284] width 97 height 20
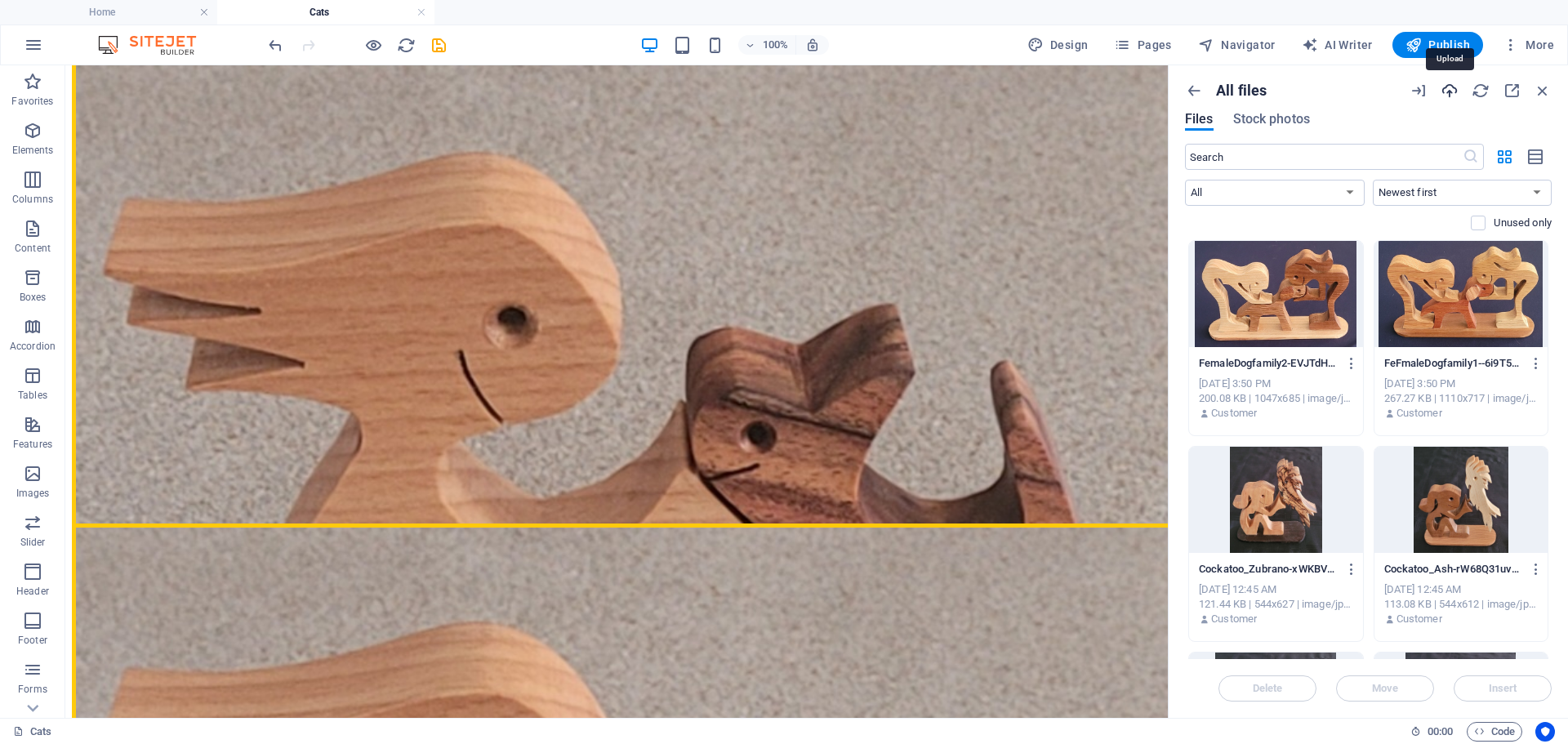
click at [1449, 91] on icon "button" at bounding box center [1449, 91] width 18 height 18
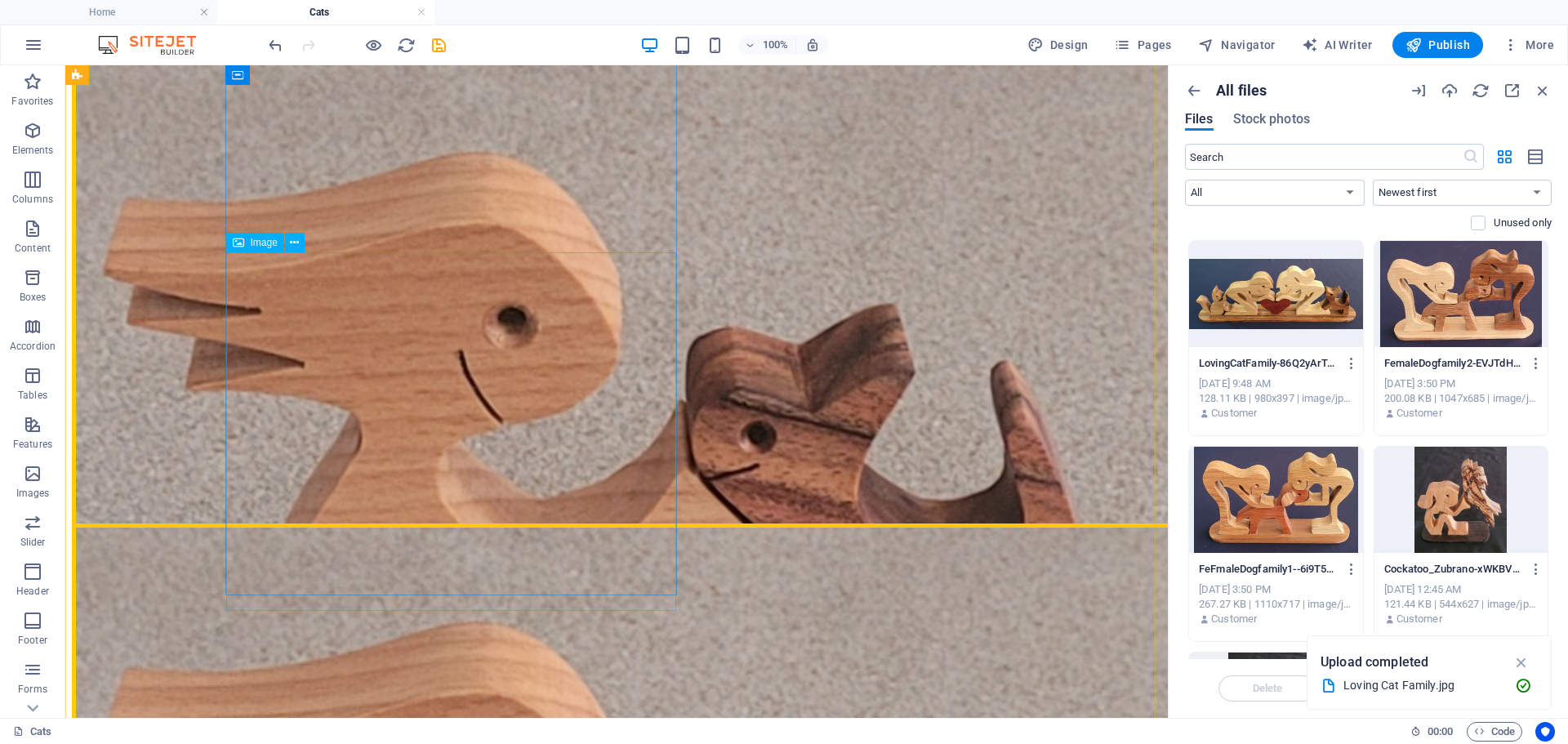
click at [443, 418] on figure "Woman and her small cat" at bounding box center [616, 483] width 1089 height 857
click at [442, 418] on figure "Woman and her small cat" at bounding box center [616, 483] width 1089 height 857
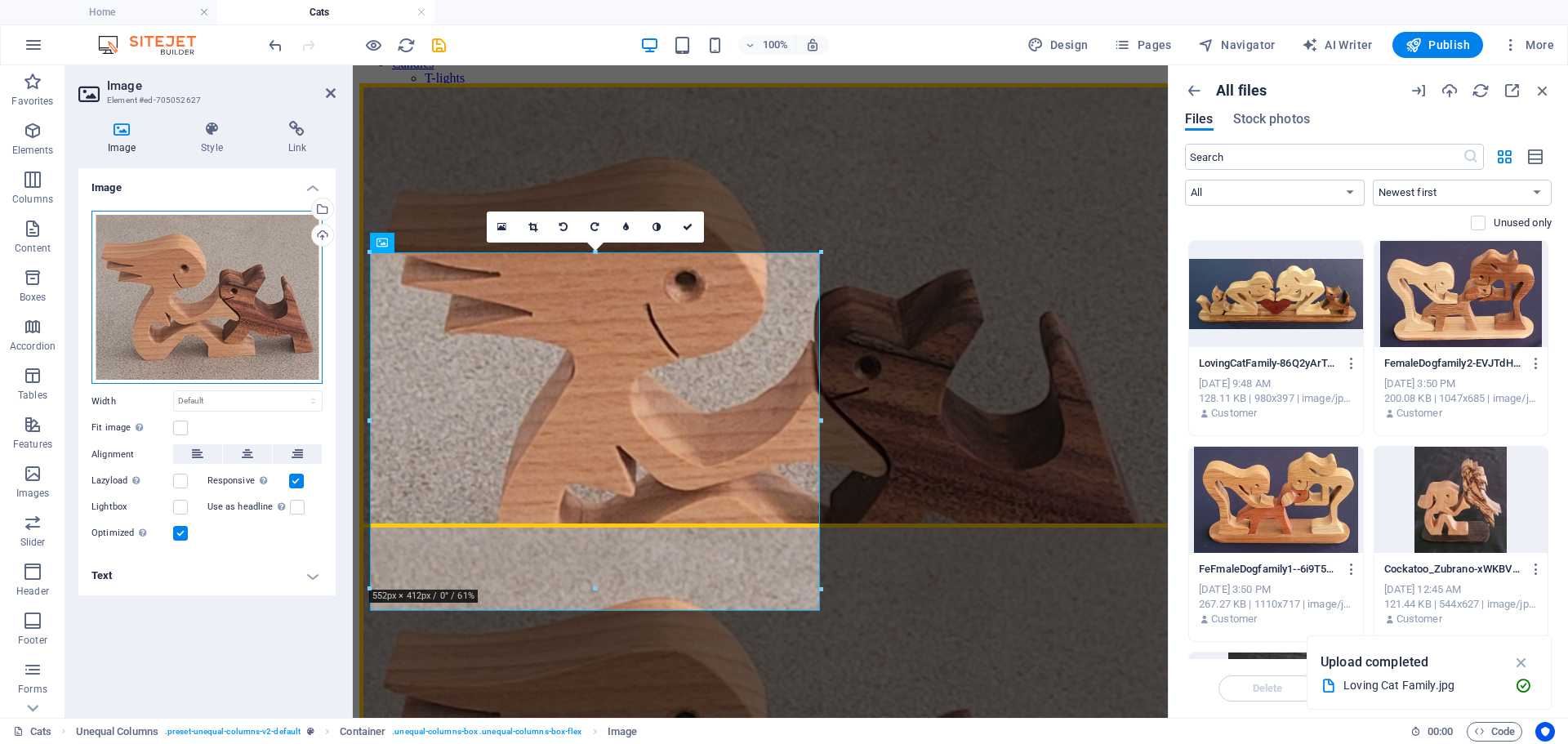
click at [208, 283] on div "Drag files here, click to choose files or select files from Files or our free s…" at bounding box center [207, 297] width 231 height 174
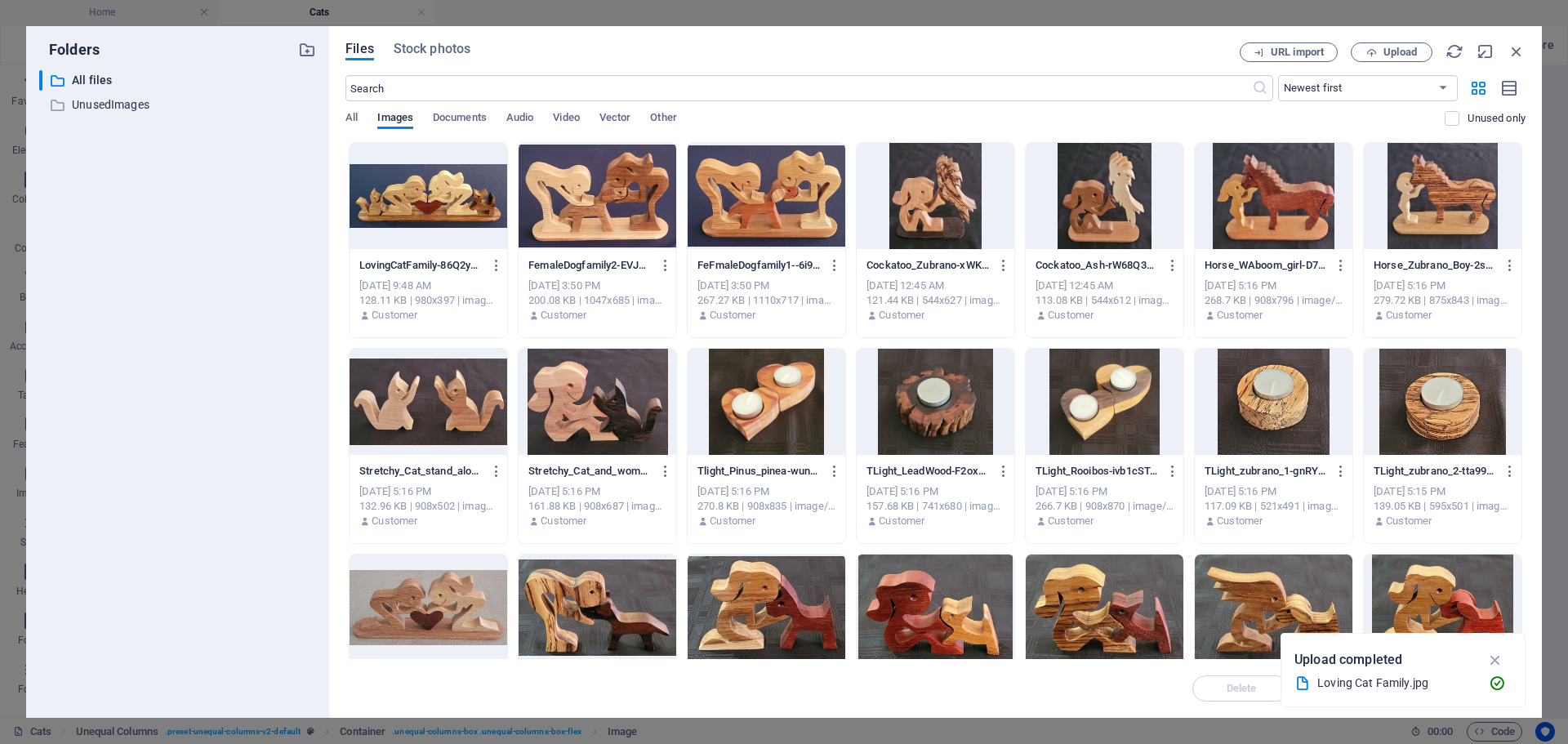
click at [419, 208] on div at bounding box center [428, 196] width 157 height 107
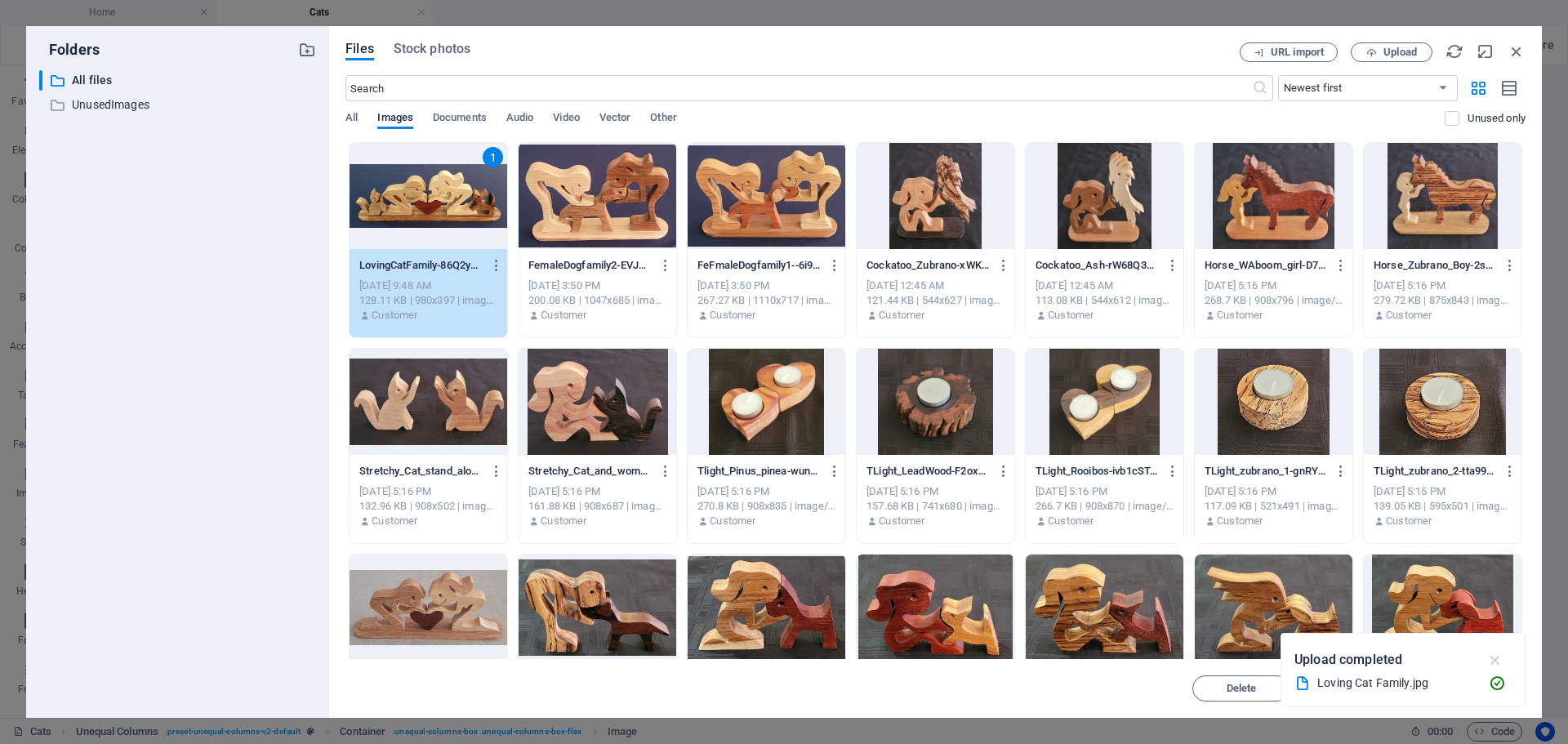
click at [1492, 662] on icon "button" at bounding box center [1495, 660] width 19 height 18
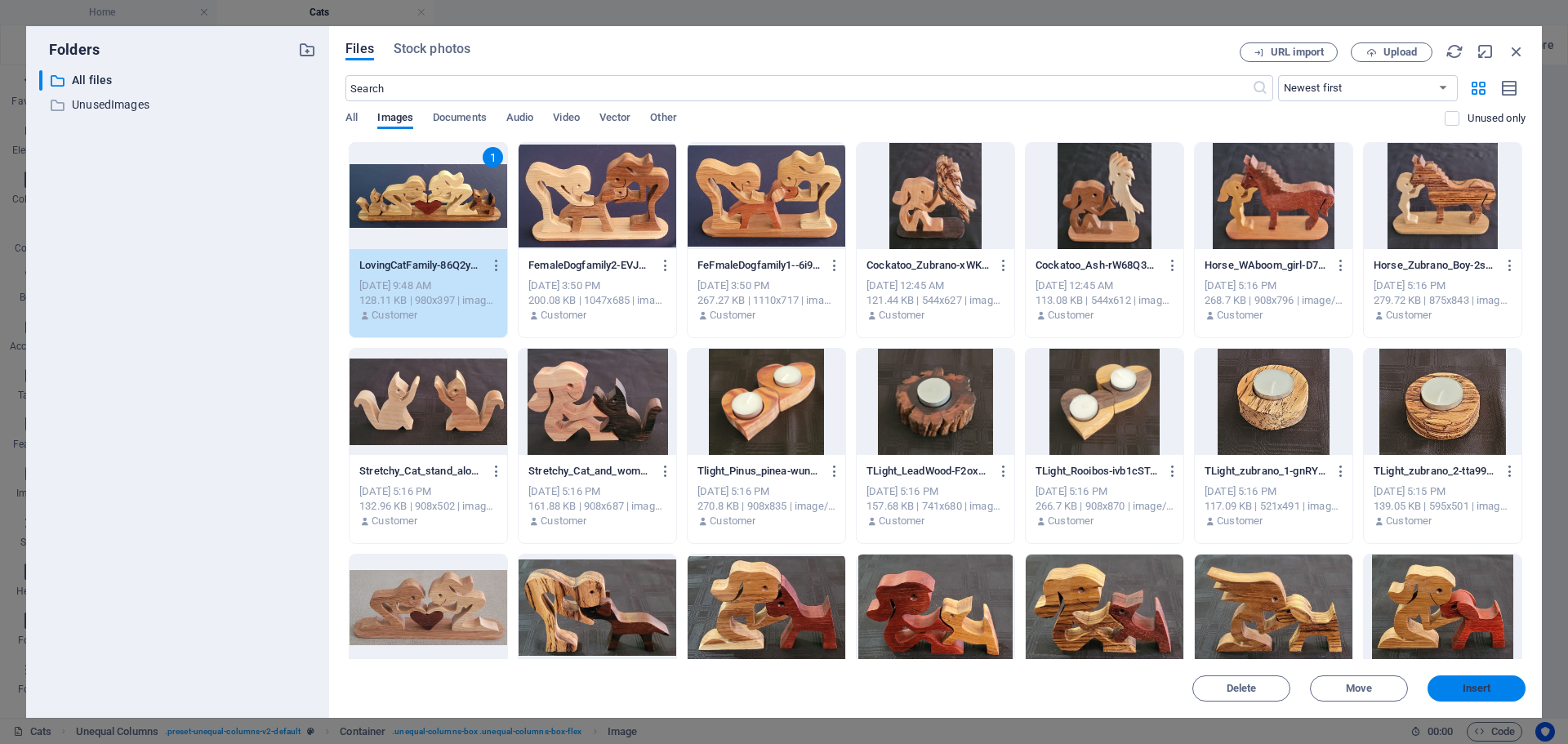
click at [1477, 694] on button "Insert" at bounding box center [1476, 687] width 98 height 26
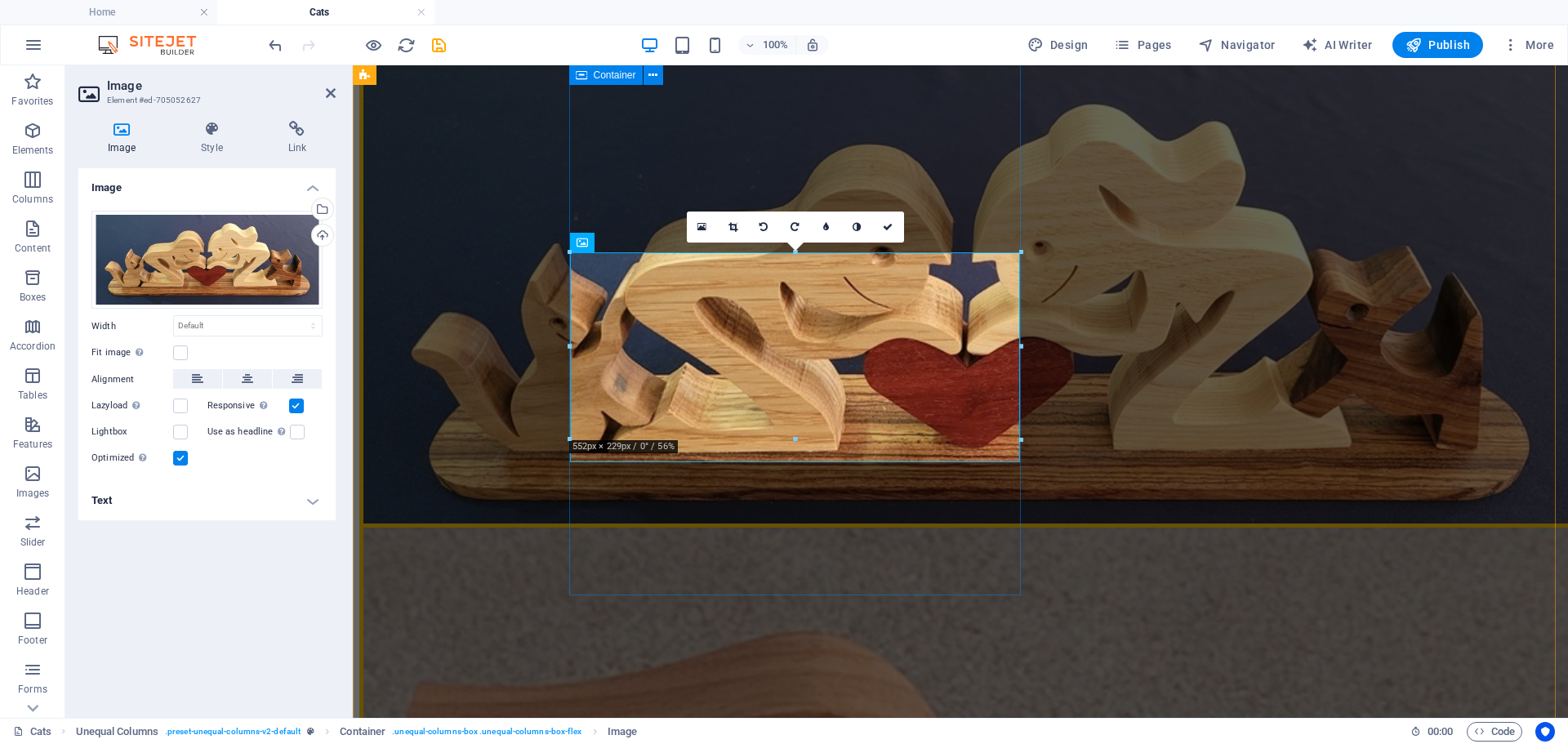
click at [797, 523] on div "Cat figurines Collection Celebrate the unique bond between people and their fel…" at bounding box center [960, 156] width 1202 height 735
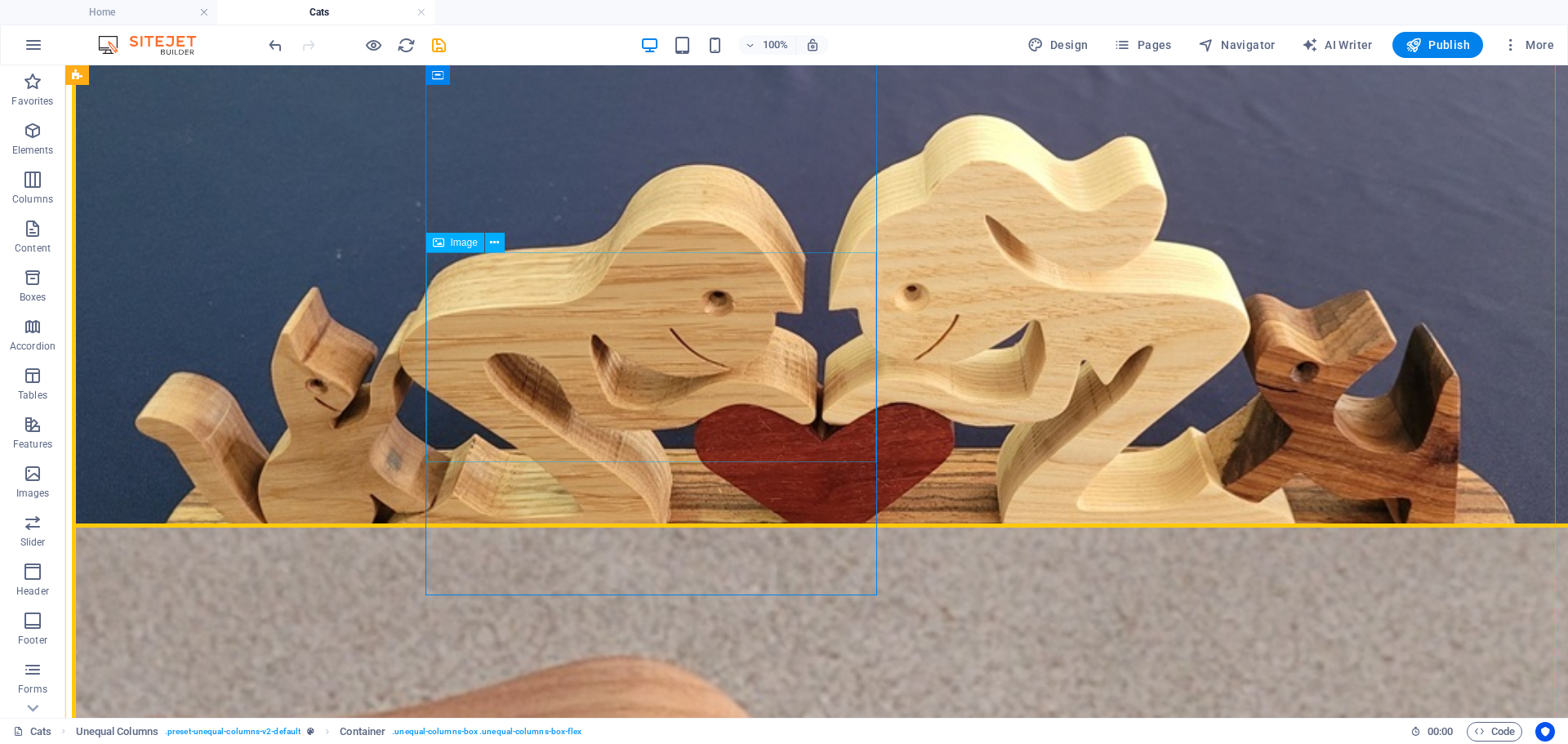
click at [583, 452] on figure "Woman and her small cat" at bounding box center [816, 378] width 1489 height 647
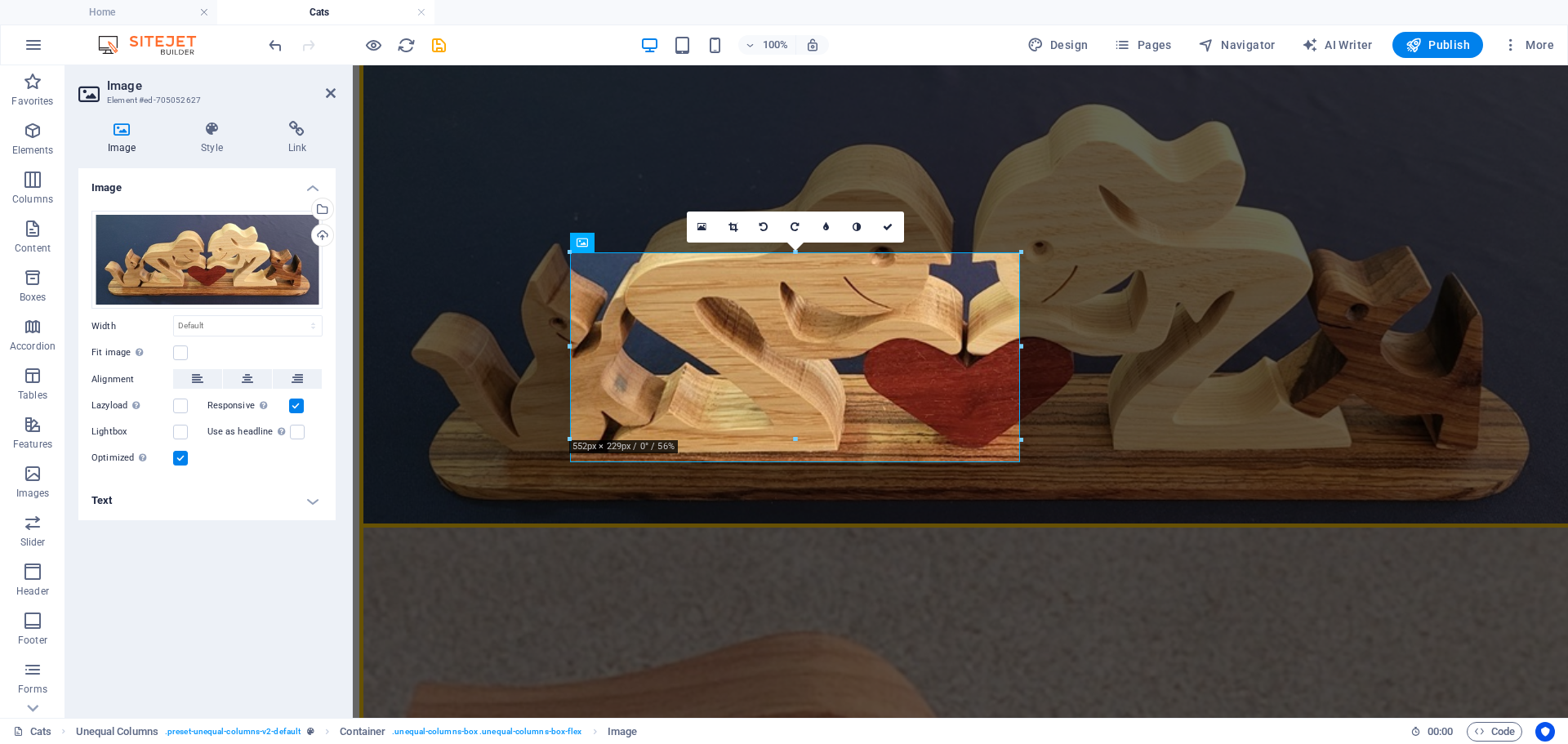
click at [312, 503] on h4 "Text" at bounding box center [206, 500] width 257 height 39
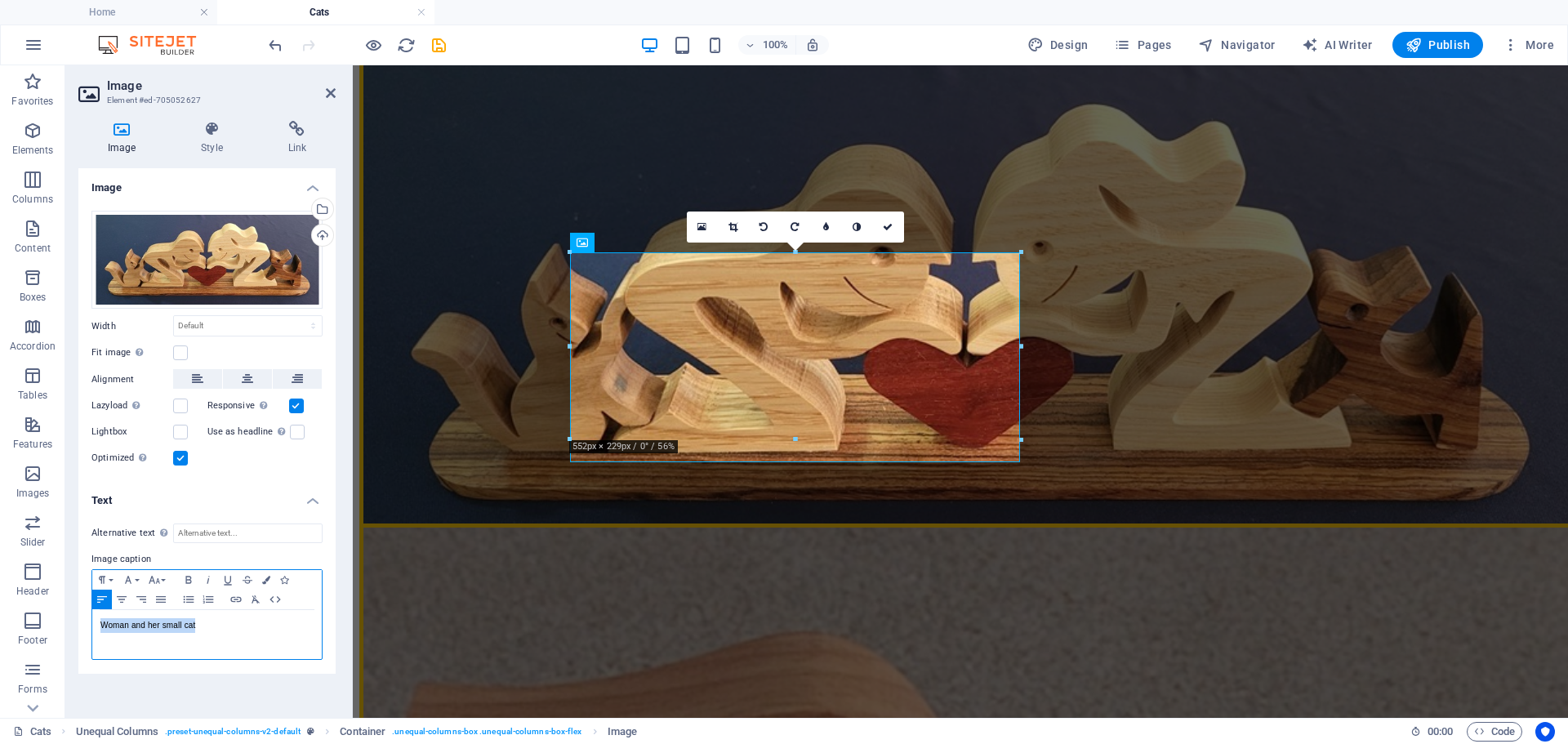
drag, startPoint x: 210, startPoint y: 631, endPoint x: 85, endPoint y: 635, distance: 125.1
click at [85, 635] on div "Alternative text The alternative text is used by devices that cannot display im…" at bounding box center [206, 592] width 257 height 163
click at [885, 227] on icon at bounding box center [887, 227] width 10 height 10
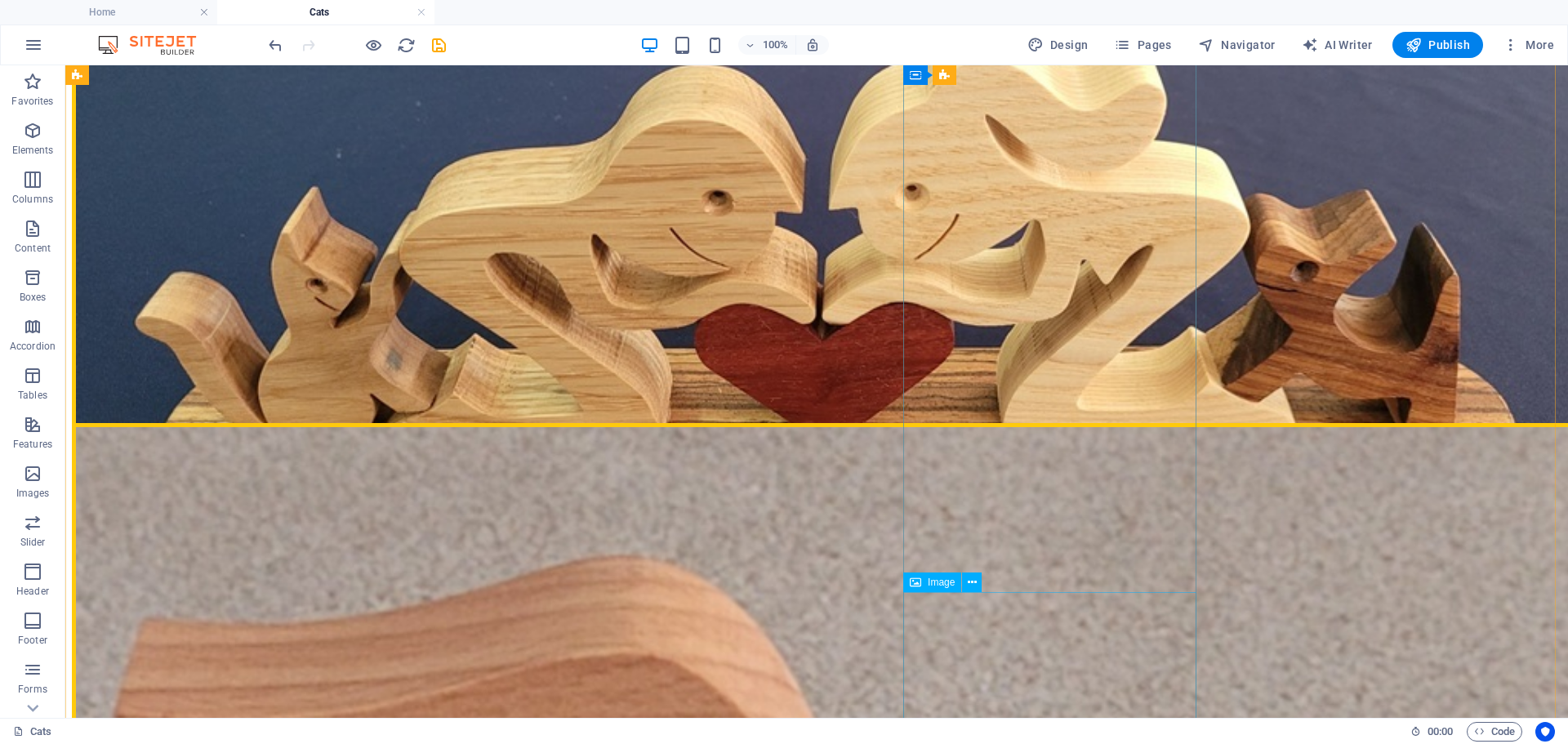
scroll to position [0, 0]
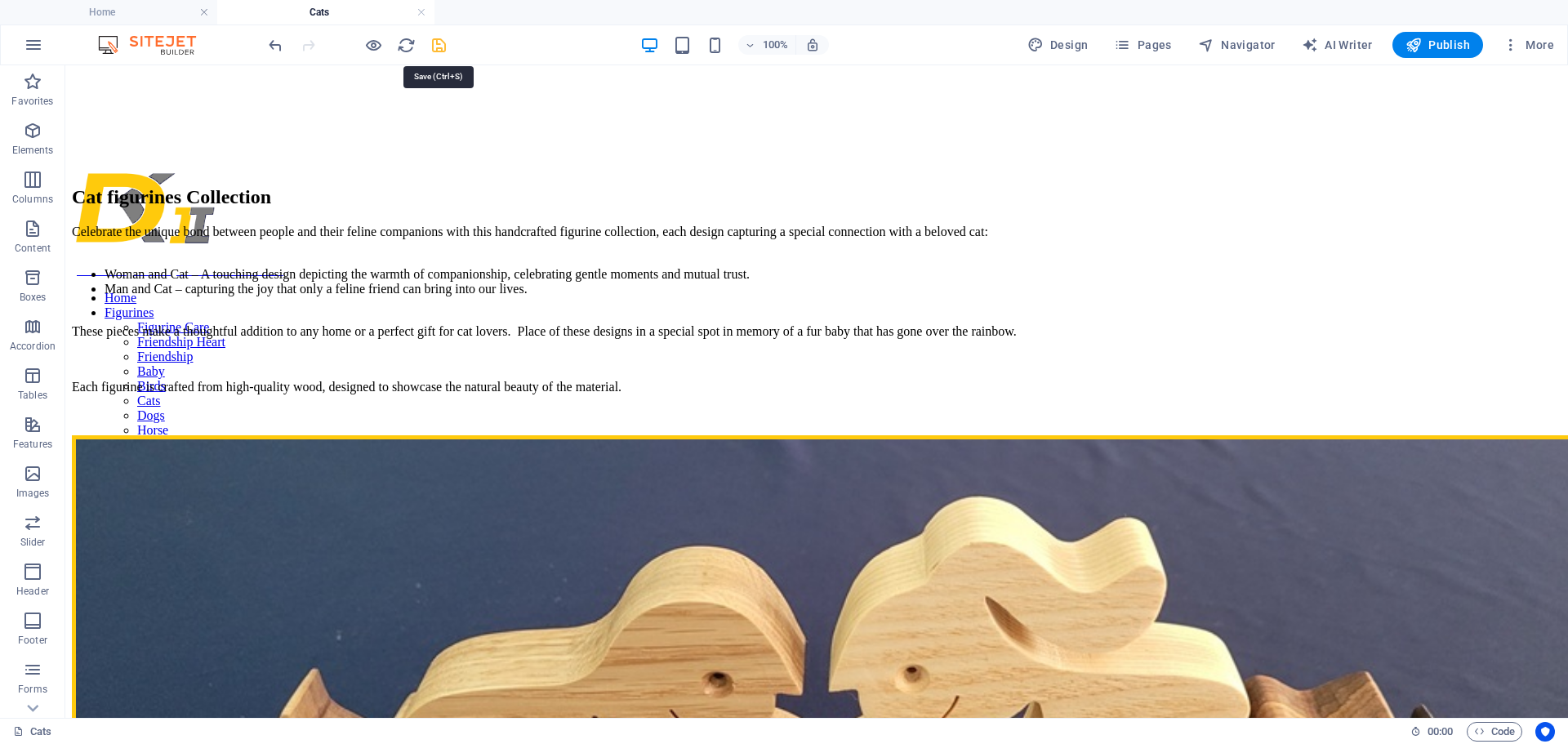
click at [437, 47] on icon "save" at bounding box center [439, 45] width 19 height 19
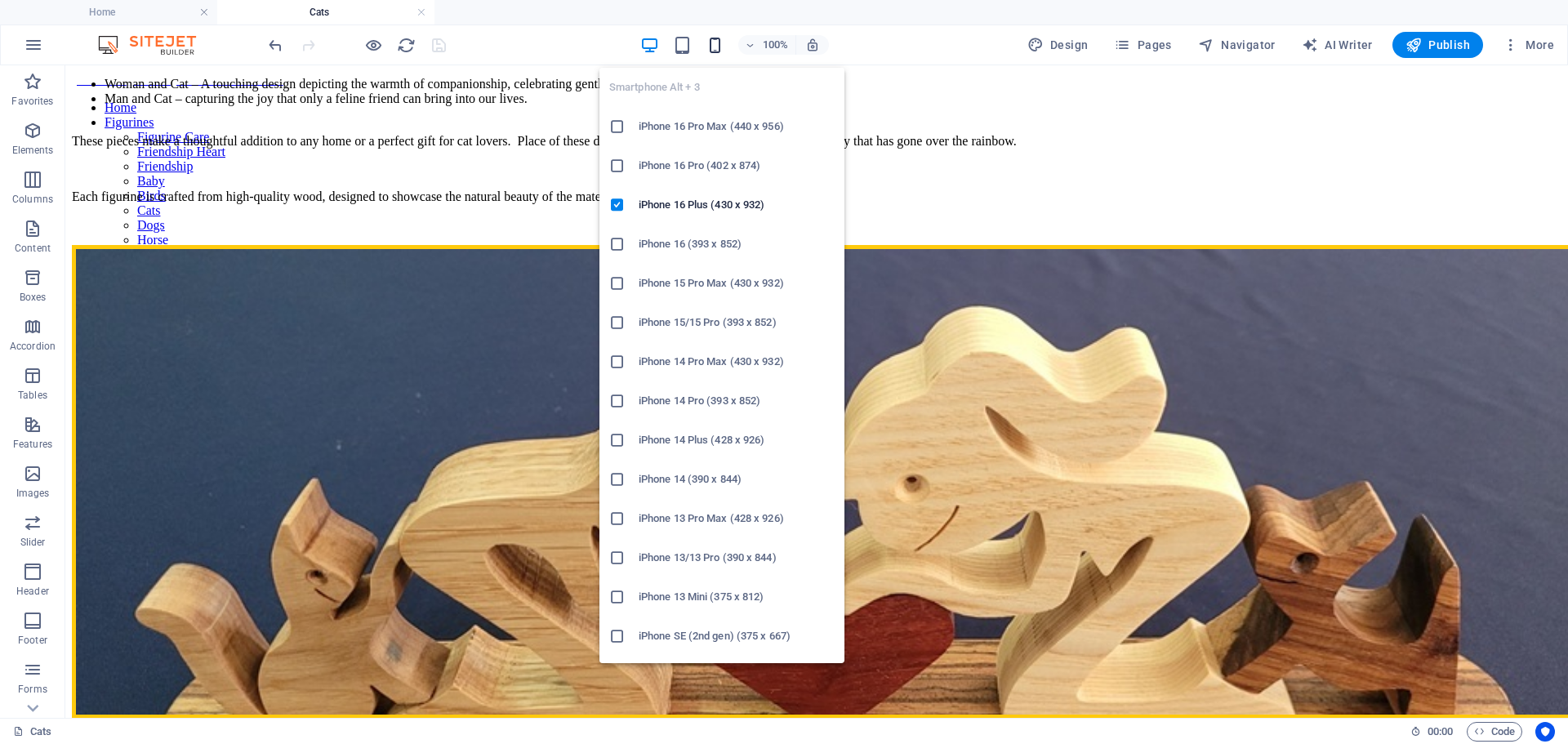
click at [712, 43] on icon "button" at bounding box center [715, 45] width 19 height 19
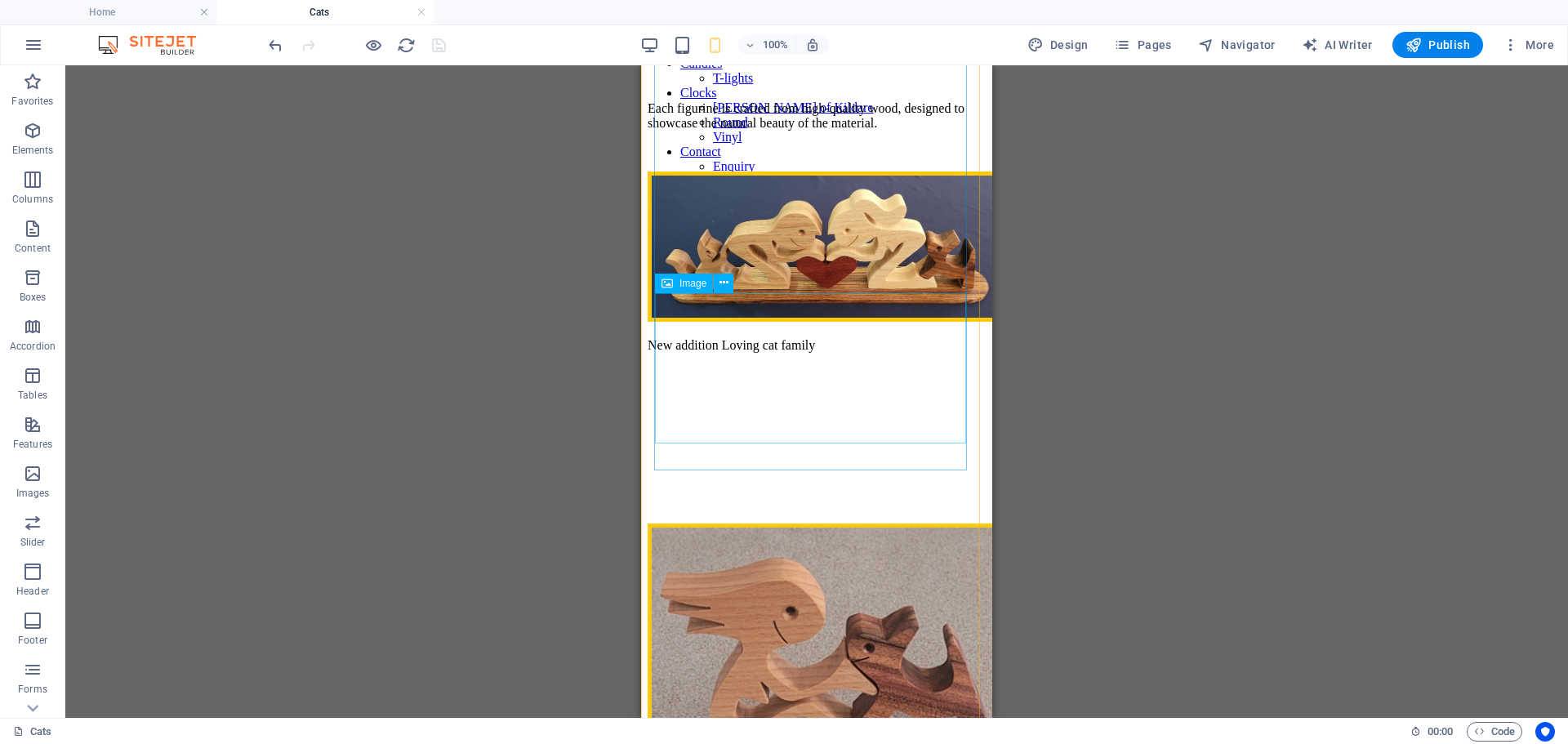
scroll to position [0, 0]
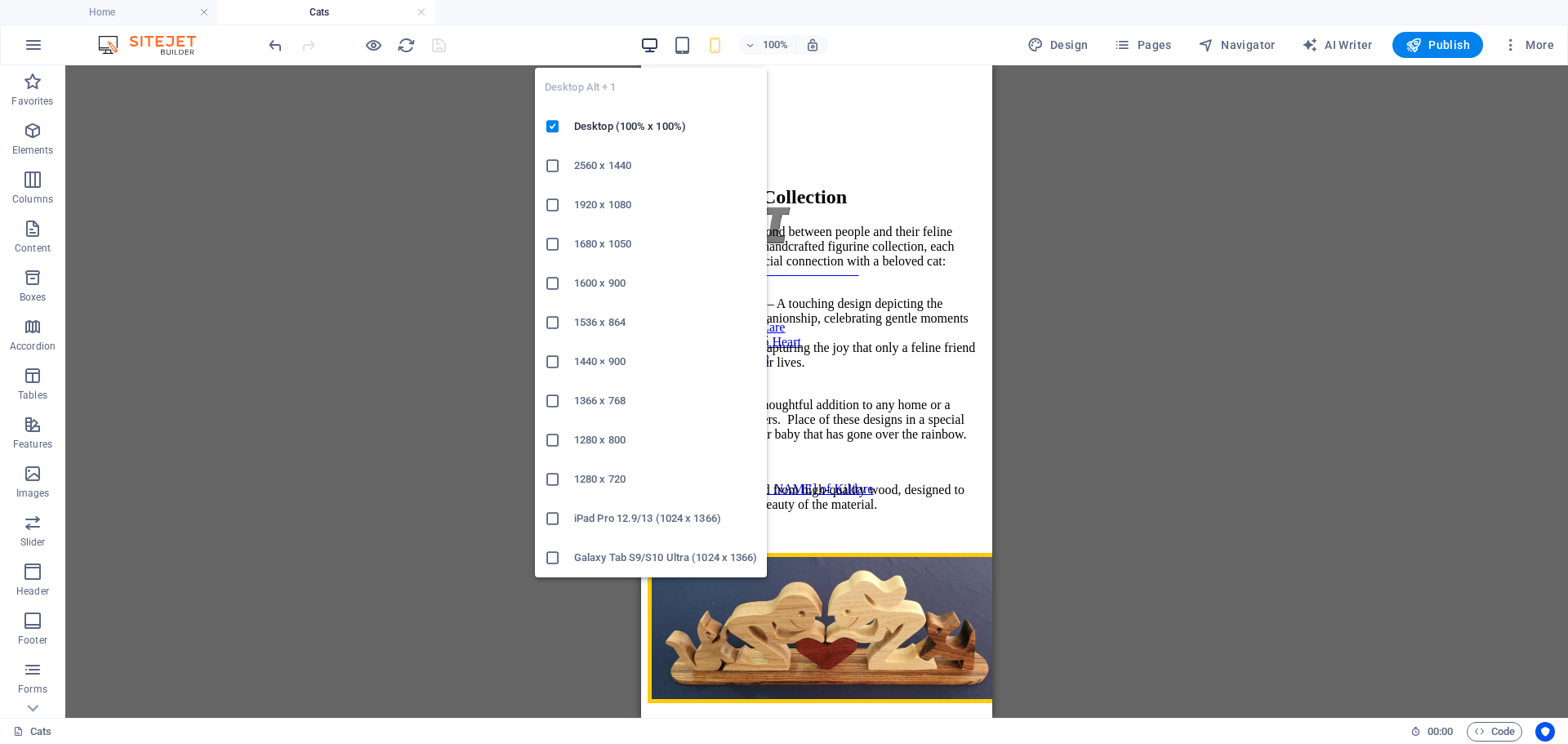
click at [645, 45] on icon "button" at bounding box center [649, 45] width 19 height 19
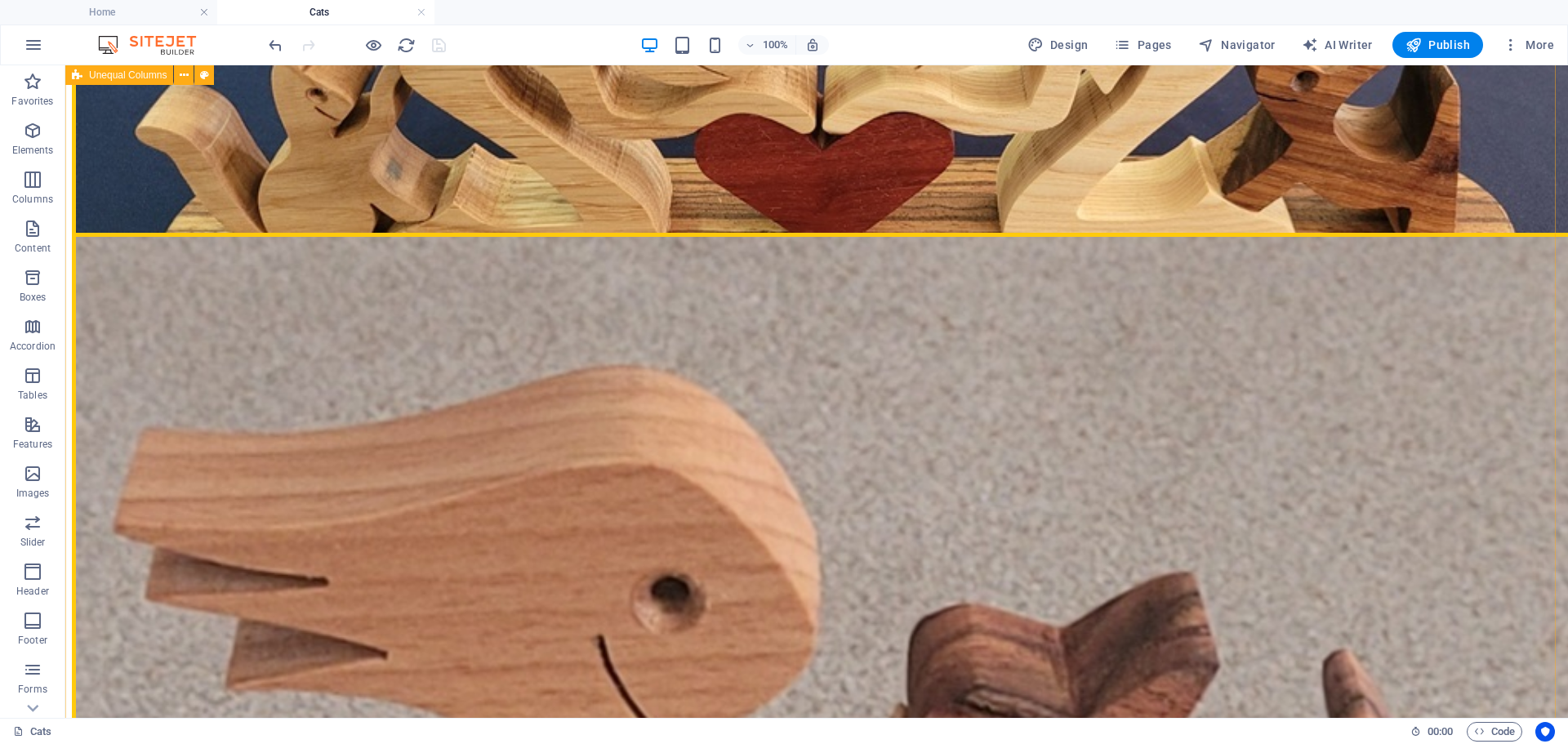
scroll to position [290, 0]
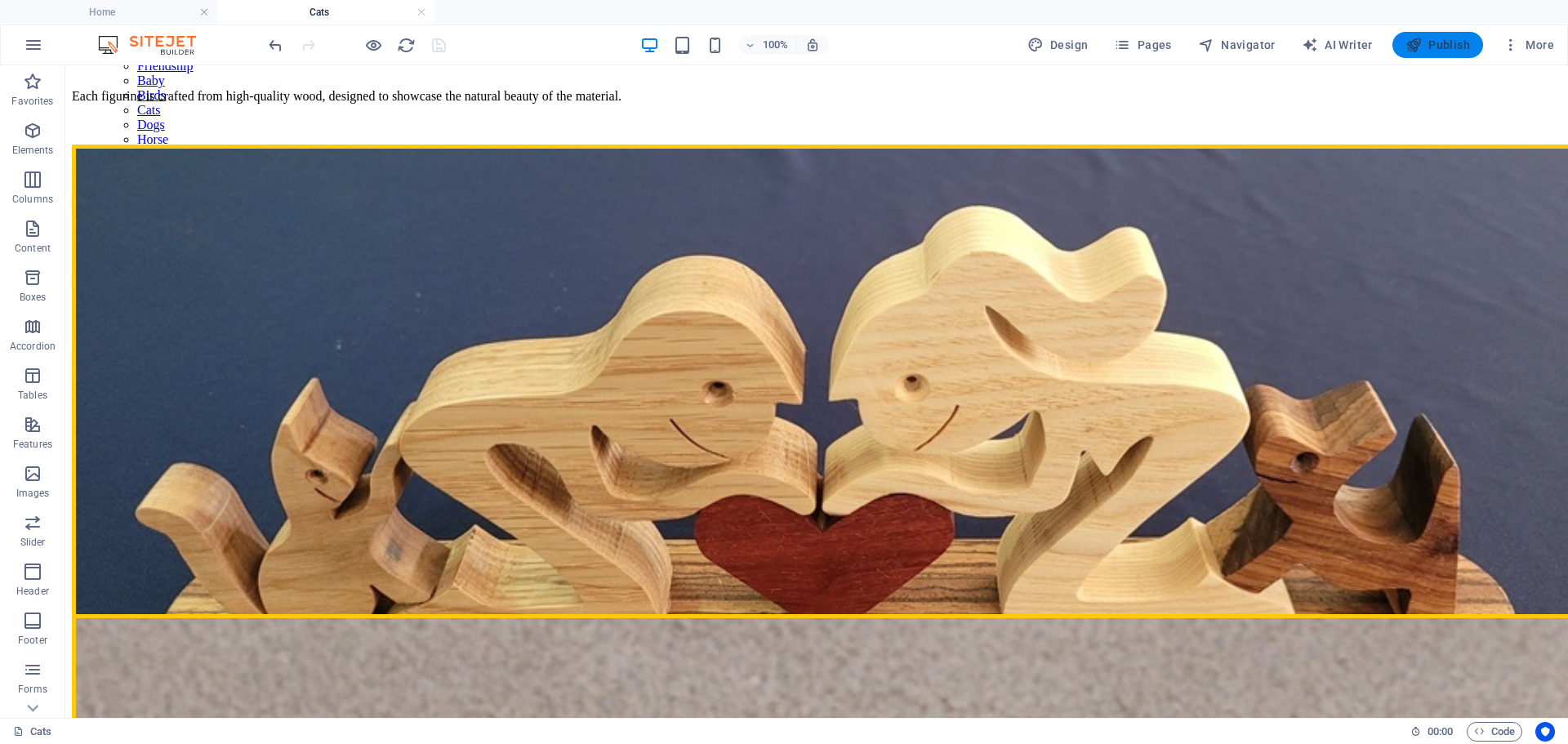
click at [1444, 49] on span "Publish" at bounding box center [1437, 45] width 64 height 17
